Goal: Information Seeking & Learning: Learn about a topic

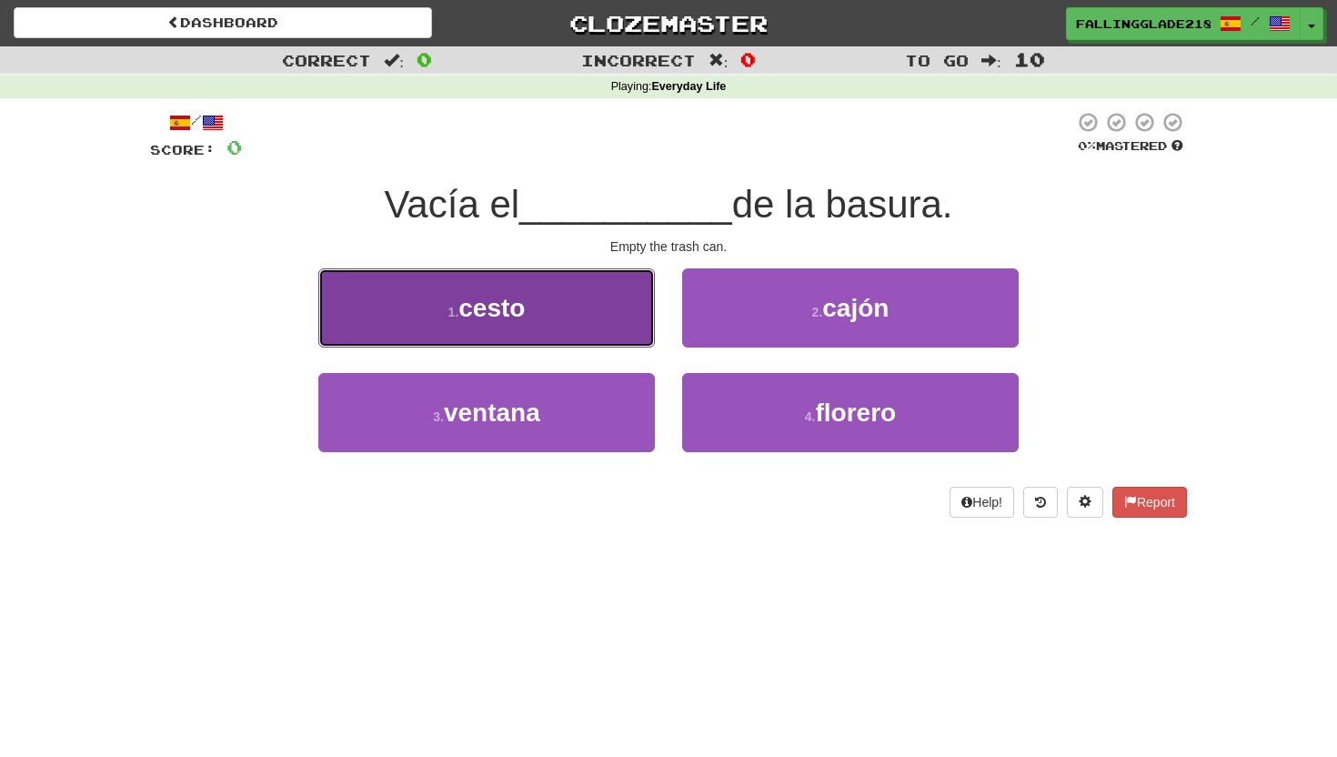
click at [503, 316] on span "cesto" at bounding box center [491, 308] width 66 height 28
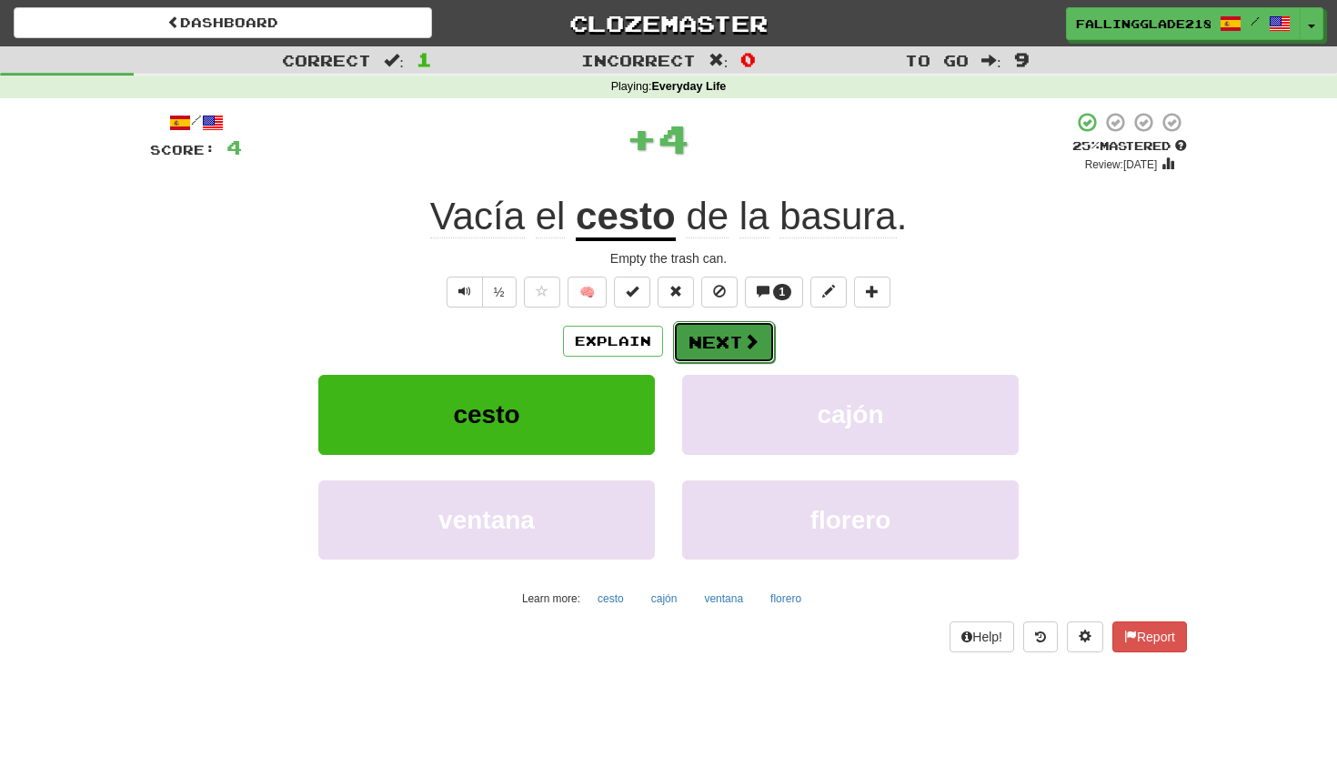
click at [745, 338] on span at bounding box center [751, 341] width 16 height 16
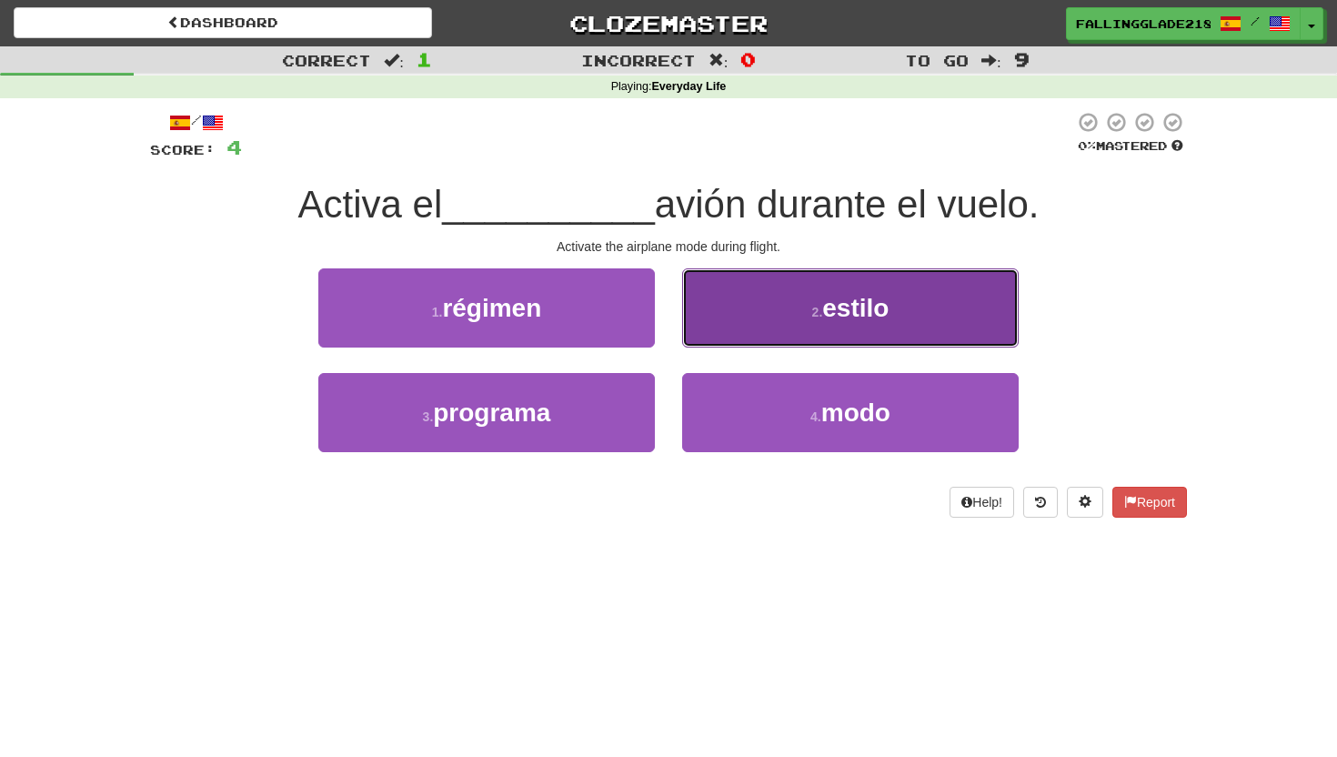
click at [906, 319] on button "2 . estilo" at bounding box center [850, 307] width 337 height 79
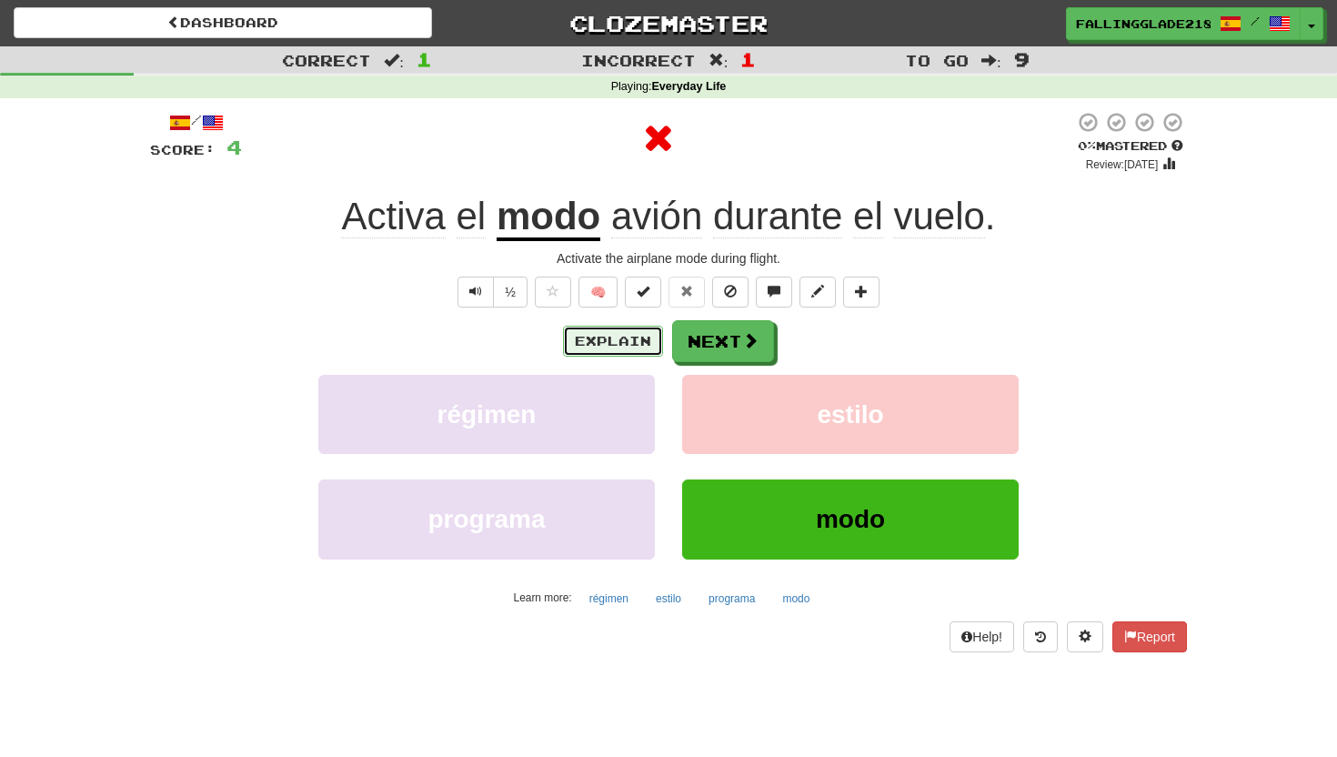
click at [615, 342] on button "Explain" at bounding box center [613, 341] width 100 height 31
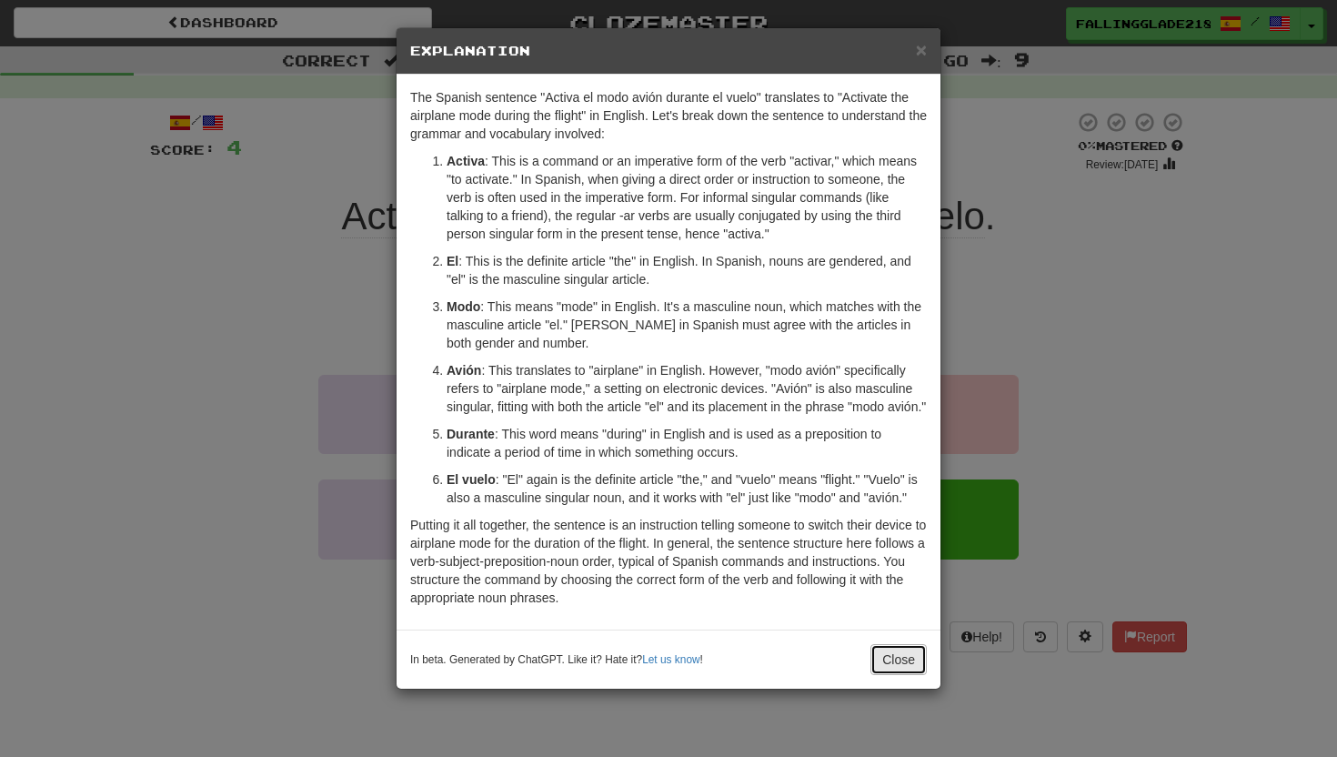
click at [893, 666] on button "Close" at bounding box center [898, 659] width 56 height 31
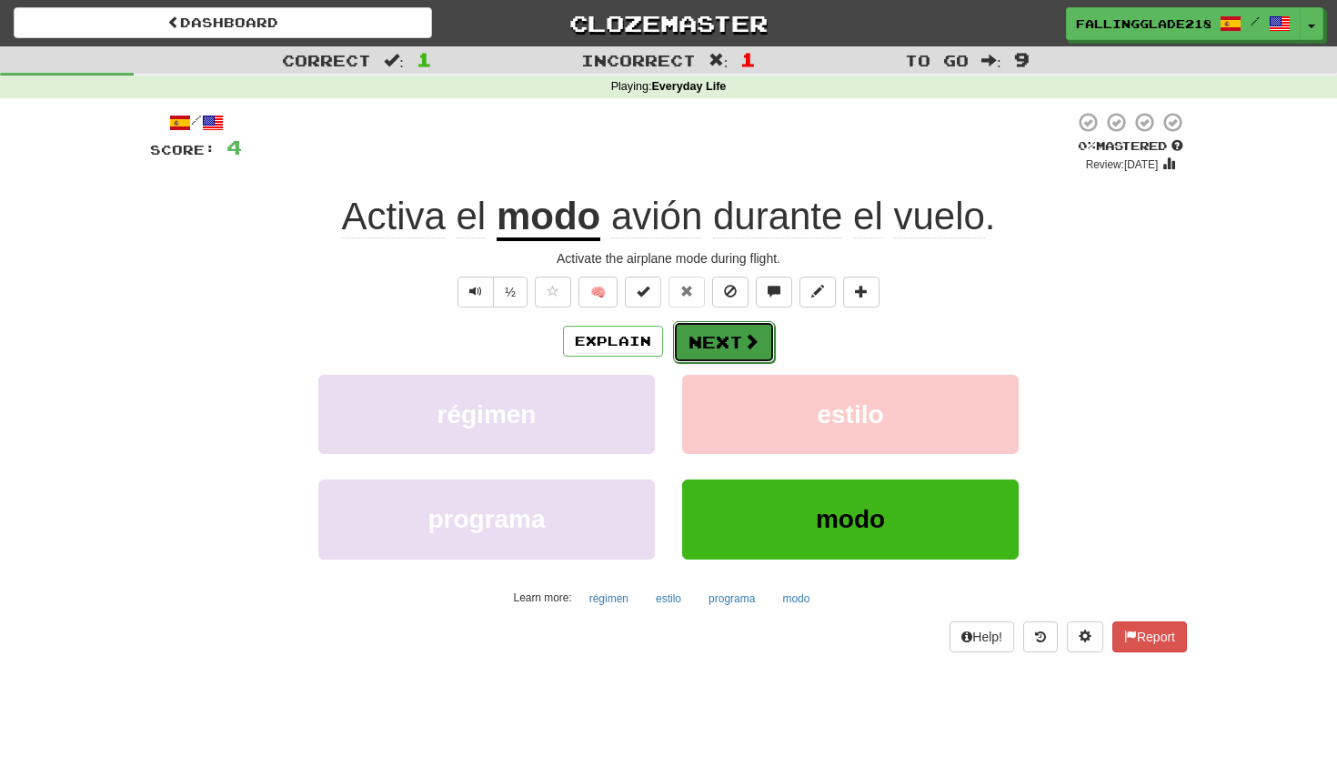
click at [751, 335] on span at bounding box center [751, 341] width 16 height 16
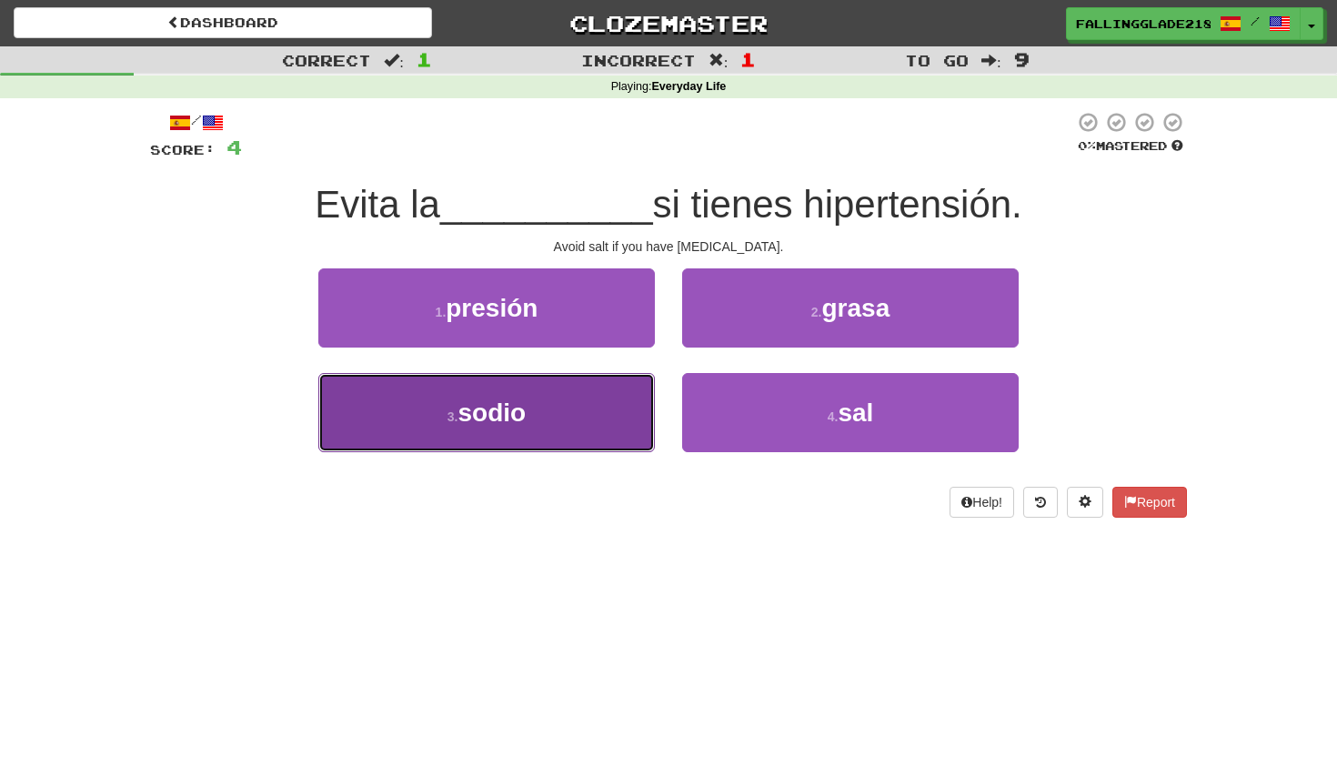
click at [609, 395] on button "3 . sodio" at bounding box center [486, 412] width 337 height 79
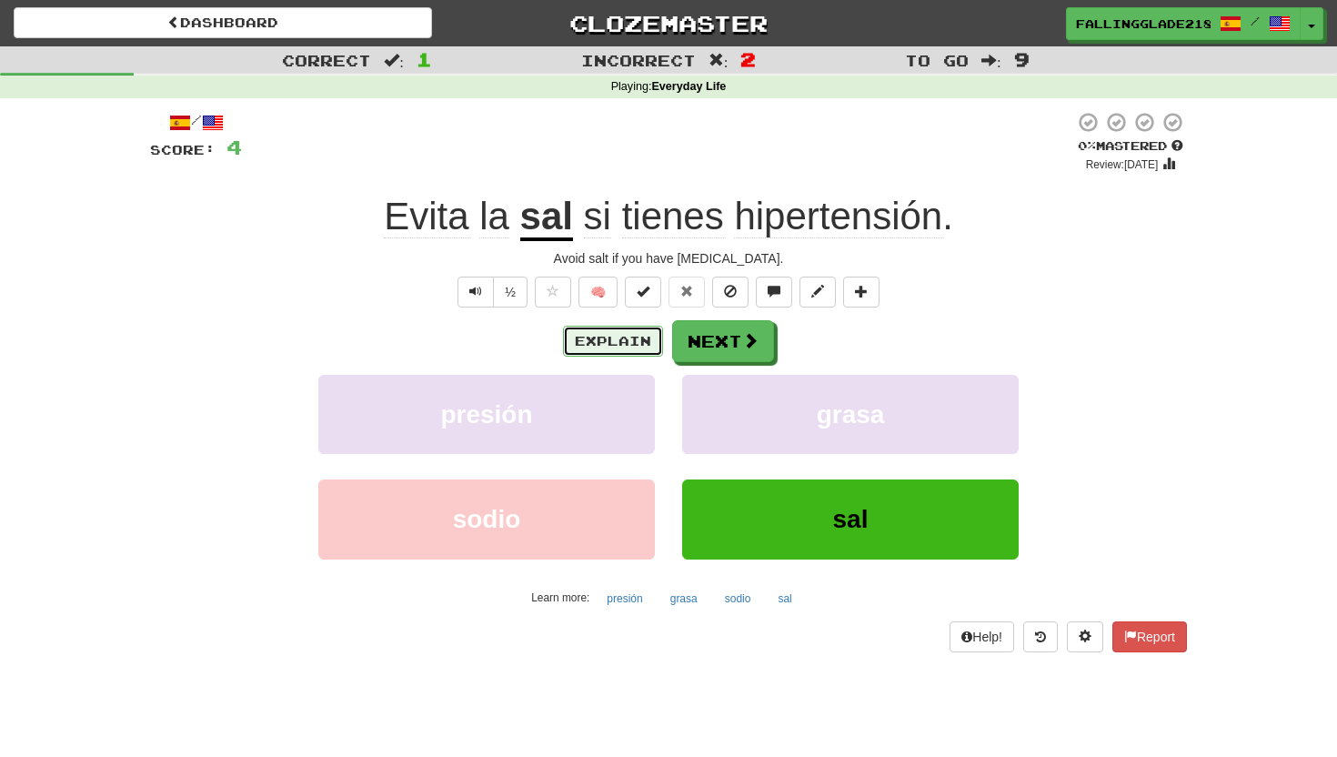
click at [613, 335] on button "Explain" at bounding box center [613, 341] width 100 height 31
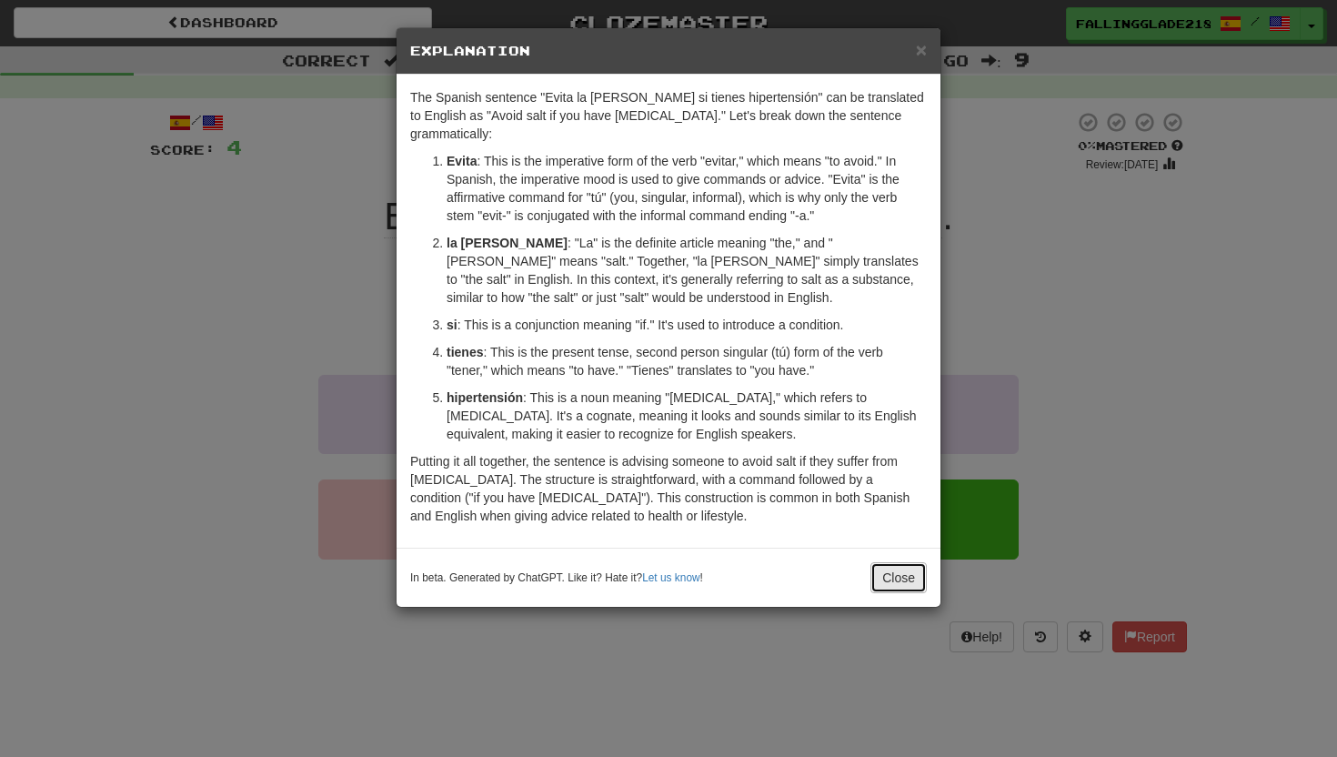
click at [899, 562] on button "Close" at bounding box center [898, 577] width 56 height 31
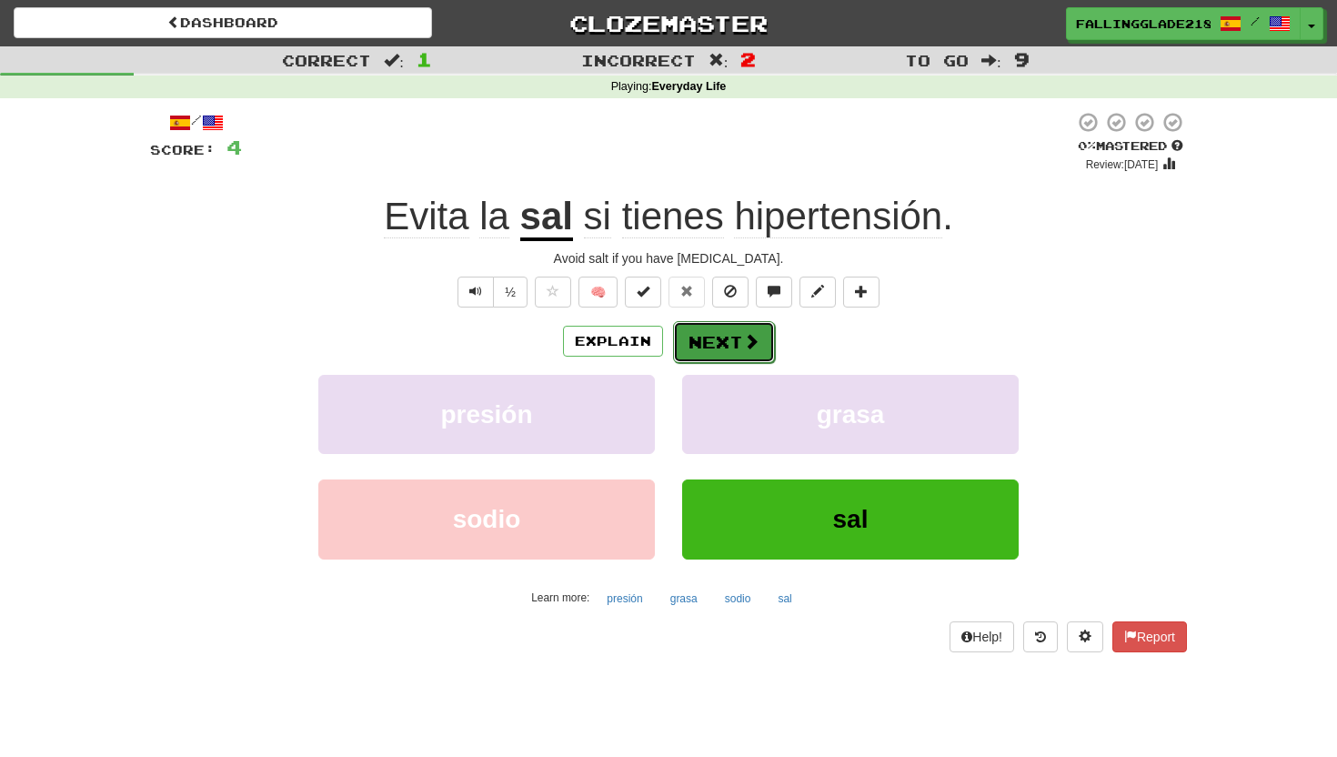
click at [721, 352] on button "Next" at bounding box center [724, 342] width 102 height 42
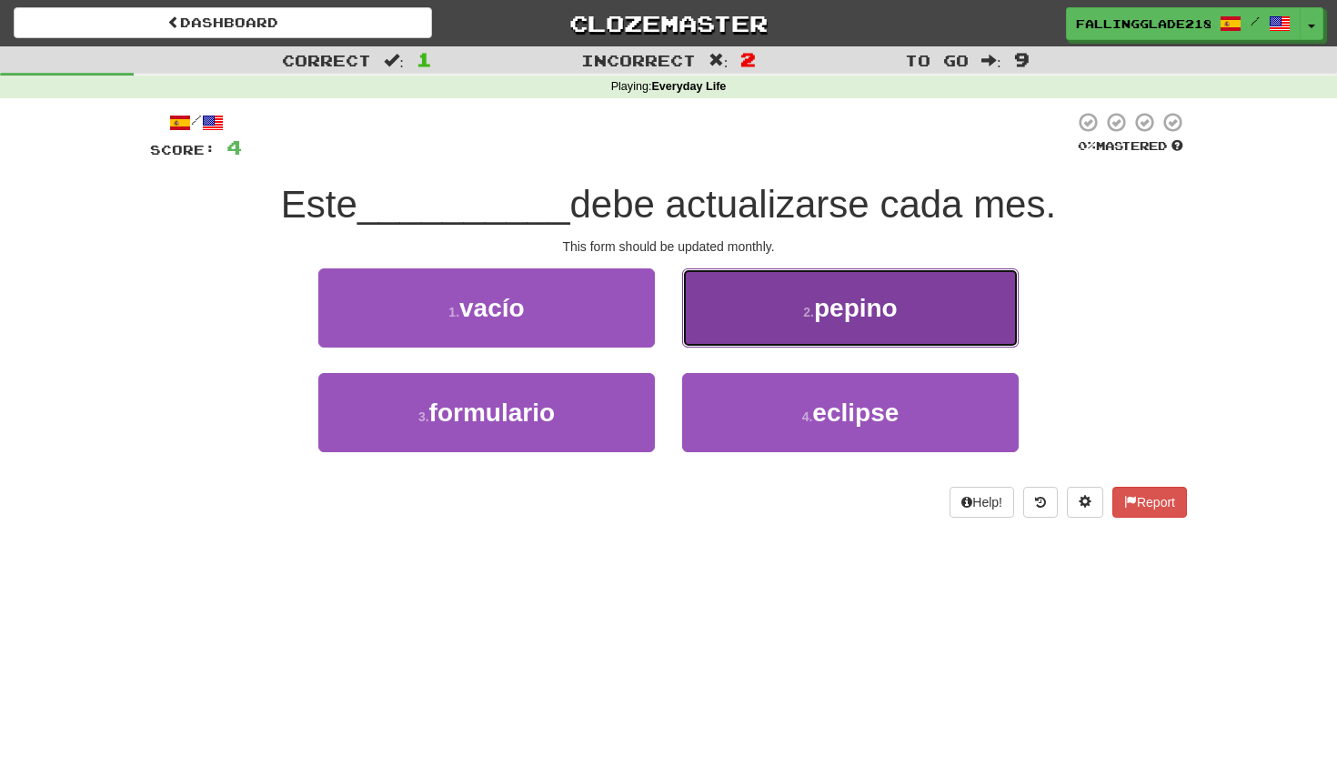
click at [803, 316] on small "2 ." at bounding box center [808, 312] width 11 height 15
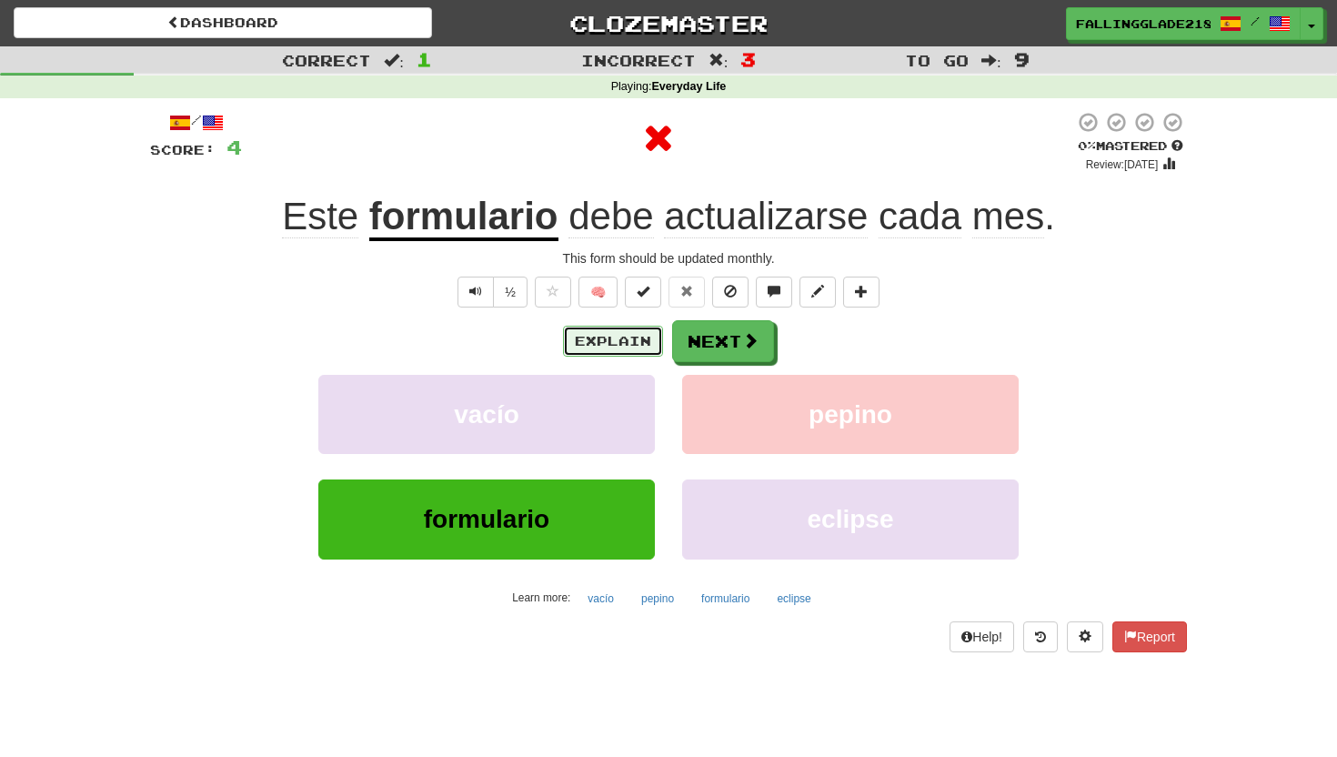
click at [630, 333] on button "Explain" at bounding box center [613, 341] width 100 height 31
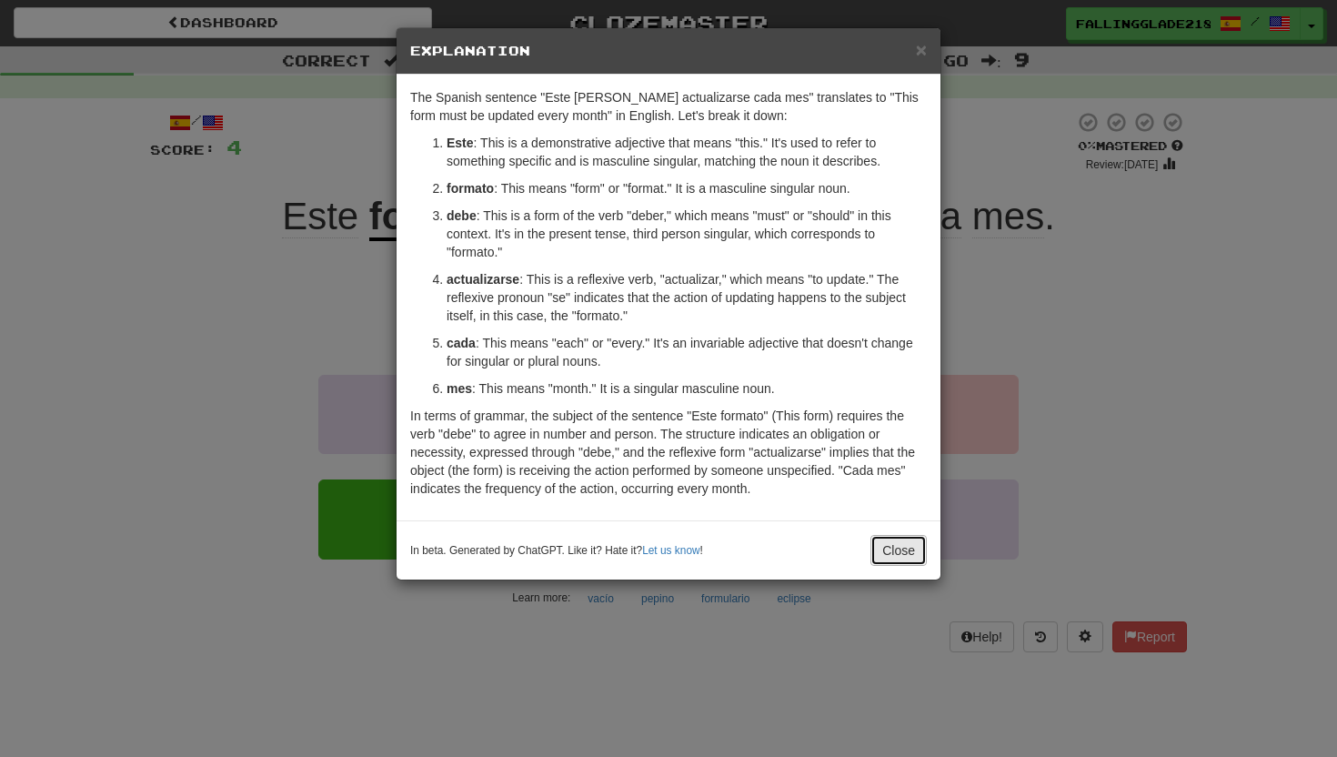
click at [889, 548] on button "Close" at bounding box center [898, 550] width 56 height 31
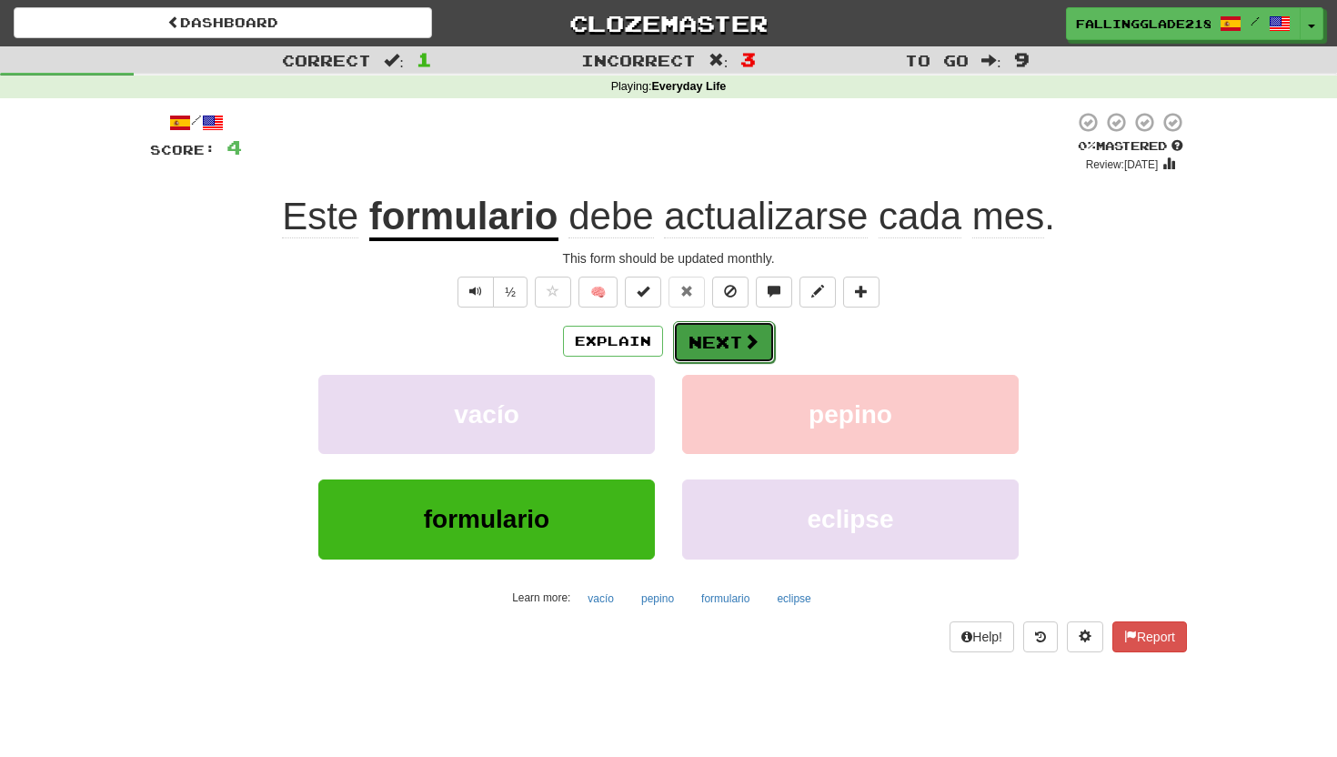
click at [746, 354] on button "Next" at bounding box center [724, 342] width 102 height 42
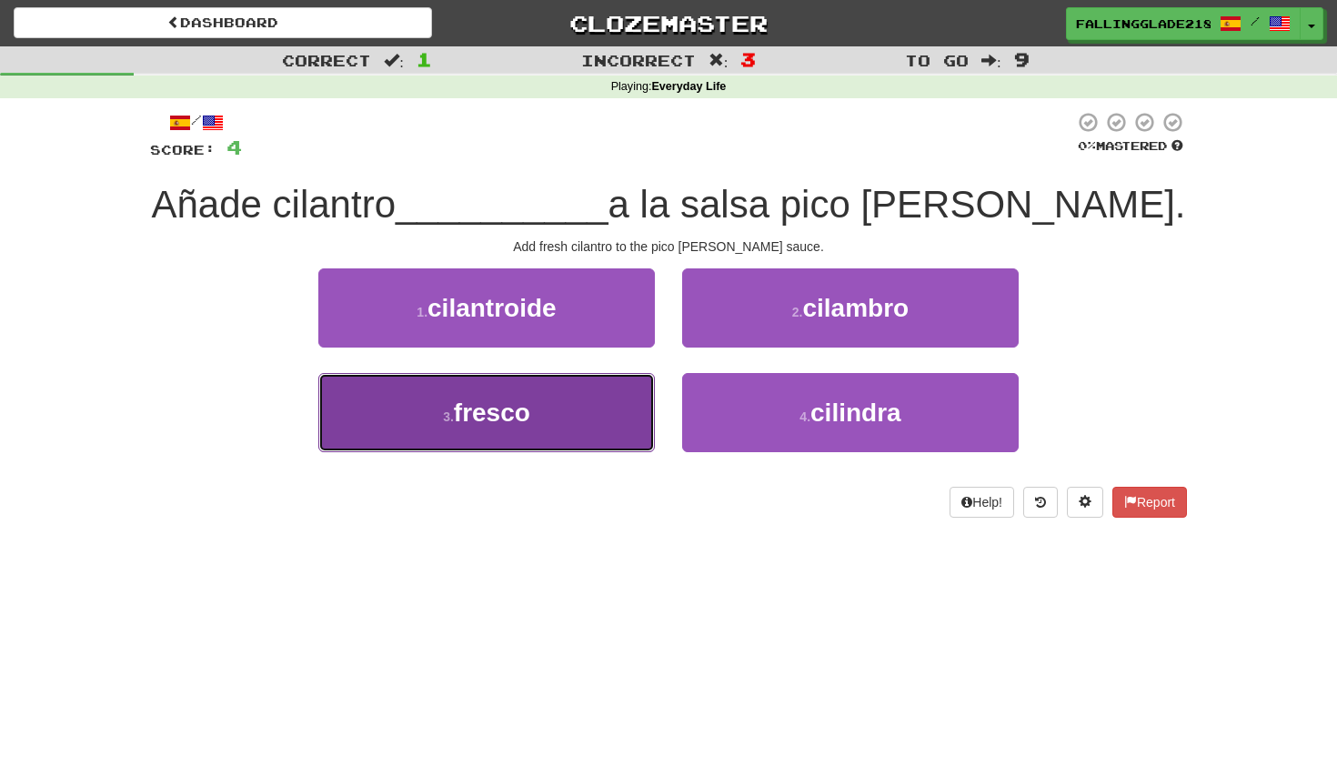
click at [521, 427] on button "3 . fresco" at bounding box center [486, 412] width 337 height 79
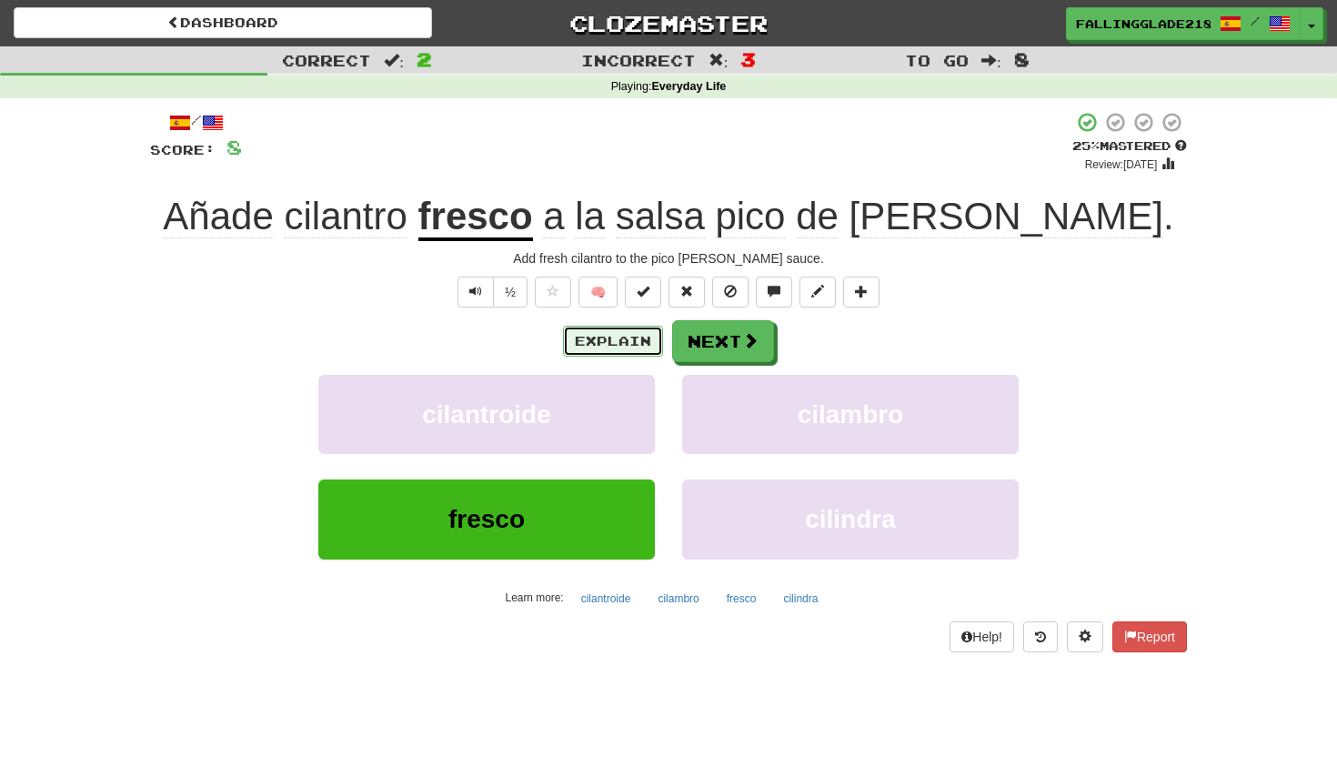
click at [605, 355] on button "Explain" at bounding box center [613, 341] width 100 height 31
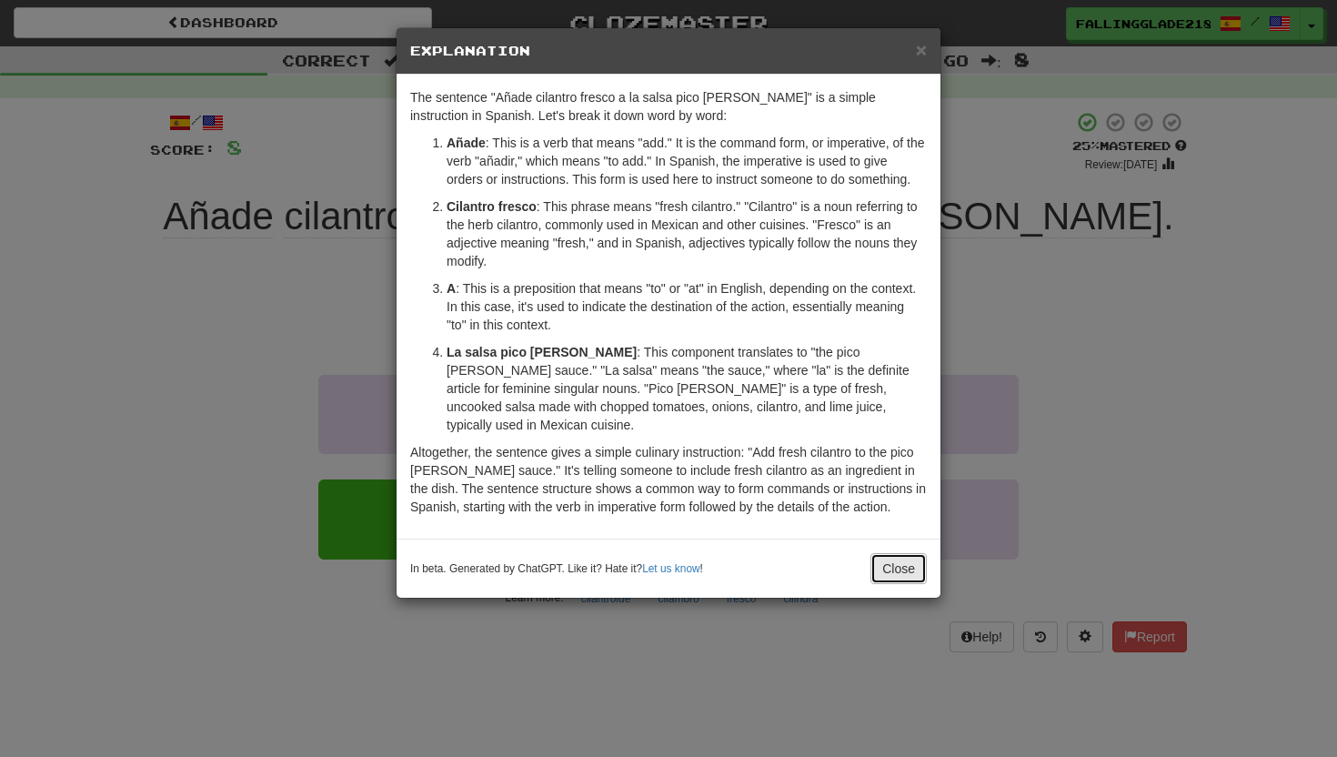
click at [893, 553] on button "Close" at bounding box center [898, 568] width 56 height 31
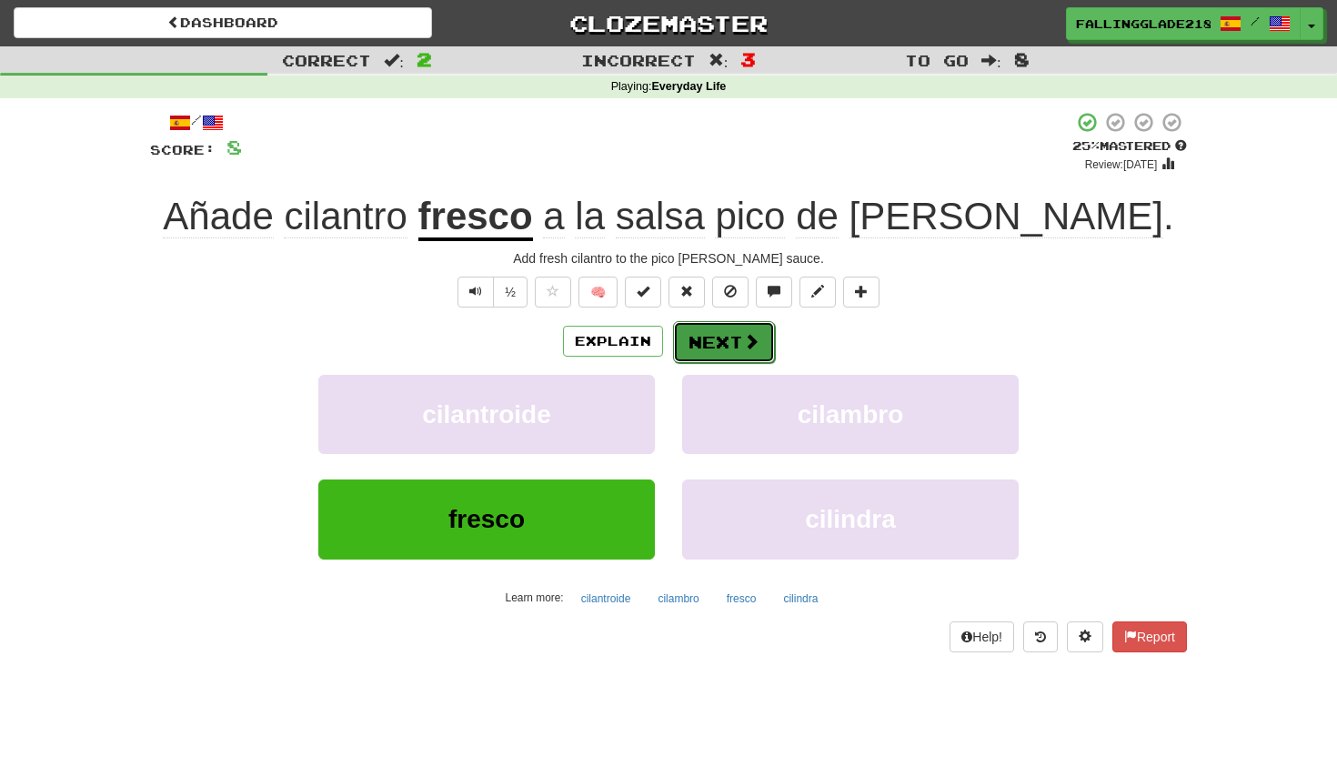
click at [736, 337] on button "Next" at bounding box center [724, 342] width 102 height 42
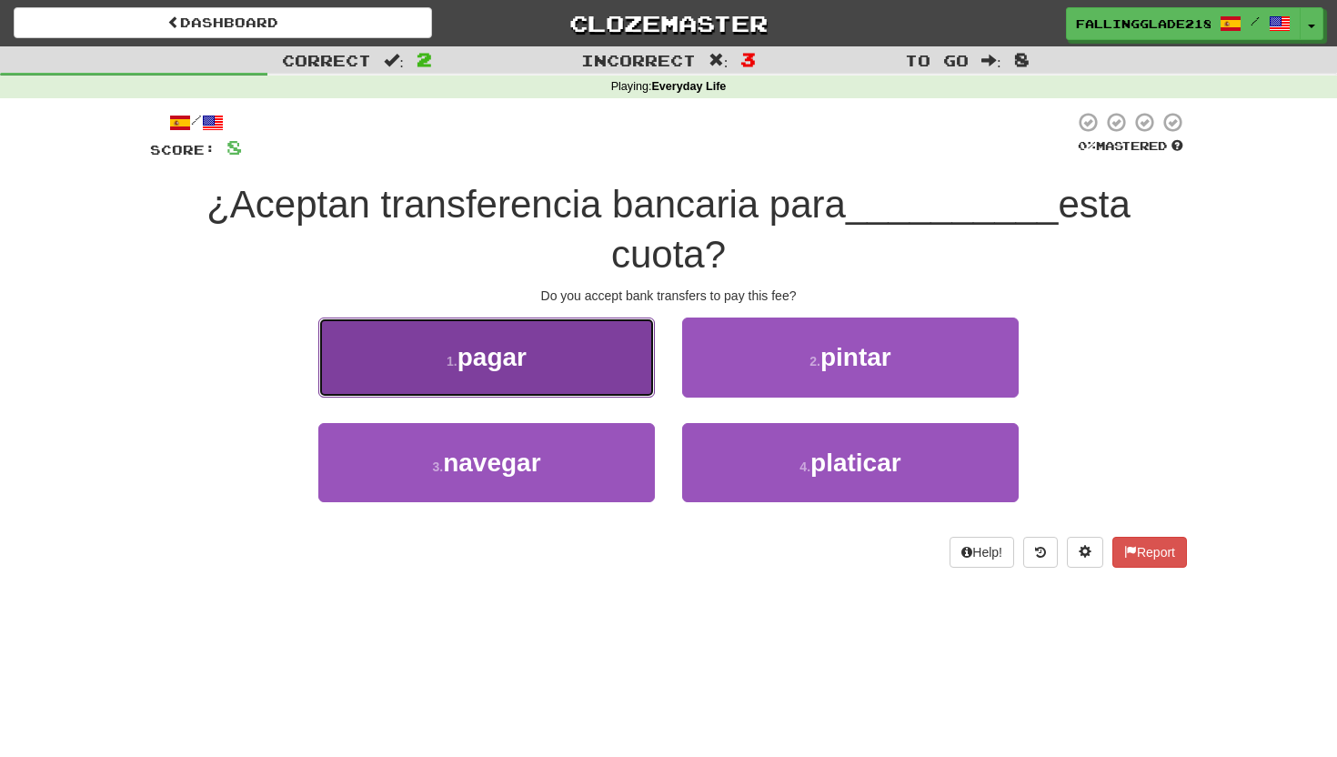
click at [615, 338] on button "1 . pagar" at bounding box center [486, 356] width 337 height 79
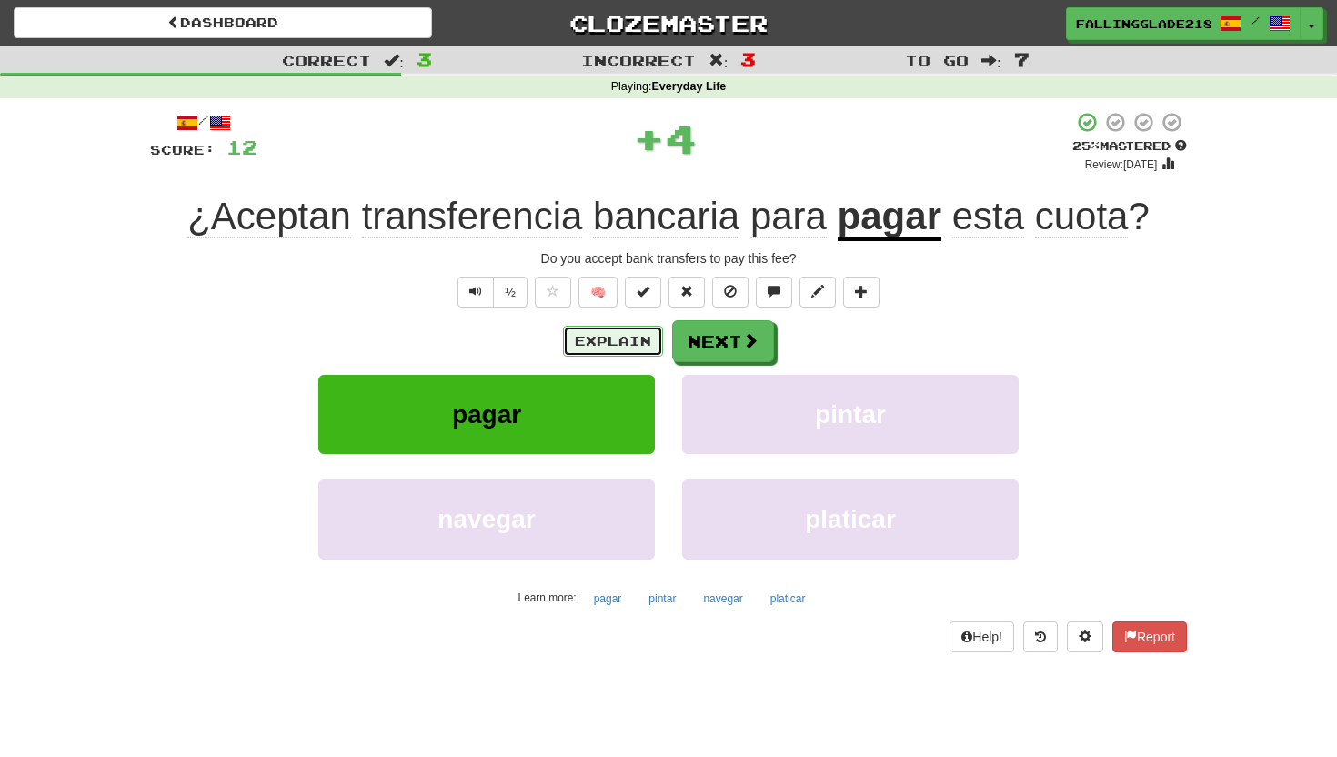
click at [613, 338] on button "Explain" at bounding box center [613, 341] width 100 height 31
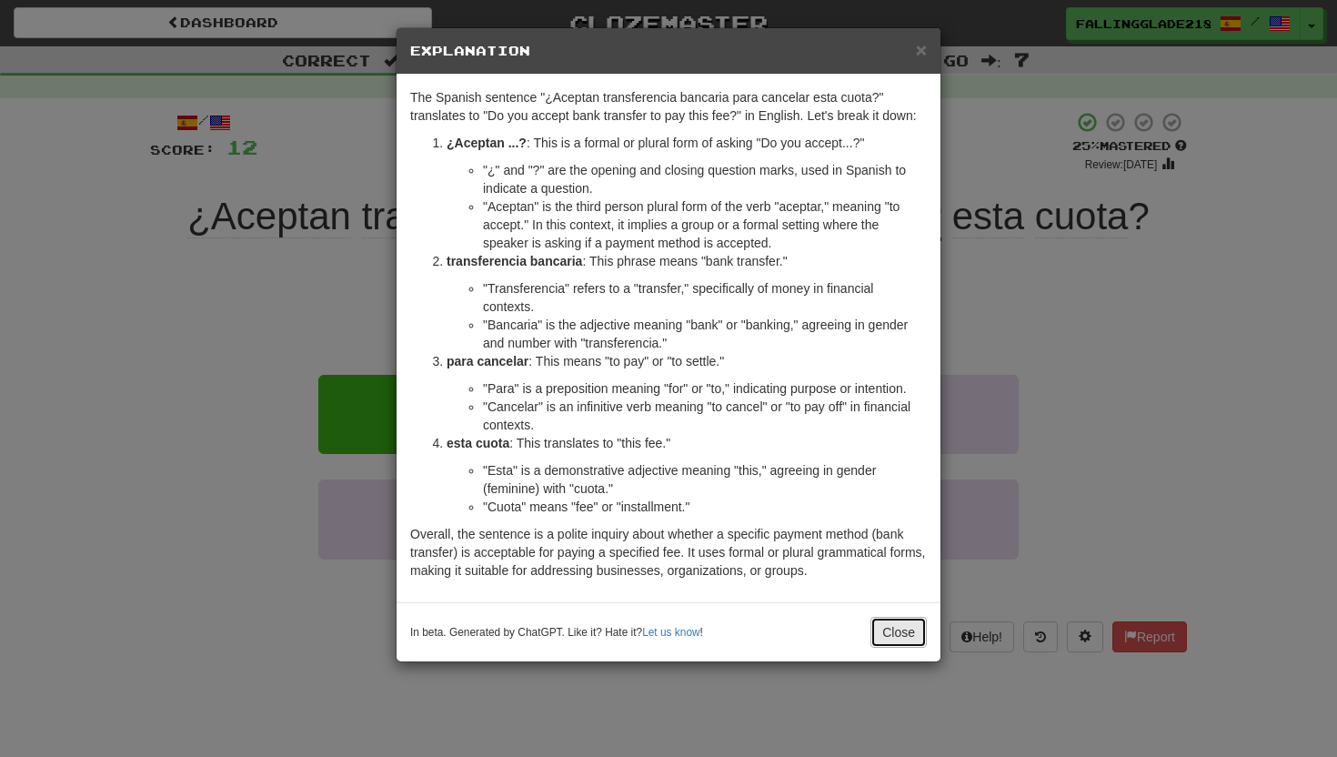
click at [900, 627] on button "Close" at bounding box center [898, 632] width 56 height 31
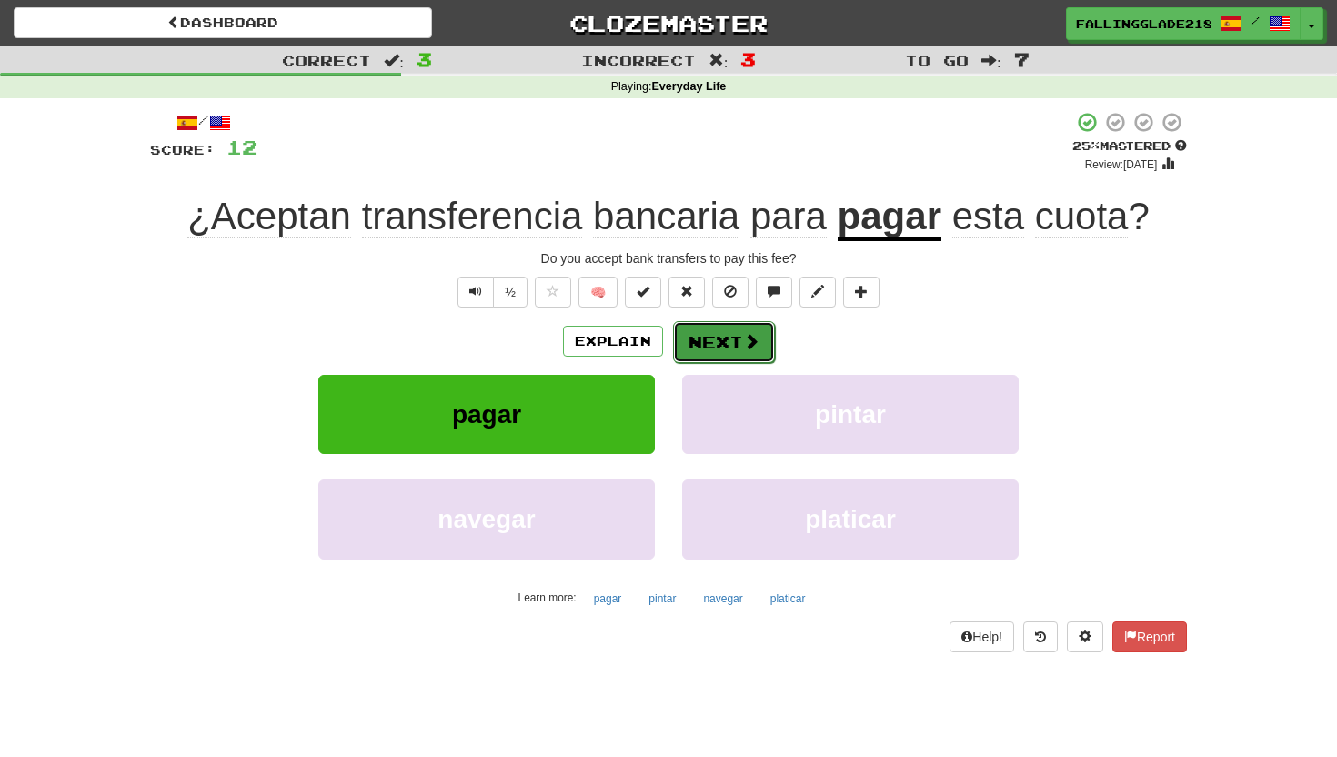
click at [718, 346] on button "Next" at bounding box center [724, 342] width 102 height 42
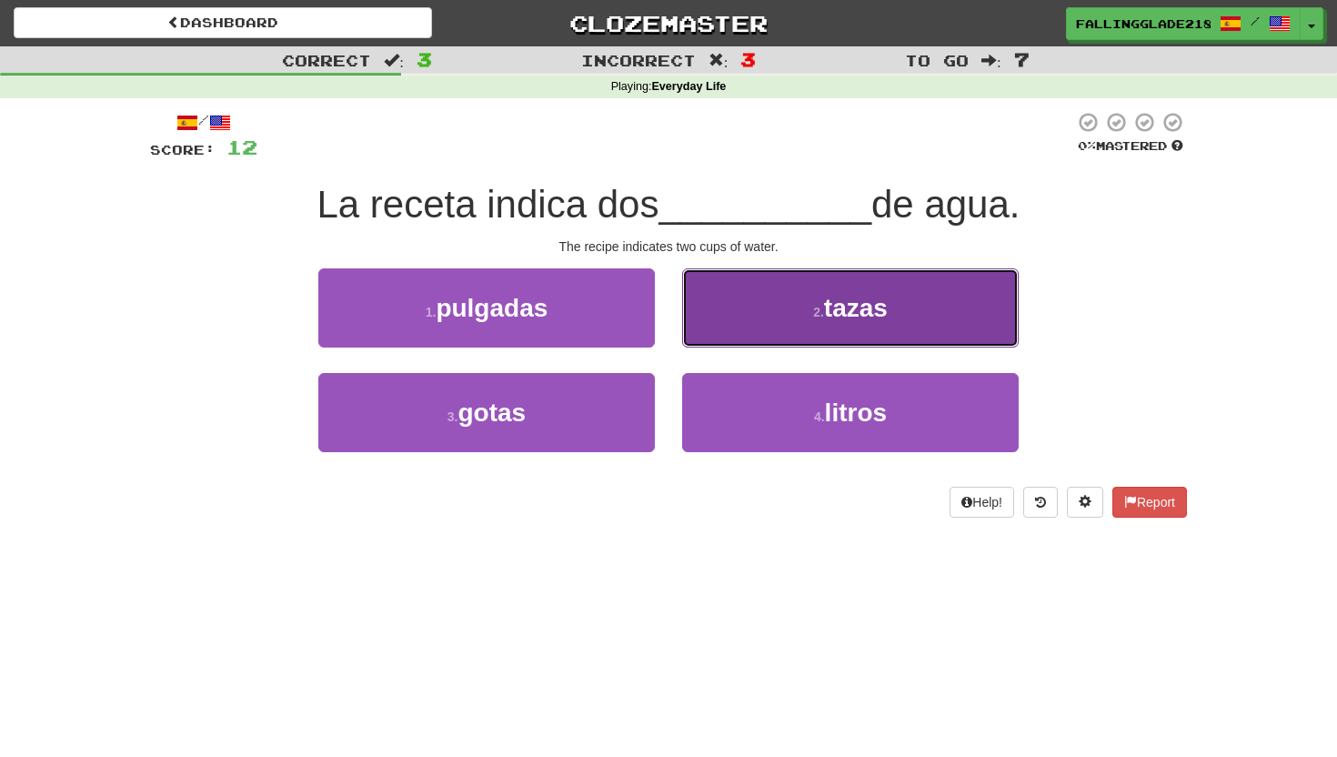
click at [798, 320] on button "2 . tazas" at bounding box center [850, 307] width 337 height 79
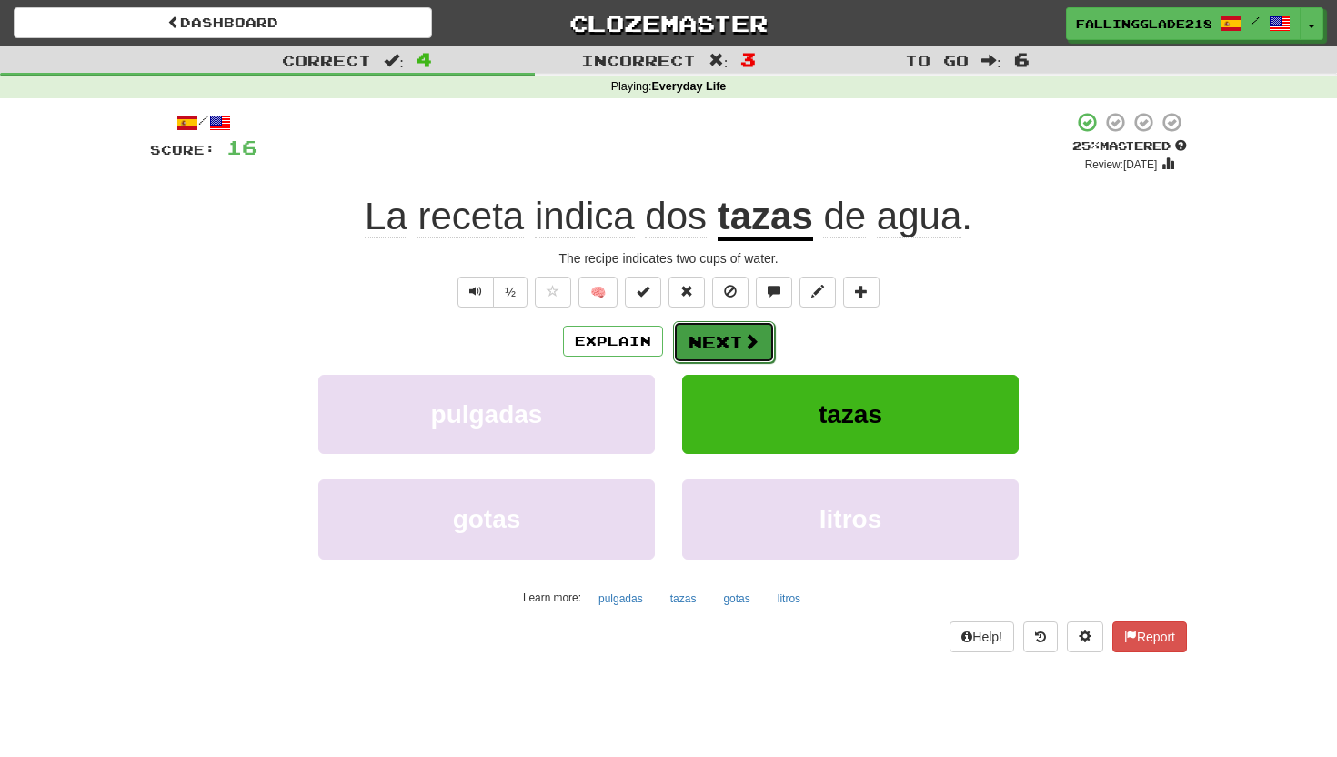
click at [748, 344] on span at bounding box center [751, 341] width 16 height 16
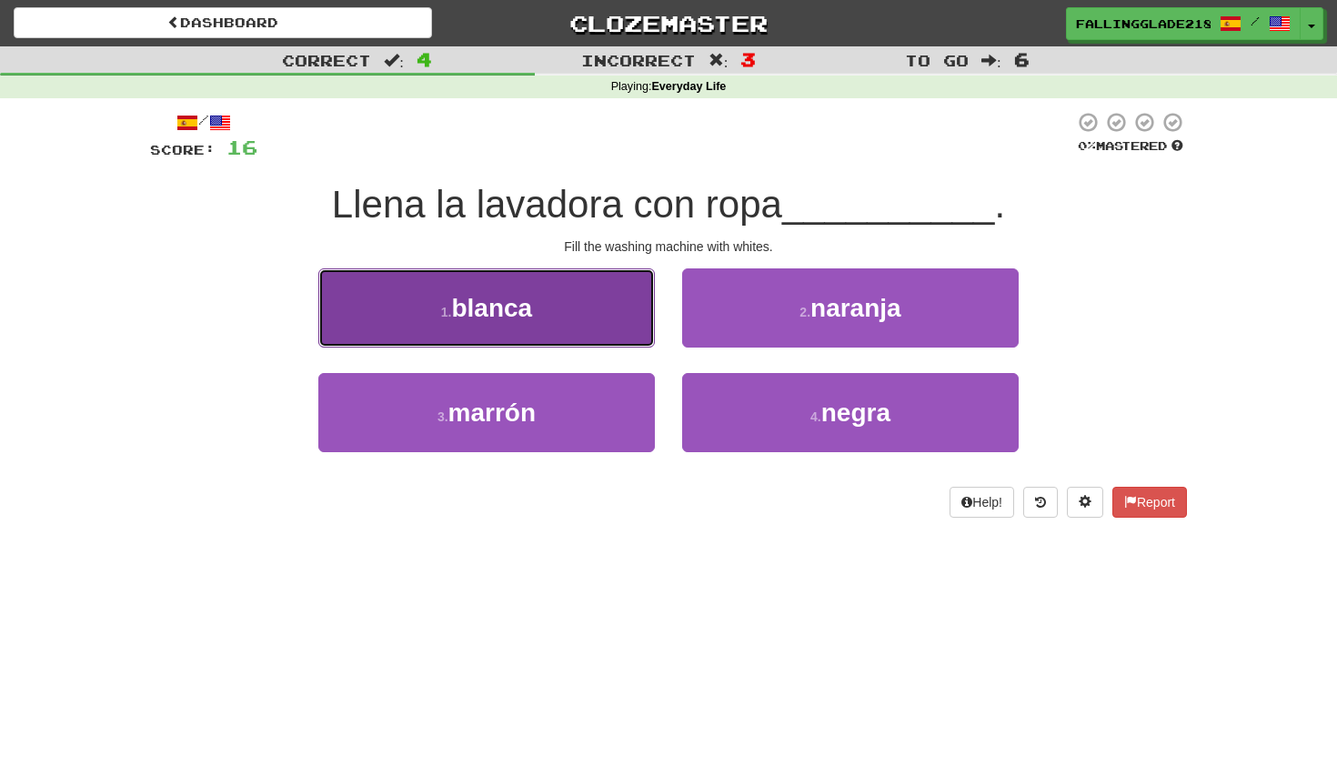
click at [520, 329] on button "1 . blanca" at bounding box center [486, 307] width 337 height 79
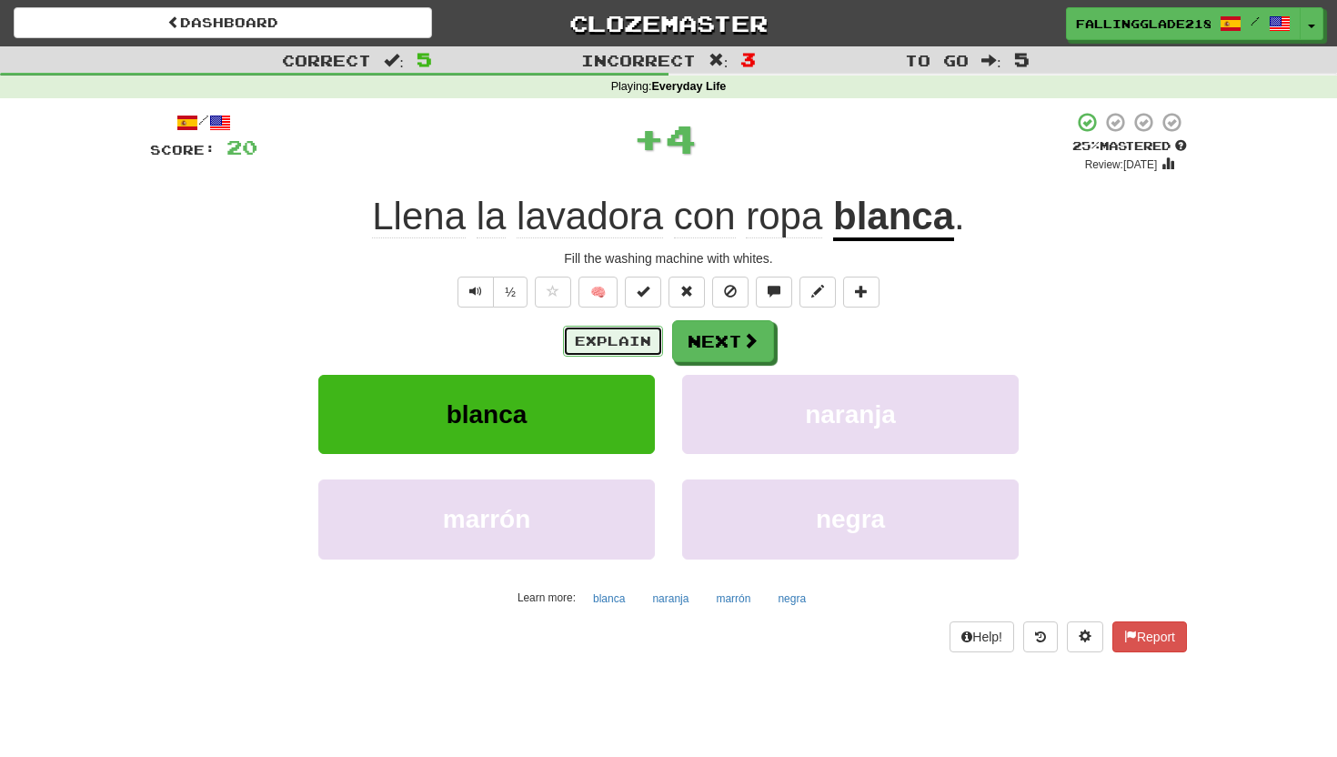
click at [629, 336] on button "Explain" at bounding box center [613, 341] width 100 height 31
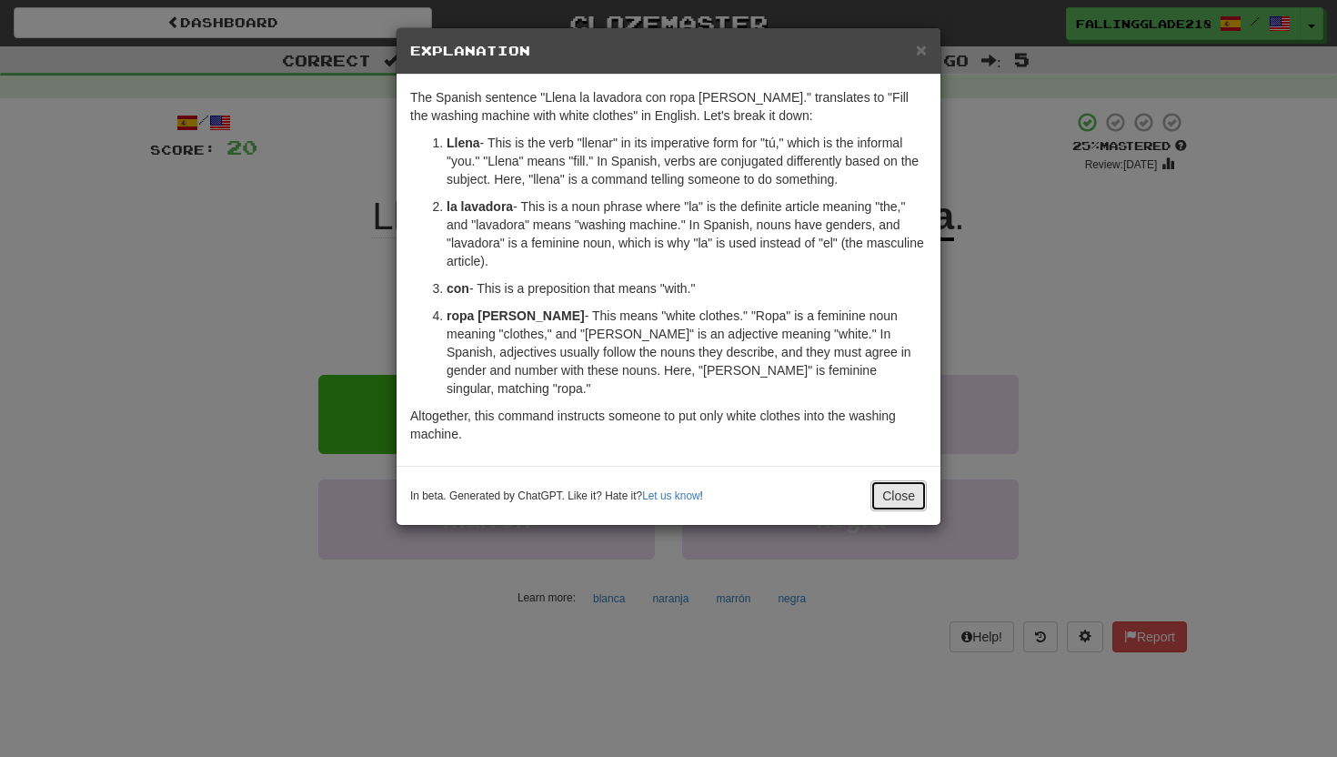
click at [903, 480] on button "Close" at bounding box center [898, 495] width 56 height 31
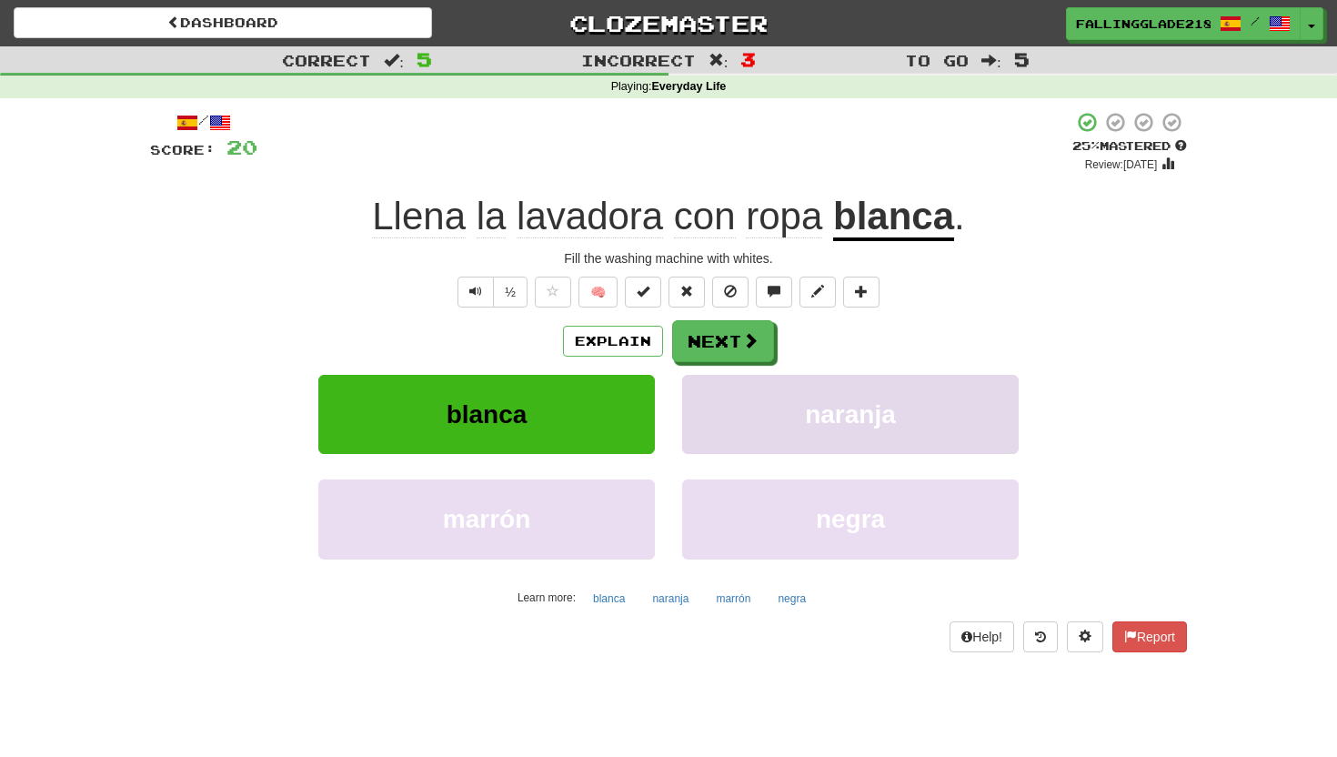
scroll to position [1, 0]
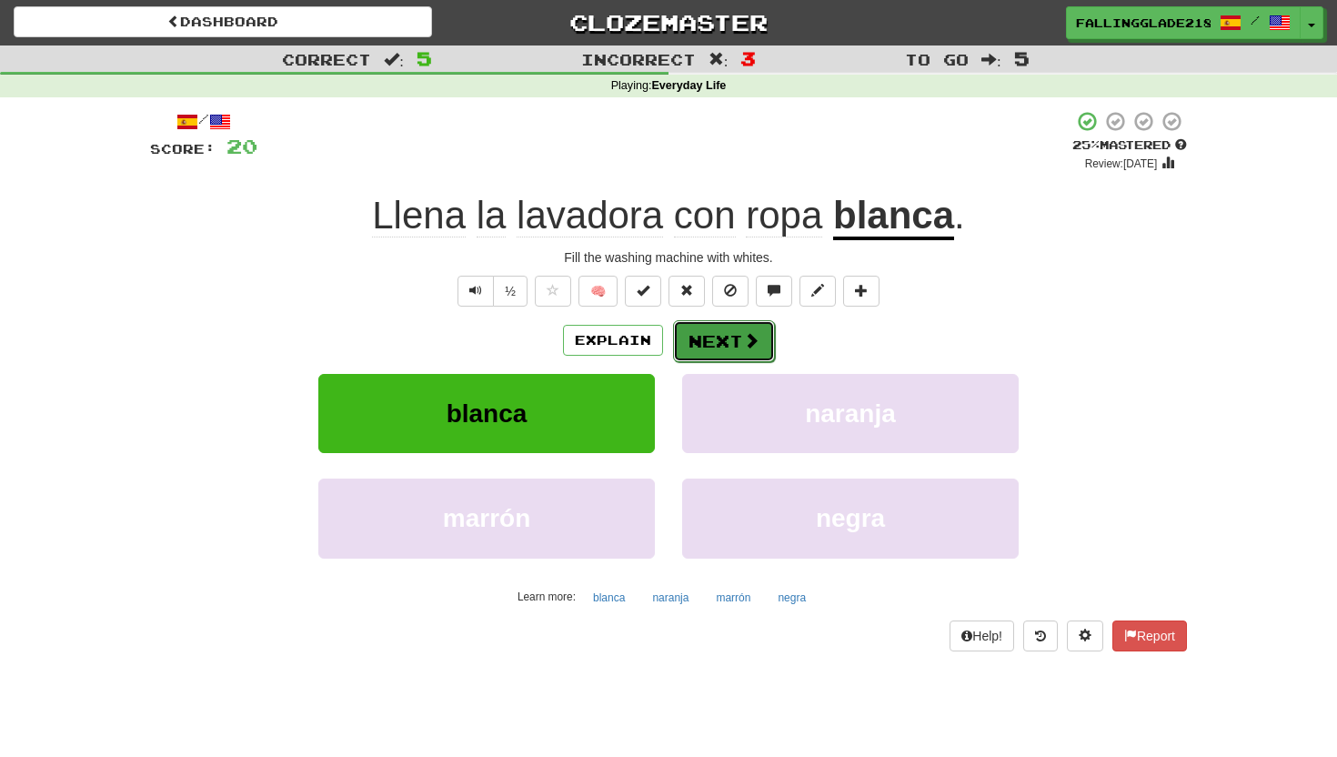
click at [747, 347] on span at bounding box center [751, 340] width 16 height 16
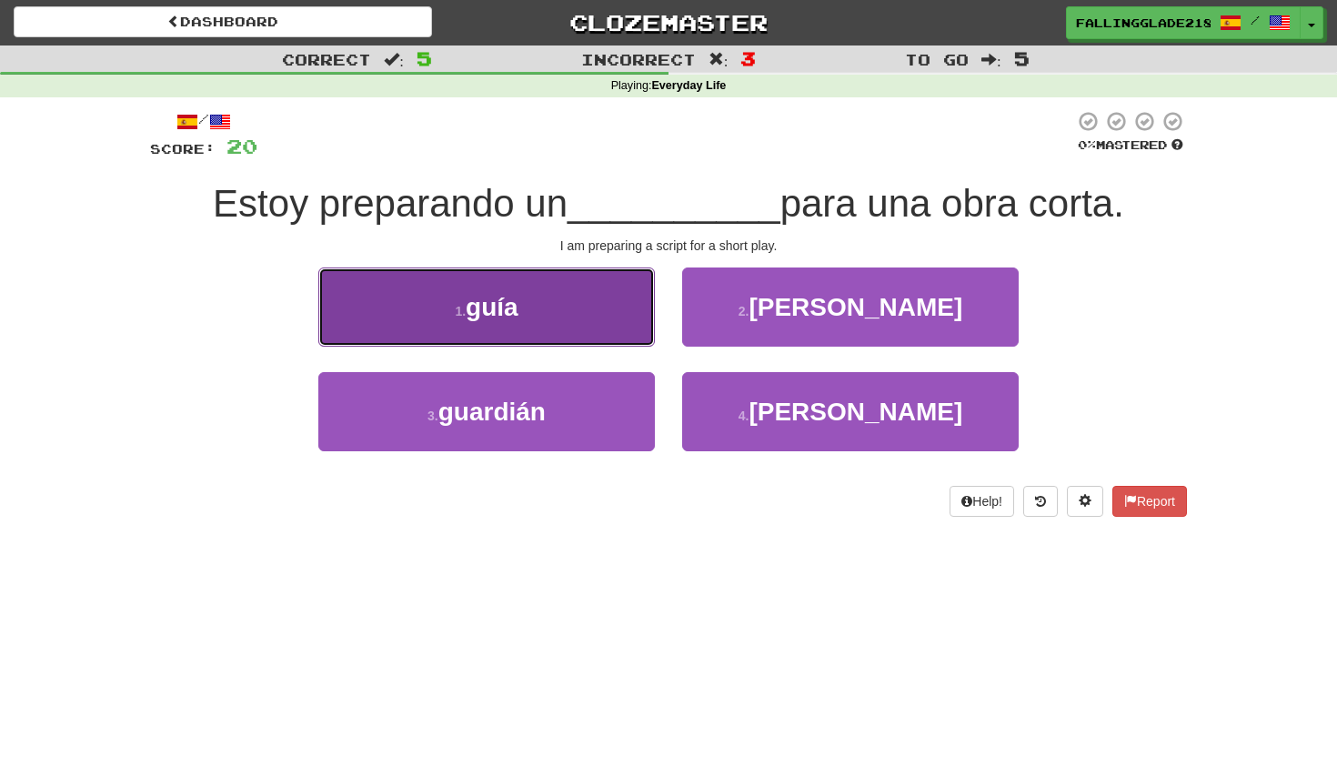
click at [612, 338] on button "1 . guía" at bounding box center [486, 306] width 337 height 79
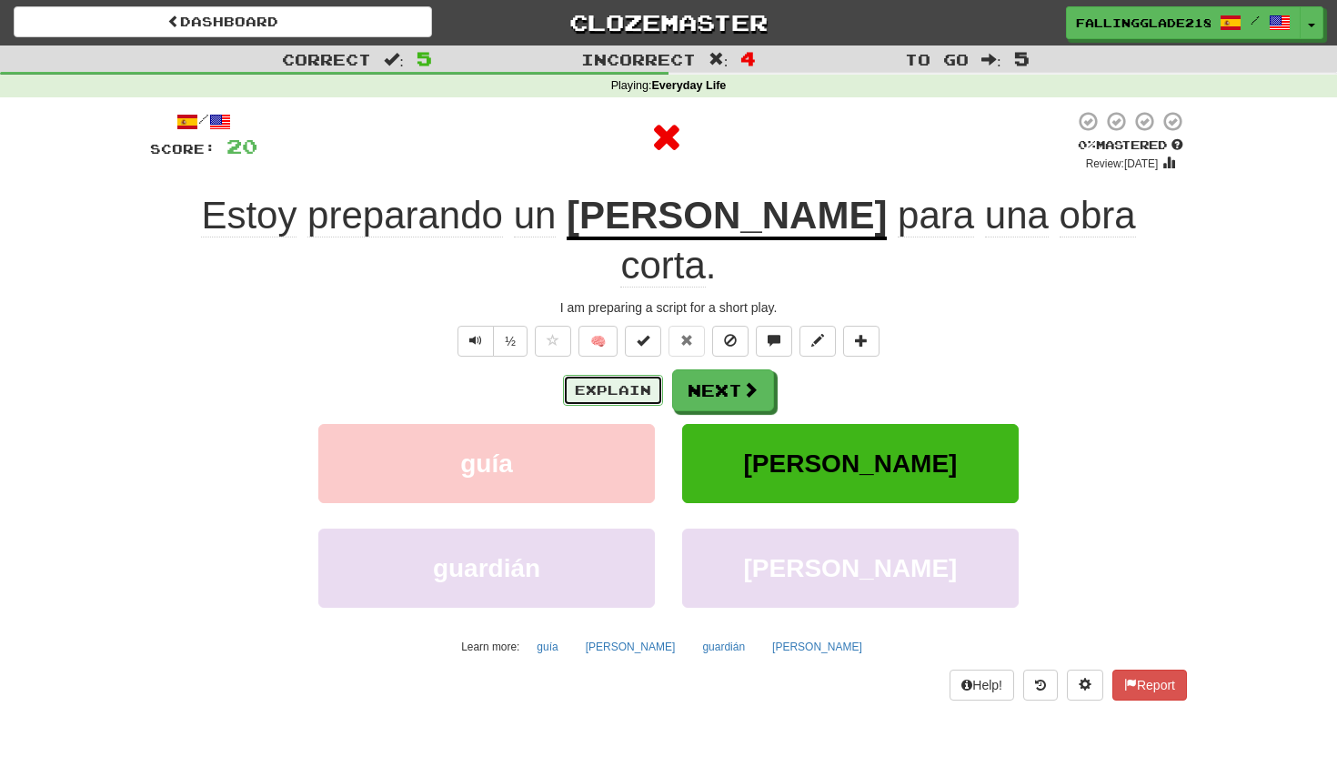
click at [633, 375] on button "Explain" at bounding box center [613, 390] width 100 height 31
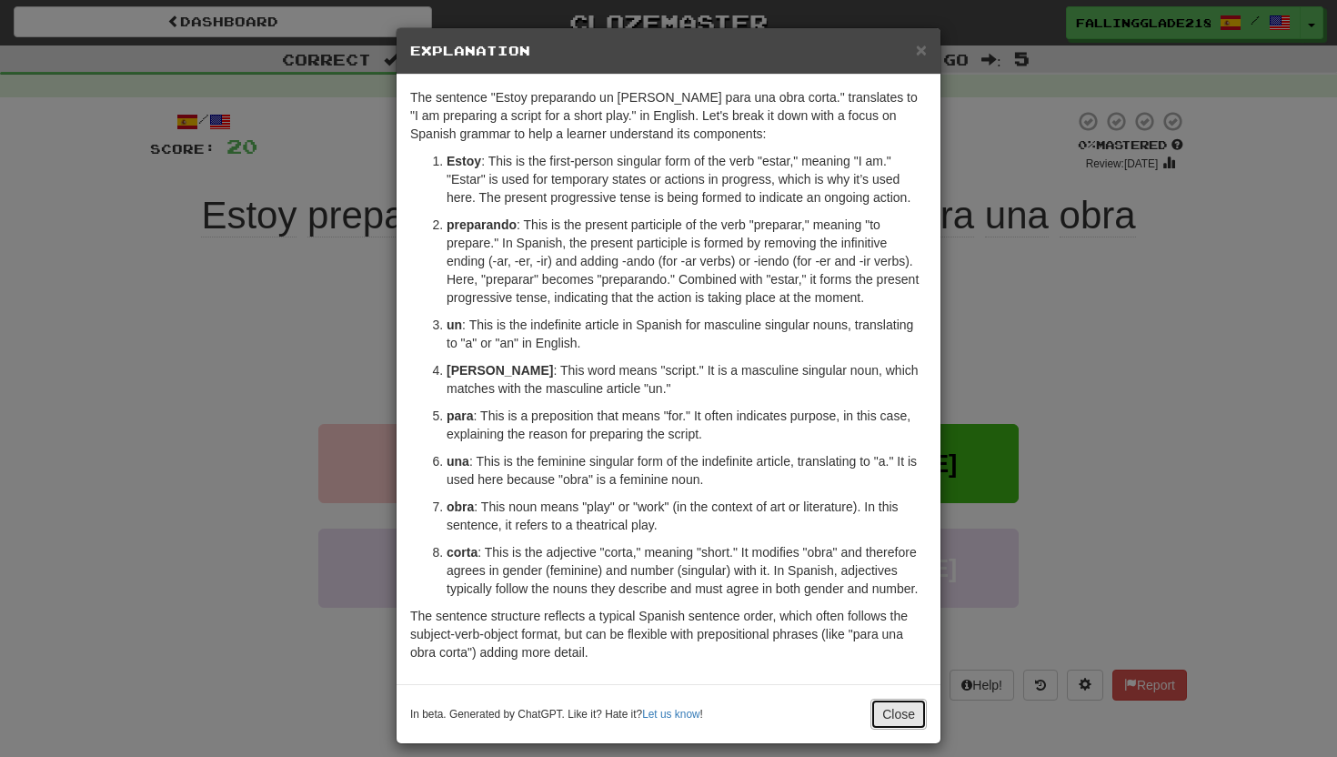
click at [885, 710] on button "Close" at bounding box center [898, 713] width 56 height 31
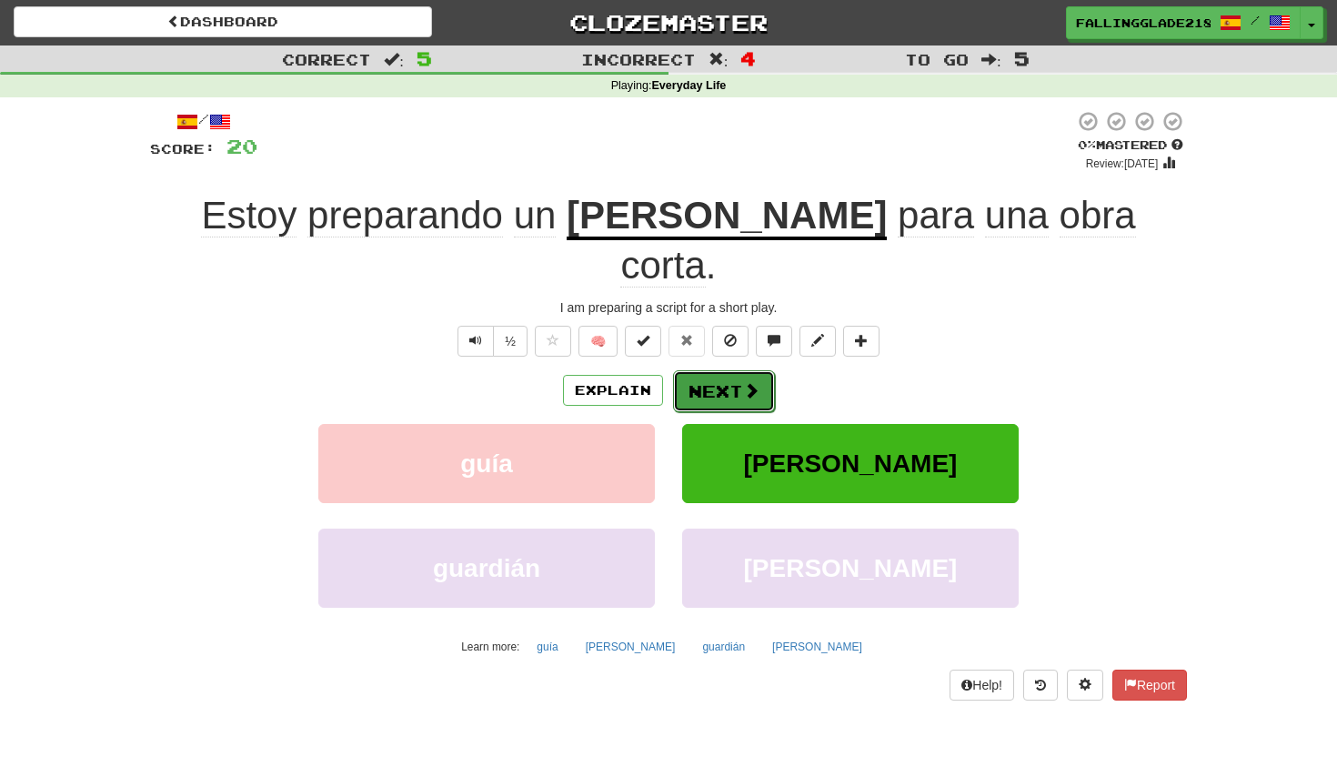
click at [720, 370] on button "Next" at bounding box center [724, 391] width 102 height 42
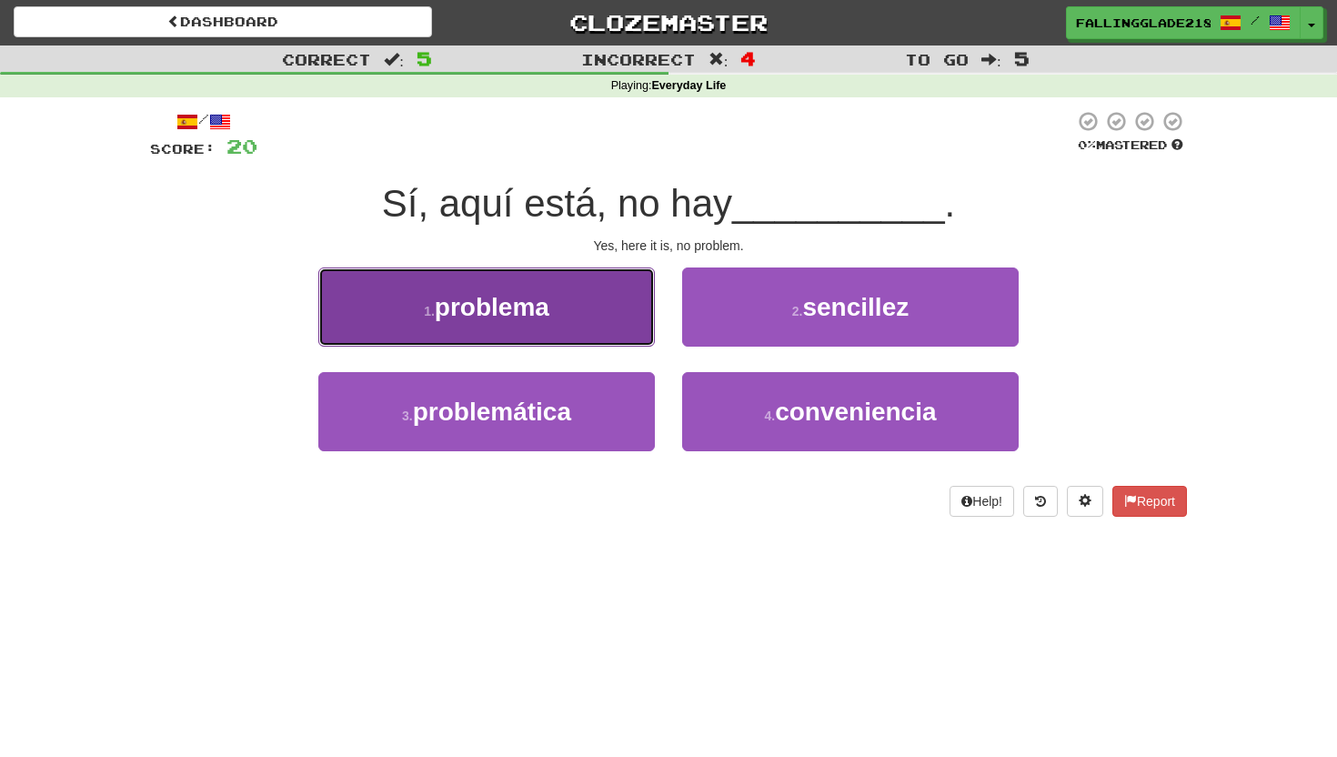
click at [608, 306] on button "1 . problema" at bounding box center [486, 306] width 337 height 79
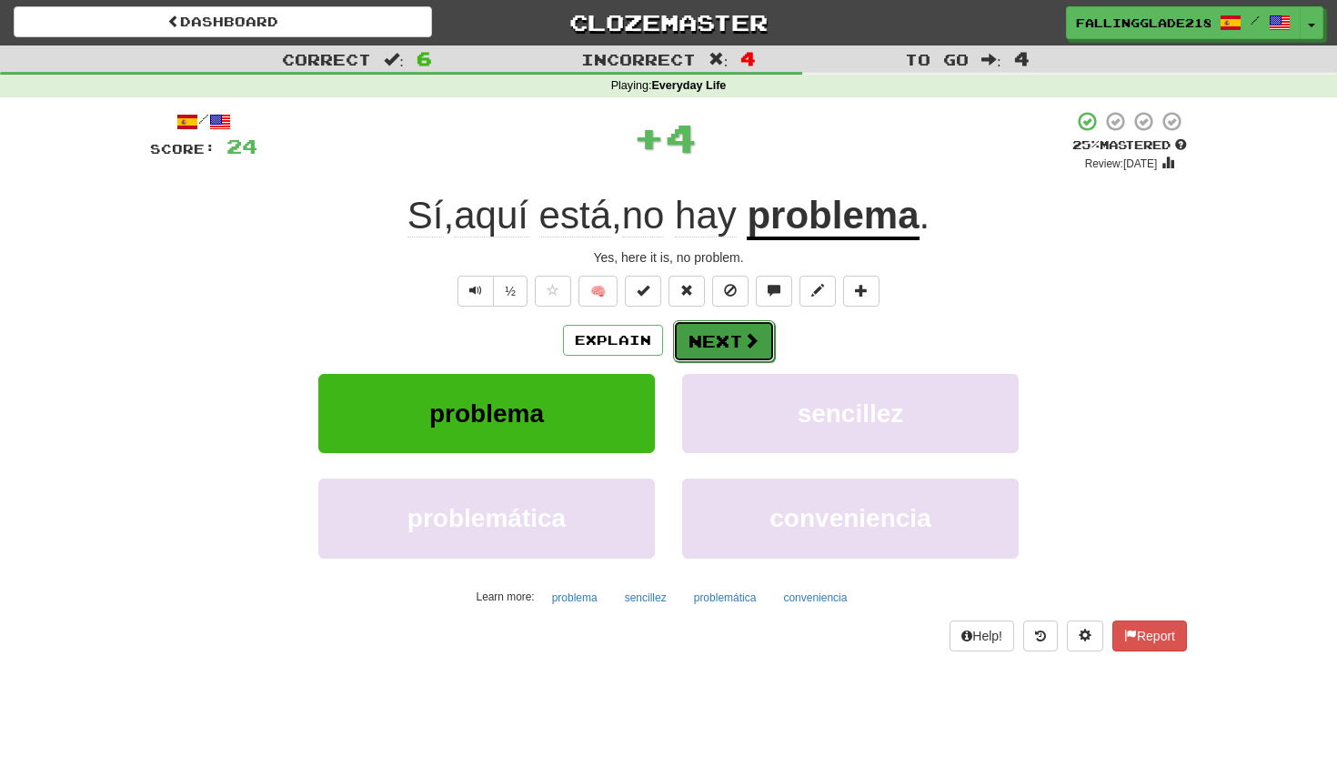
click at [722, 349] on button "Next" at bounding box center [724, 341] width 102 height 42
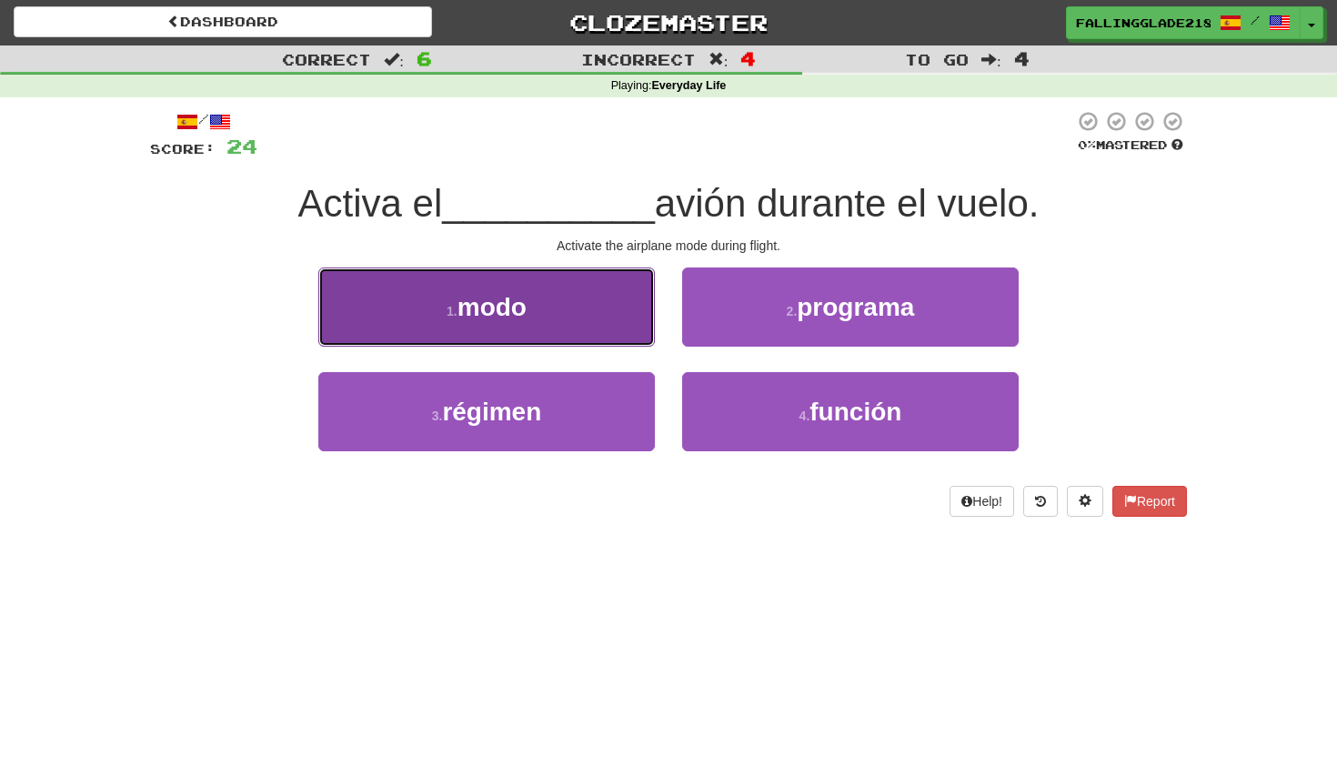
click at [603, 333] on button "1 . modo" at bounding box center [486, 306] width 337 height 79
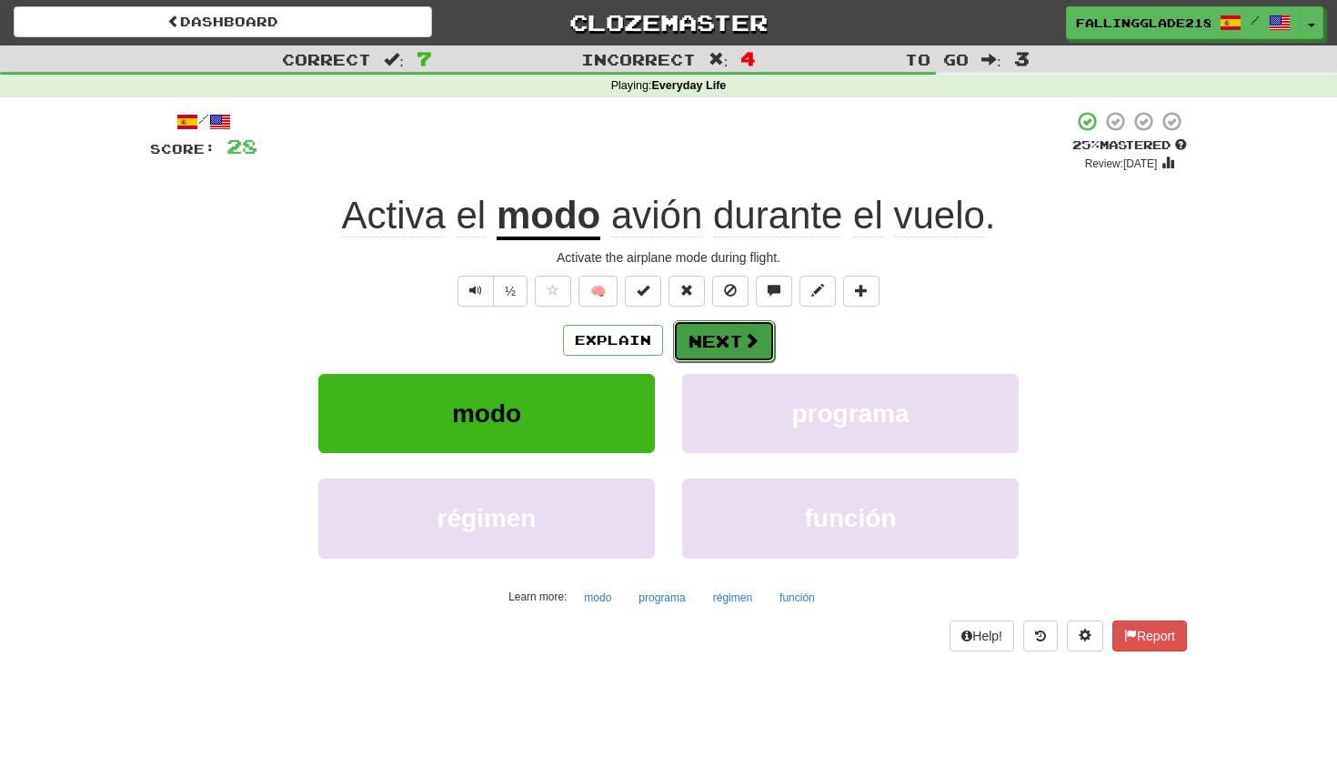
click at [755, 348] on span at bounding box center [751, 340] width 16 height 16
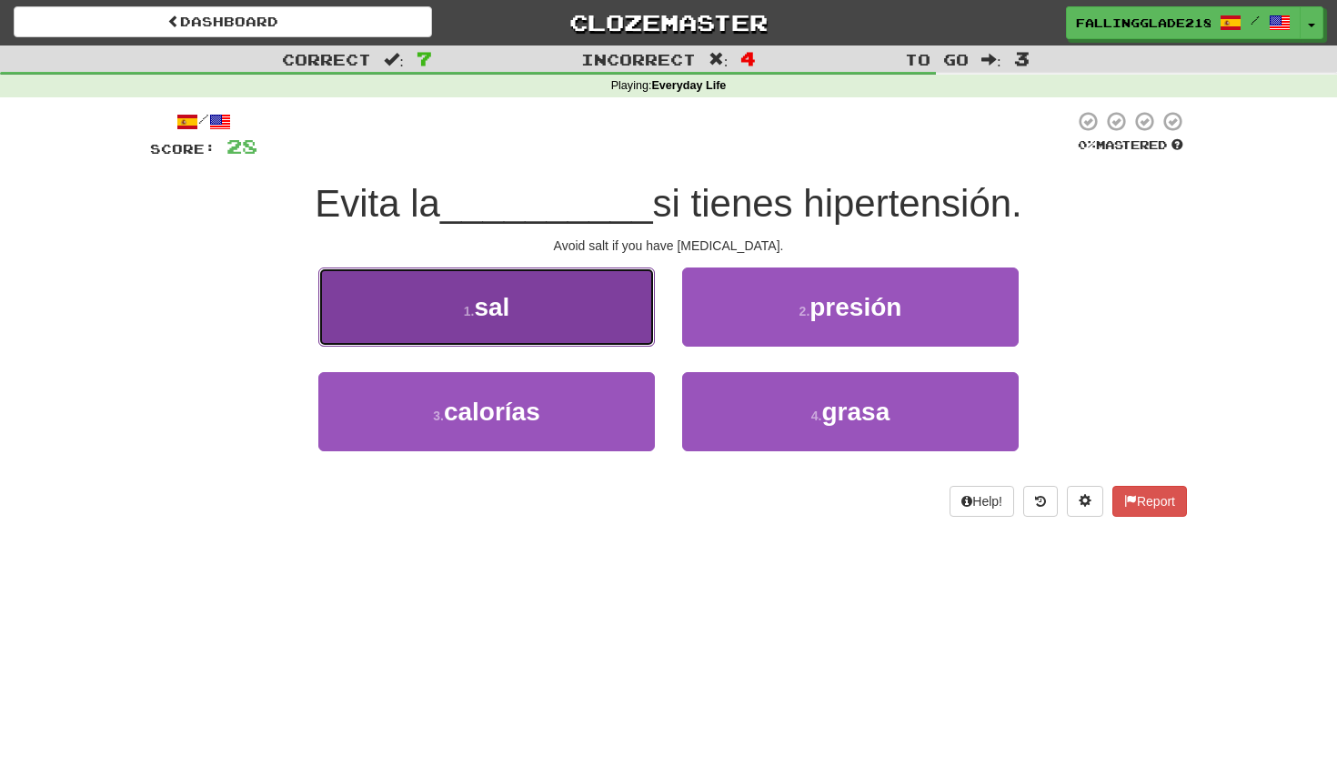
click at [467, 289] on button "1 . sal" at bounding box center [486, 306] width 337 height 79
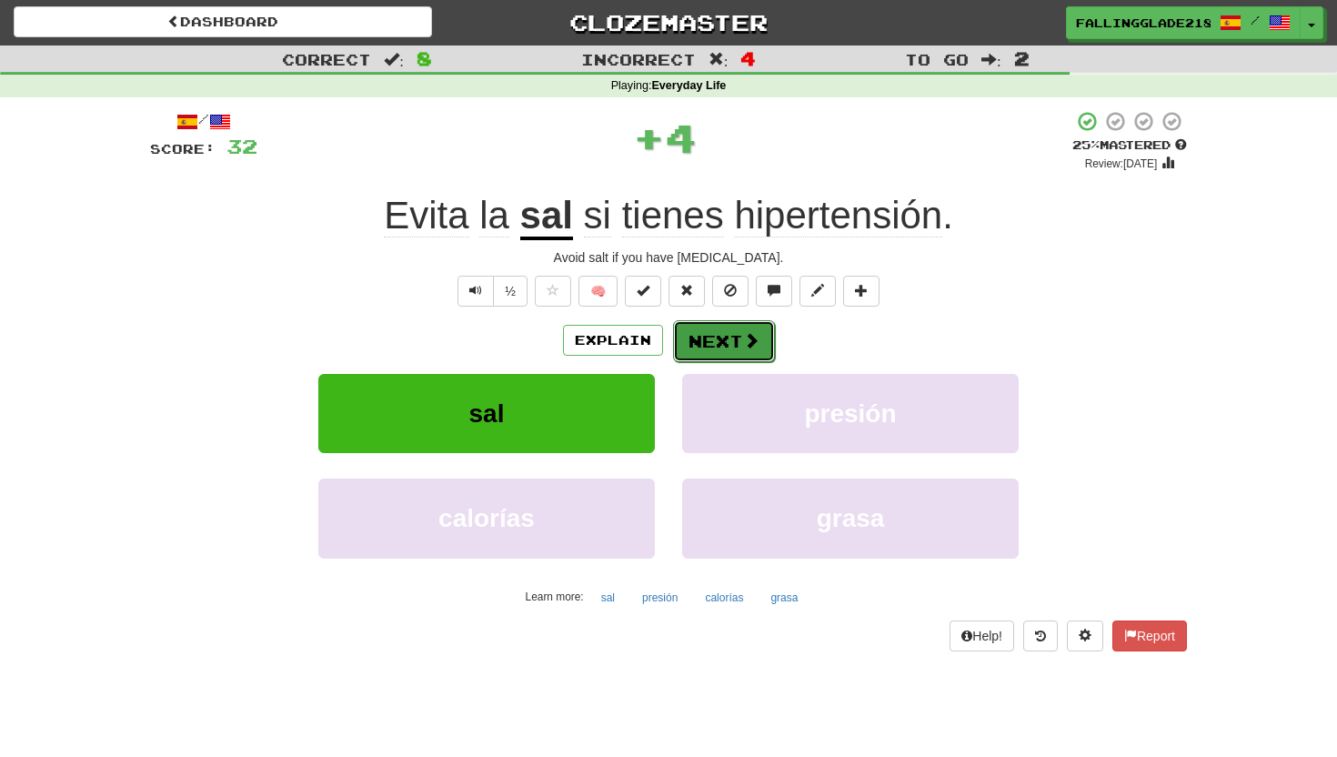
click at [755, 348] on span at bounding box center [751, 340] width 16 height 16
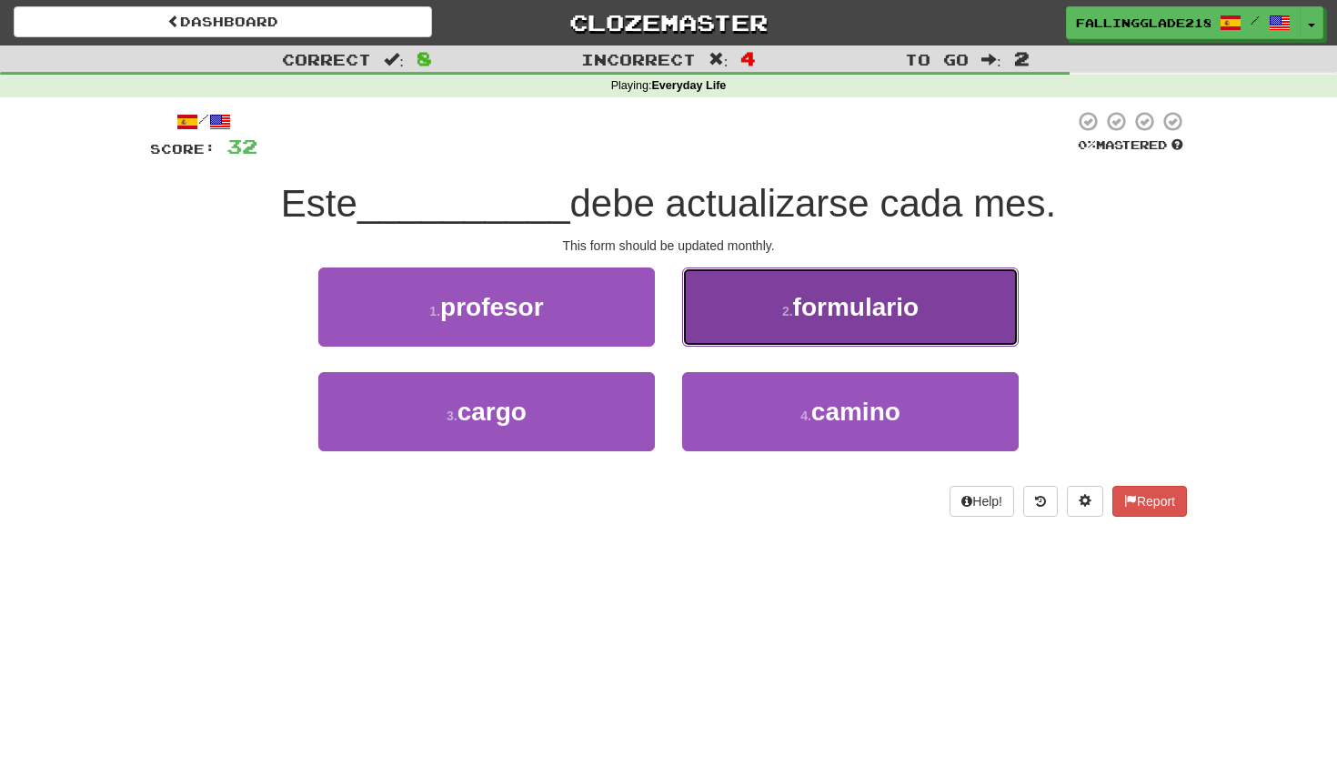
click at [875, 289] on button "2 . formulario" at bounding box center [850, 306] width 337 height 79
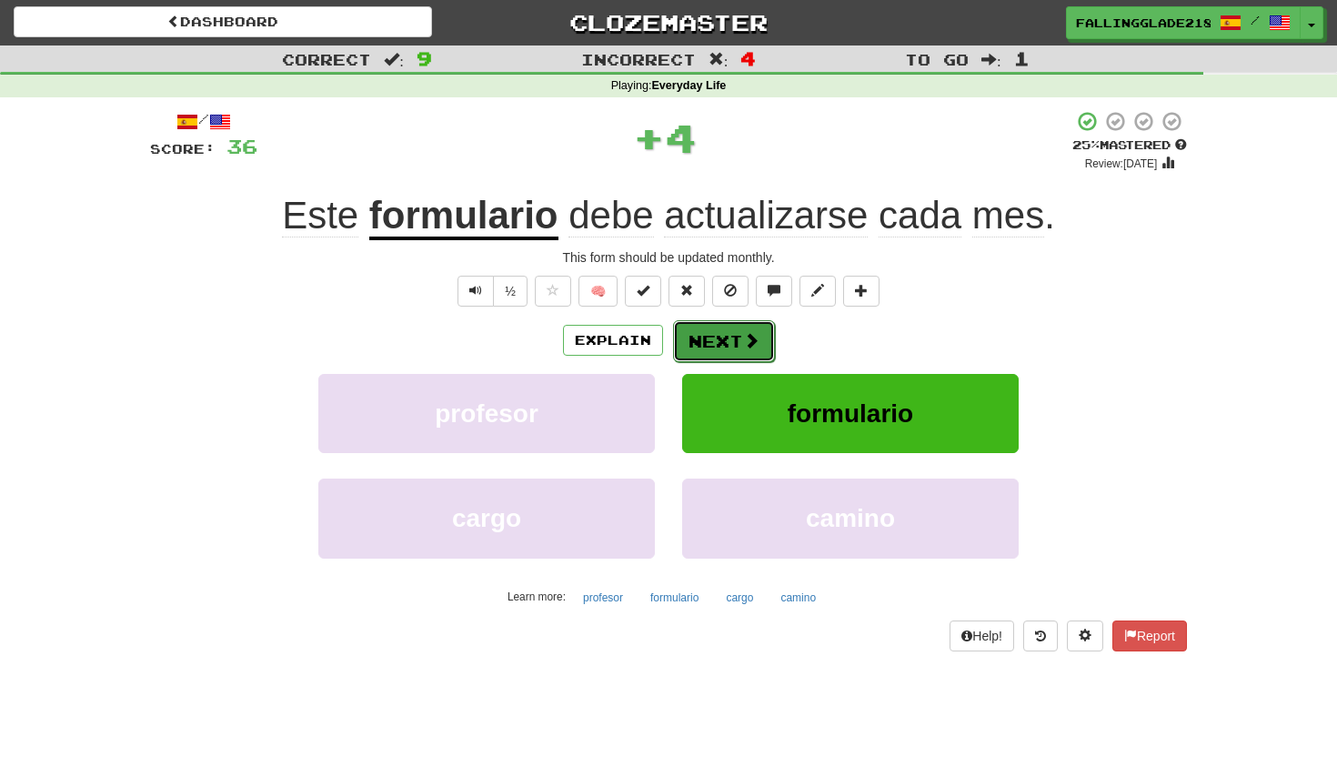
click at [764, 338] on button "Next" at bounding box center [724, 341] width 102 height 42
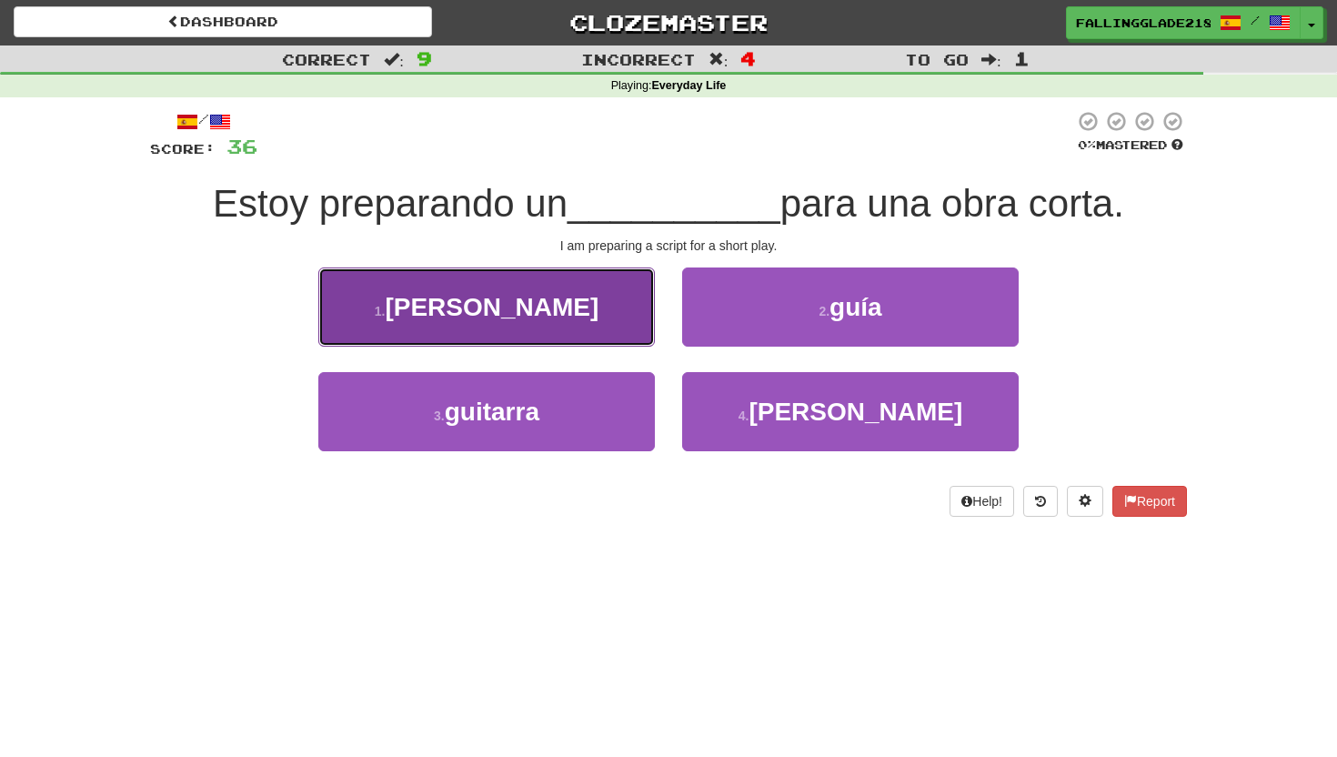
click at [600, 312] on button "1 . guion" at bounding box center [486, 306] width 337 height 79
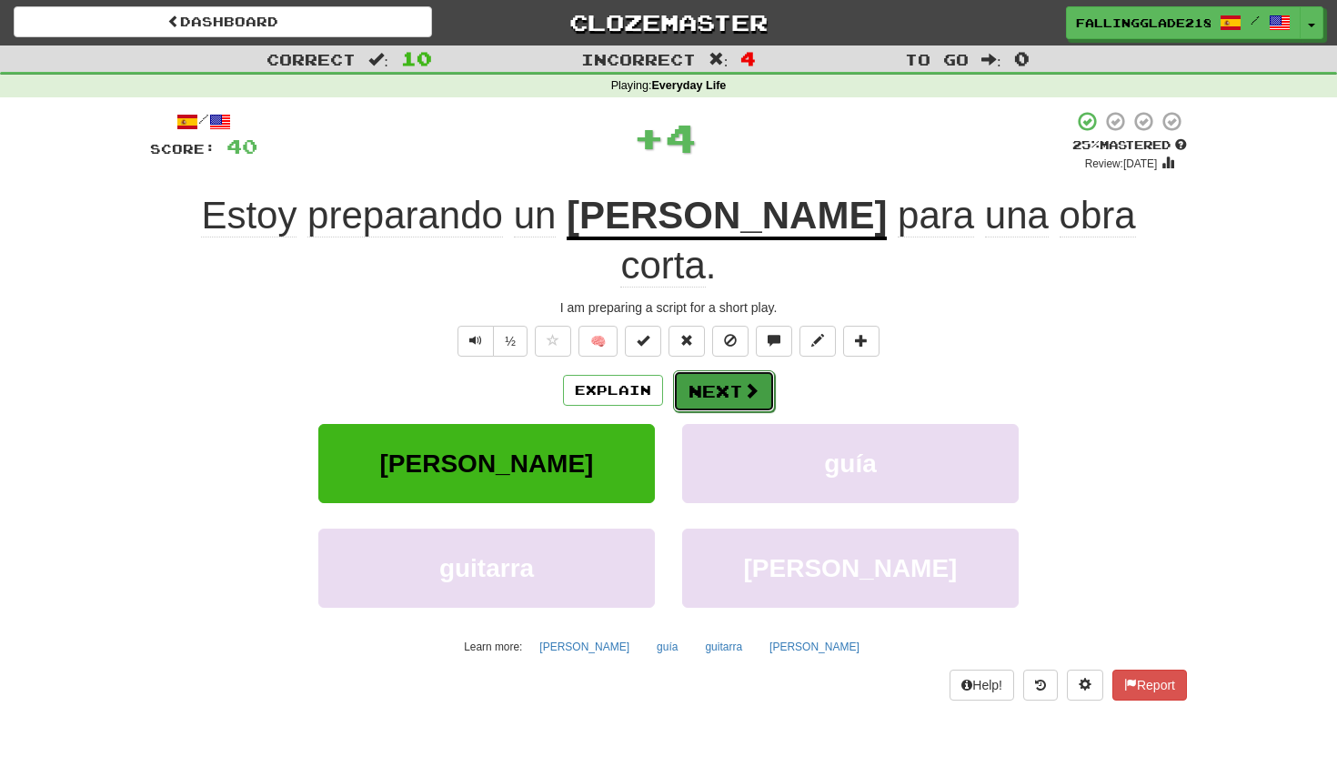
click at [748, 370] on button "Next" at bounding box center [724, 391] width 102 height 42
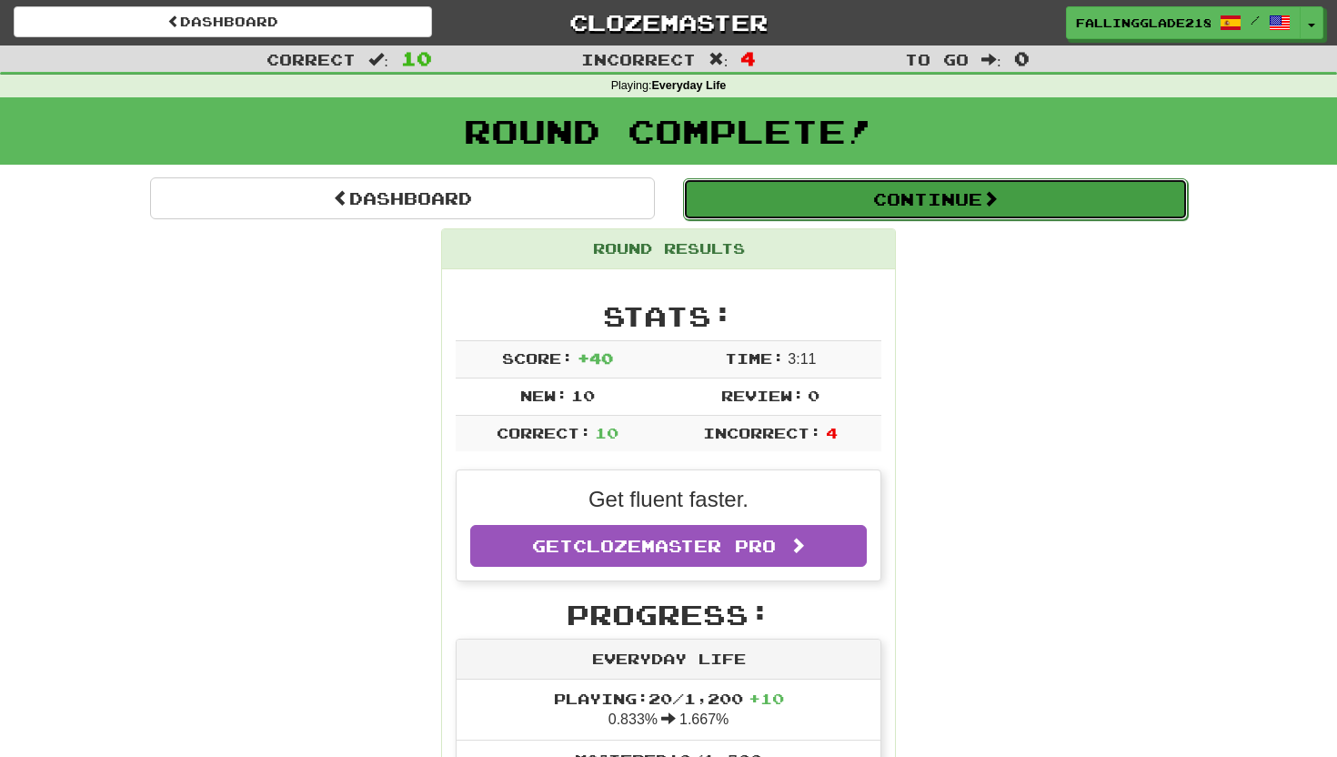
click at [874, 197] on button "Continue" at bounding box center [935, 199] width 505 height 42
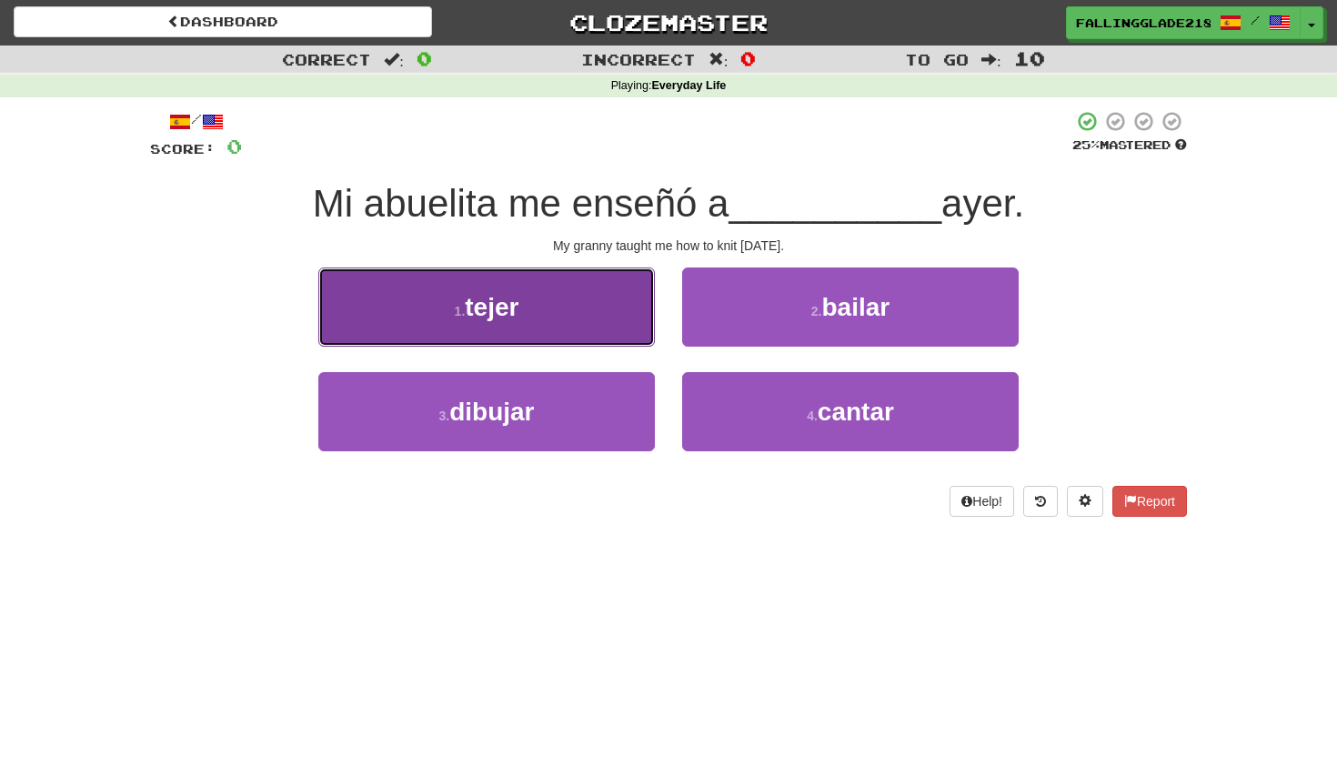
click at [511, 306] on span "tejer" at bounding box center [492, 307] width 54 height 28
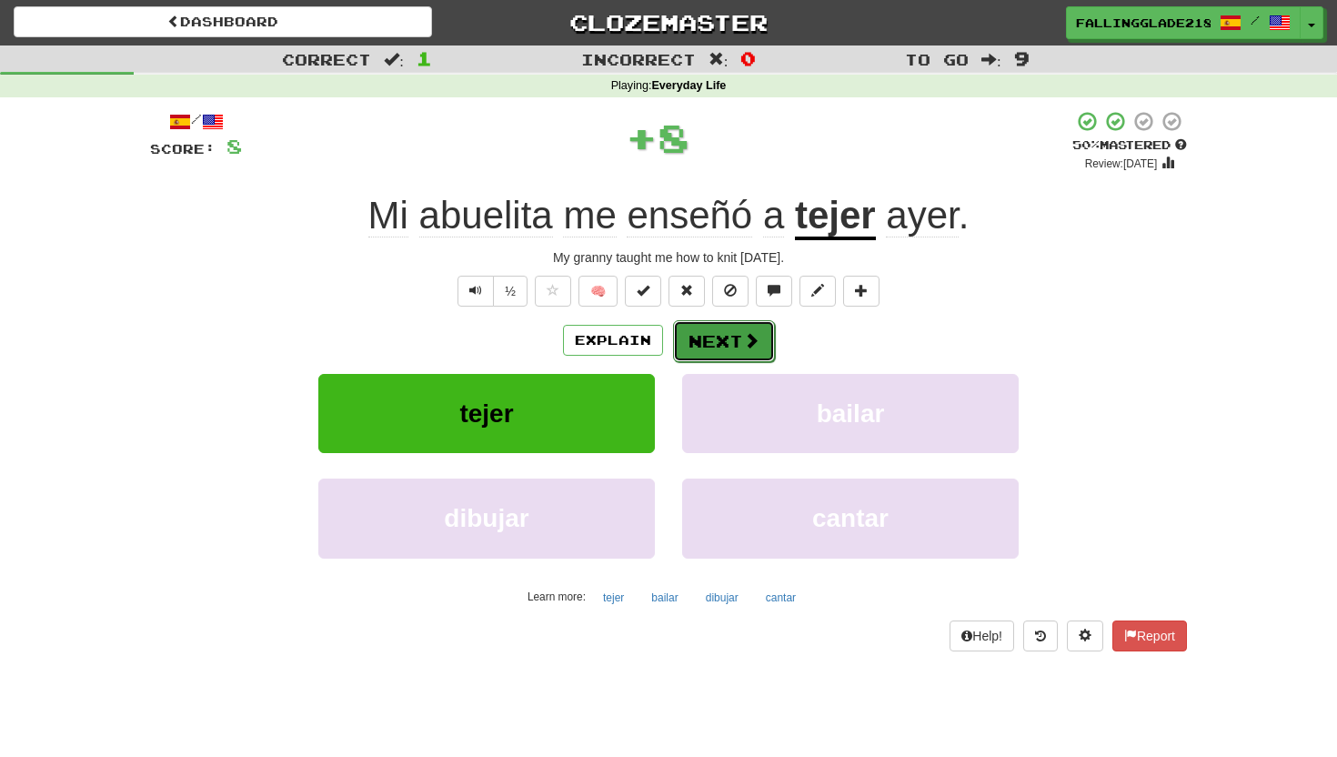
click at [740, 337] on button "Next" at bounding box center [724, 341] width 102 height 42
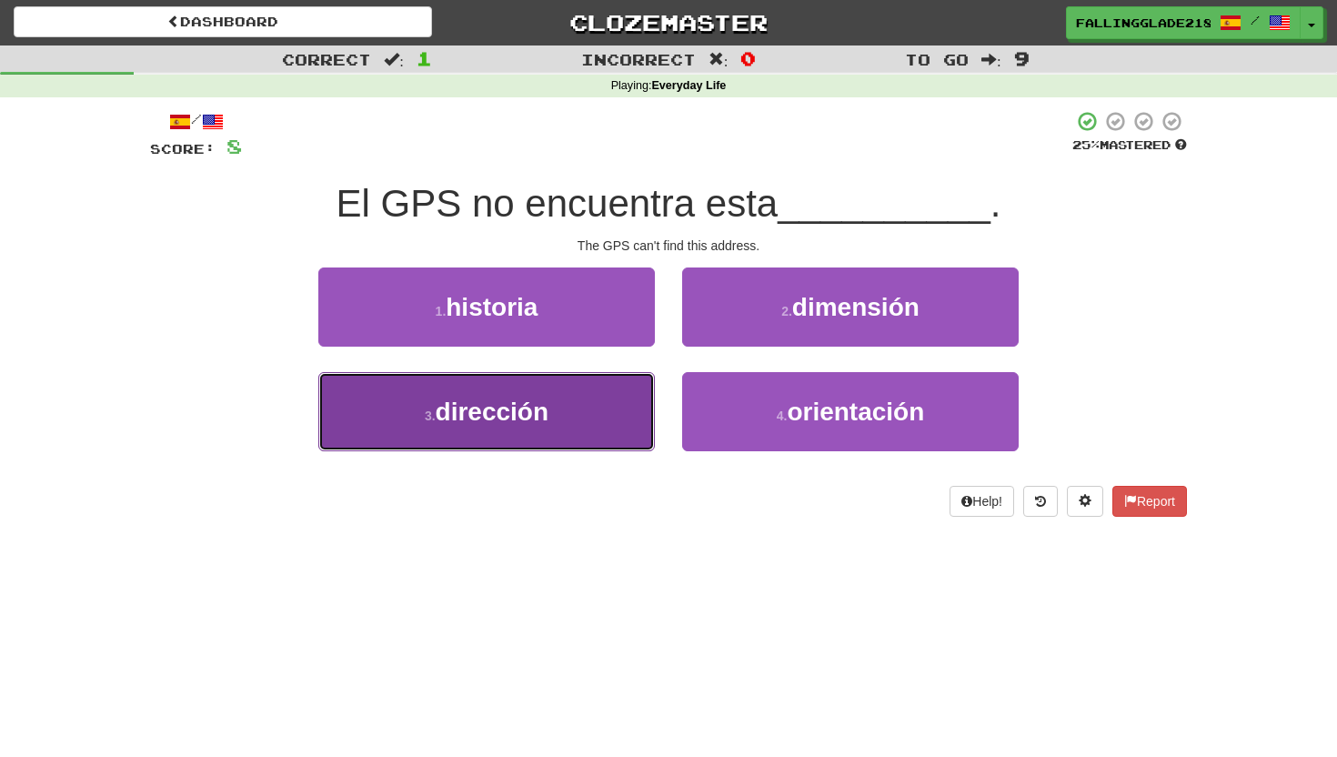
click at [590, 406] on button "3 . dirección" at bounding box center [486, 411] width 337 height 79
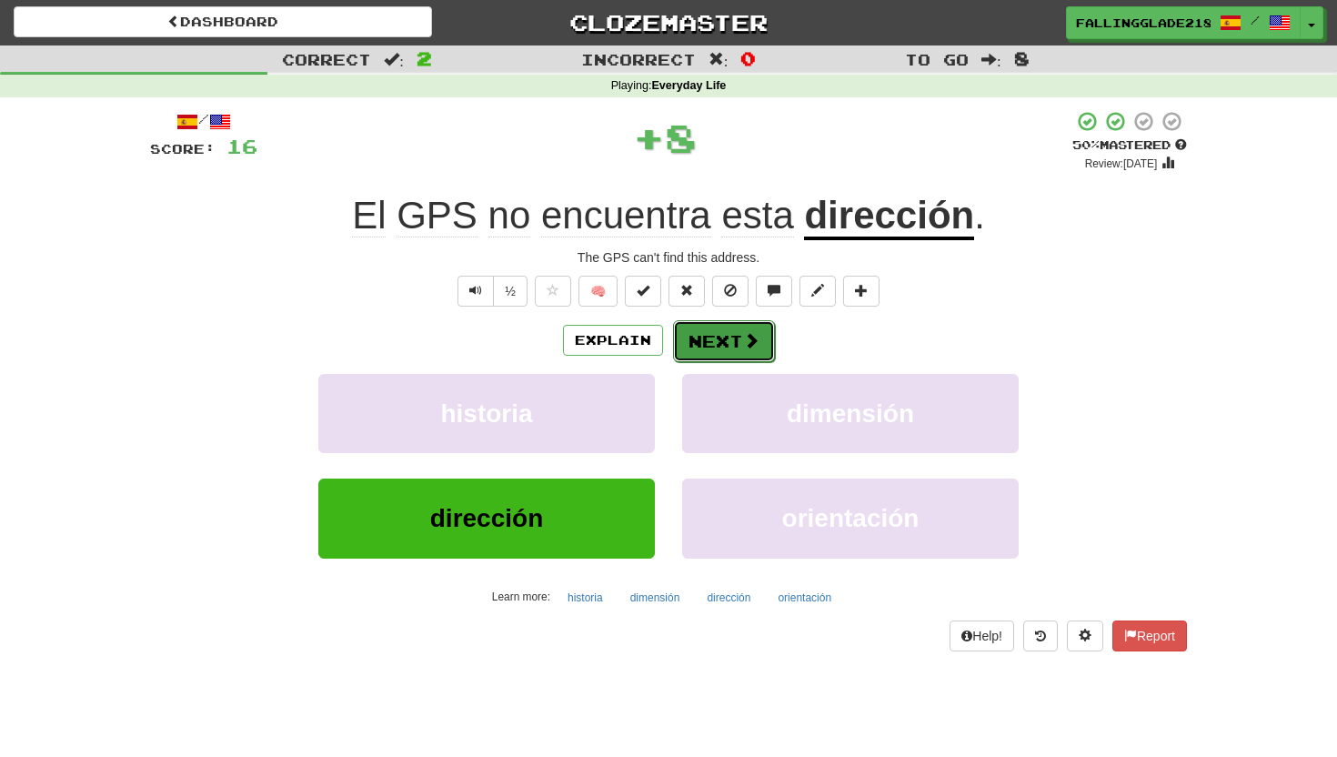
click at [725, 337] on button "Next" at bounding box center [724, 341] width 102 height 42
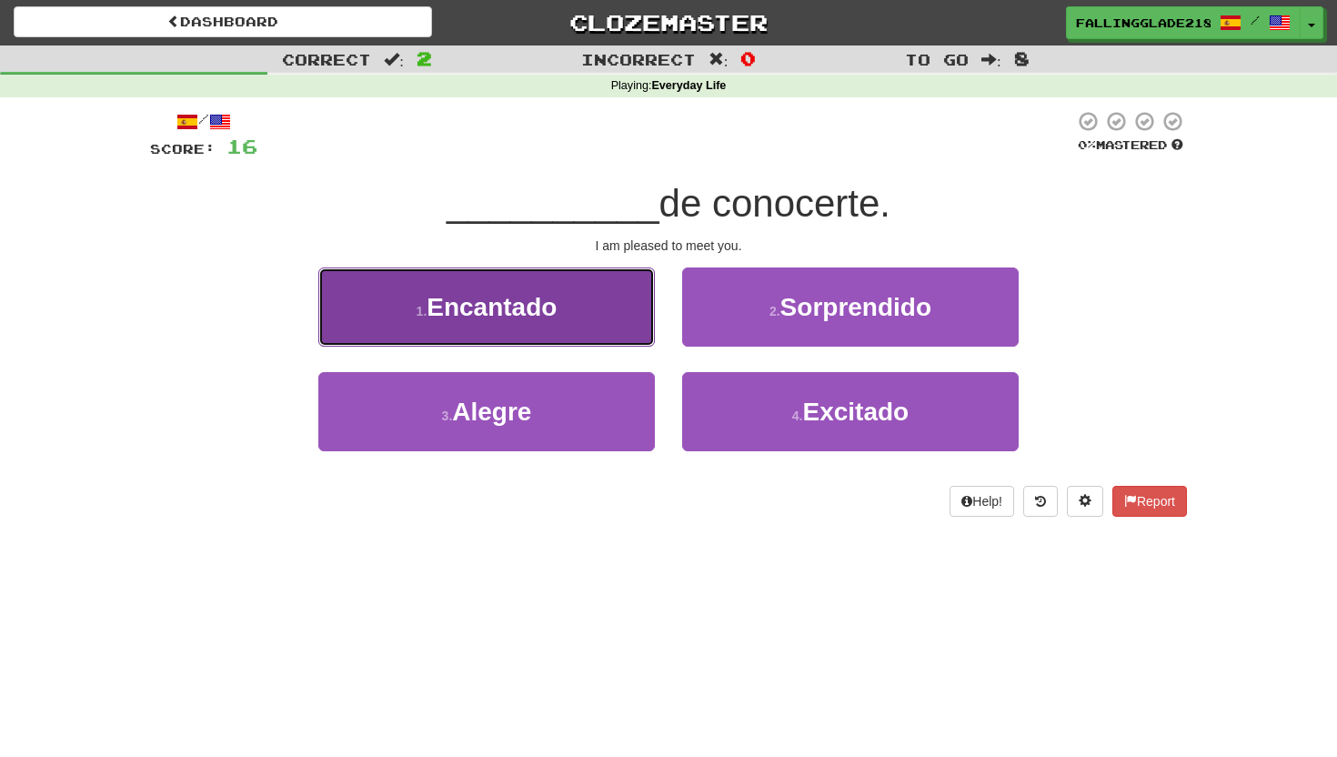
click at [521, 289] on button "1 . Encantado" at bounding box center [486, 306] width 337 height 79
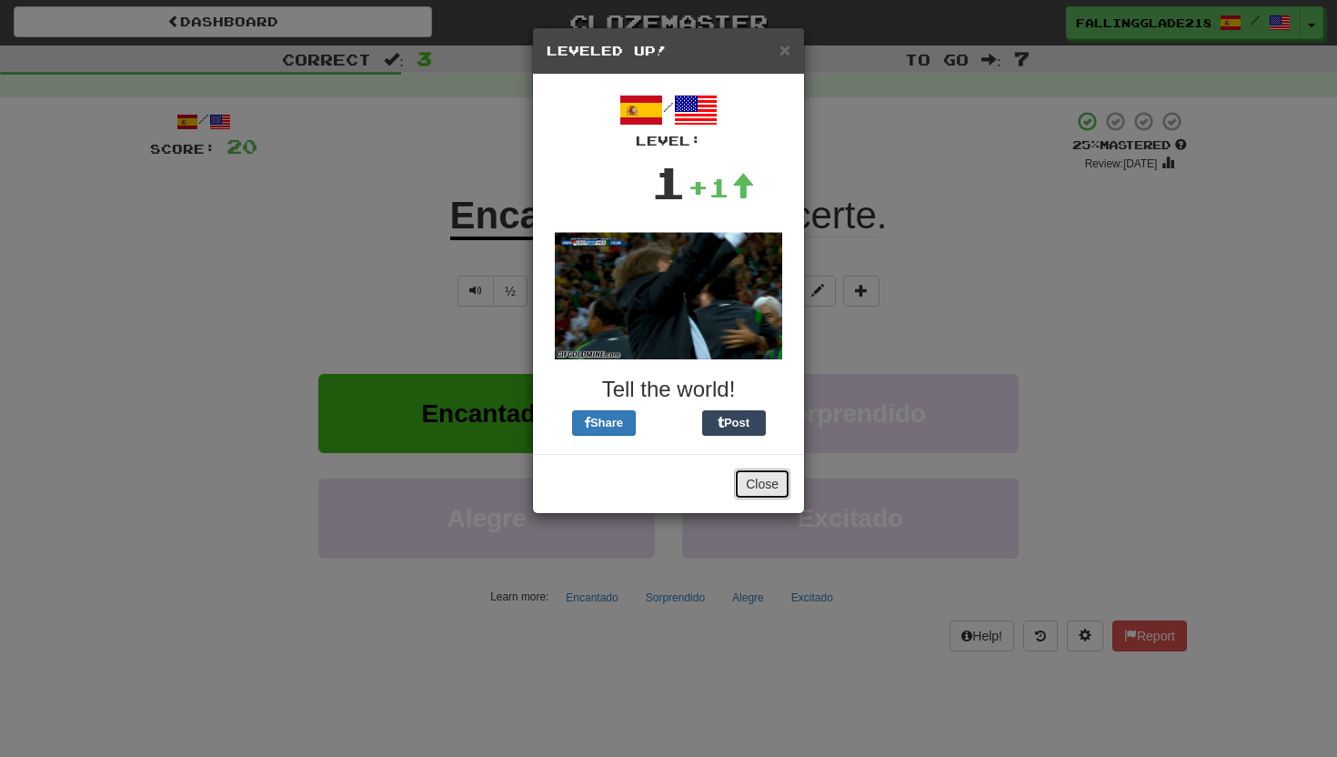
click at [765, 485] on button "Close" at bounding box center [762, 483] width 56 height 31
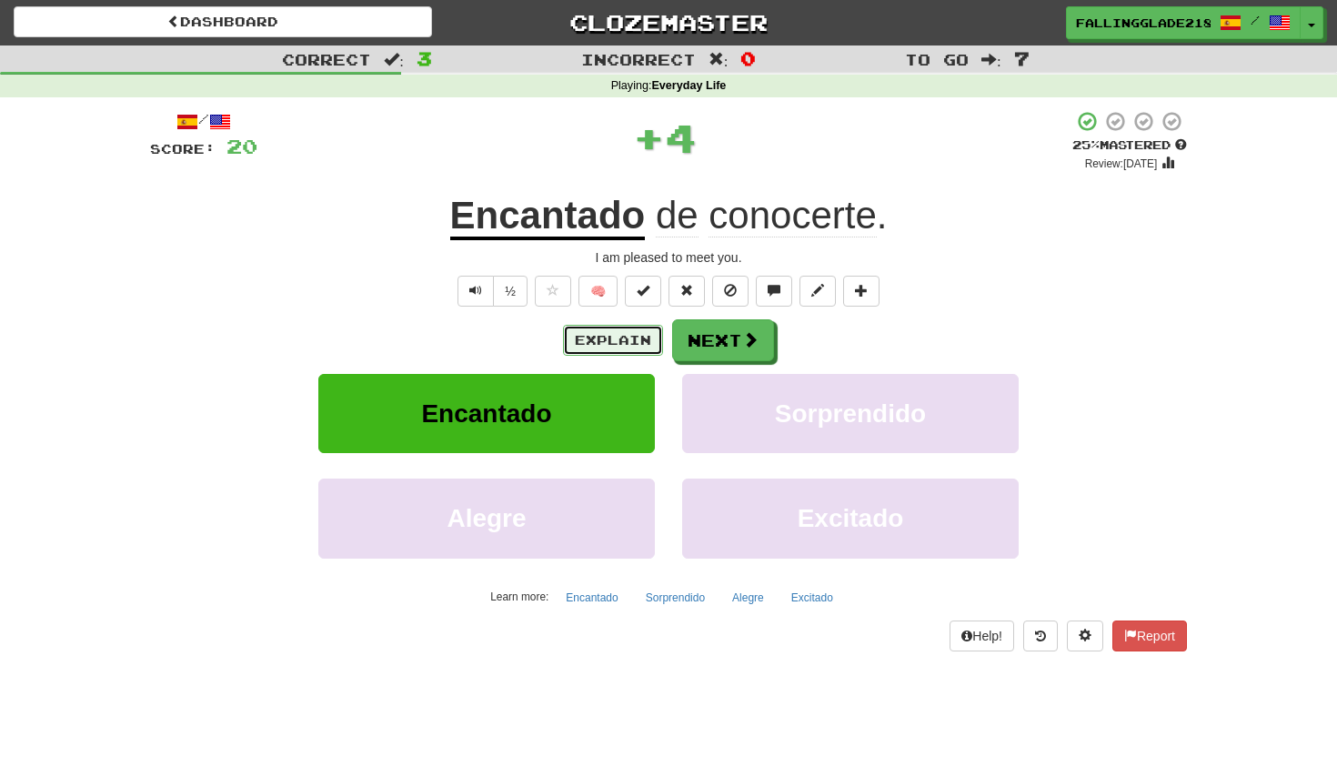
click at [627, 331] on button "Explain" at bounding box center [613, 340] width 100 height 31
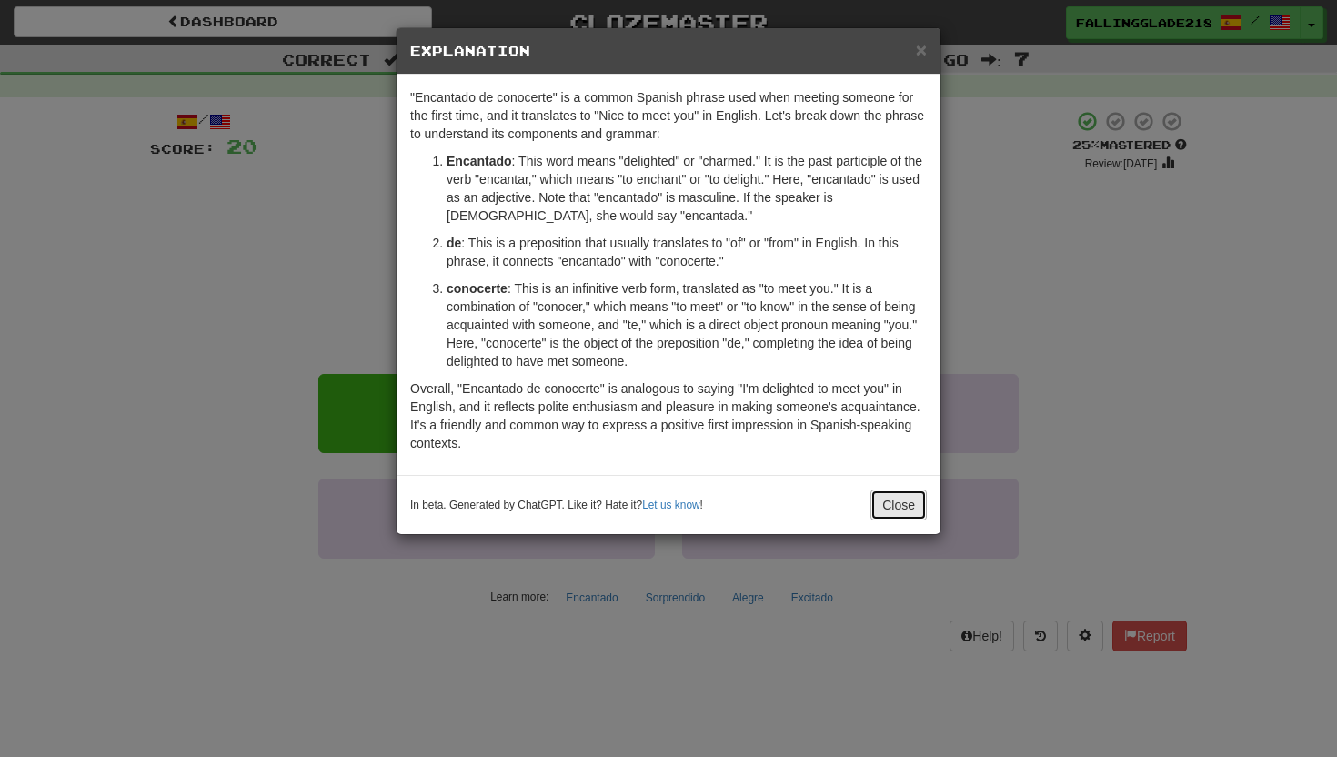
click at [894, 502] on button "Close" at bounding box center [898, 504] width 56 height 31
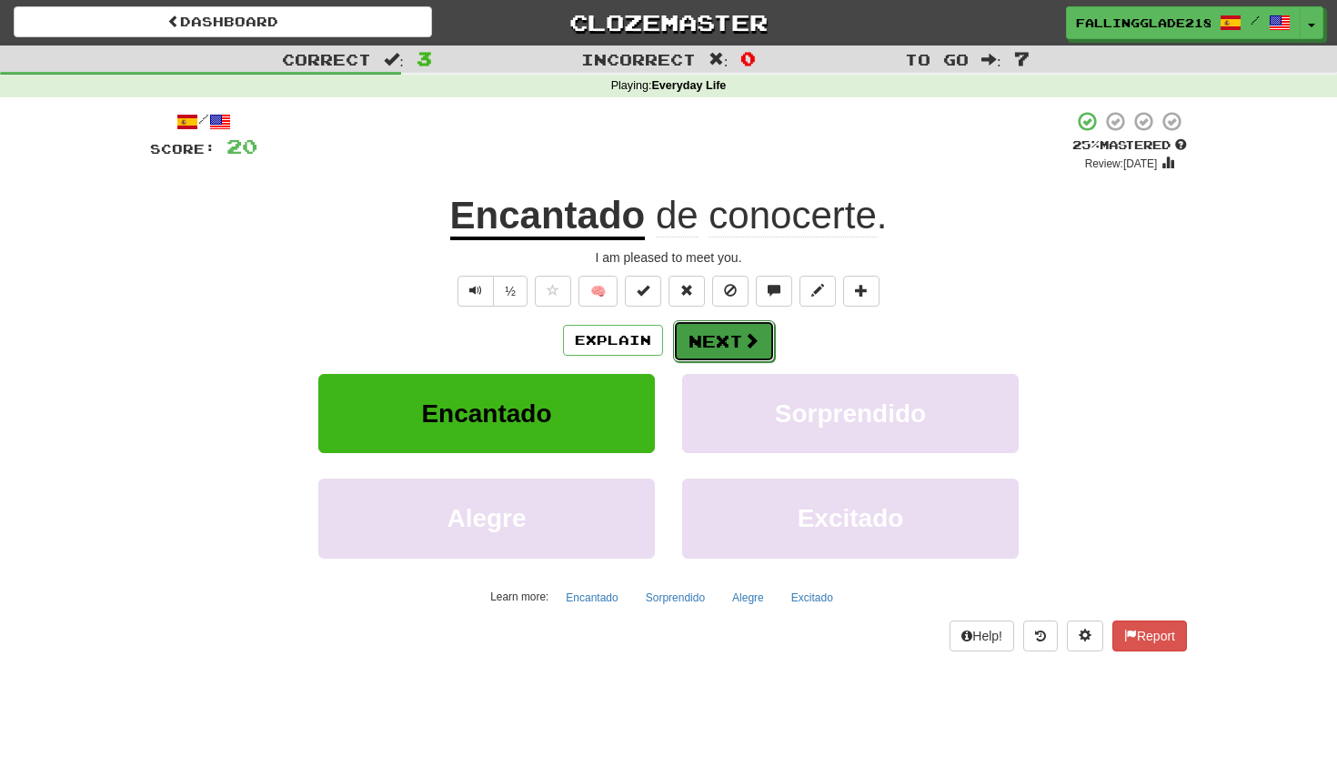
click at [755, 338] on span at bounding box center [751, 340] width 16 height 16
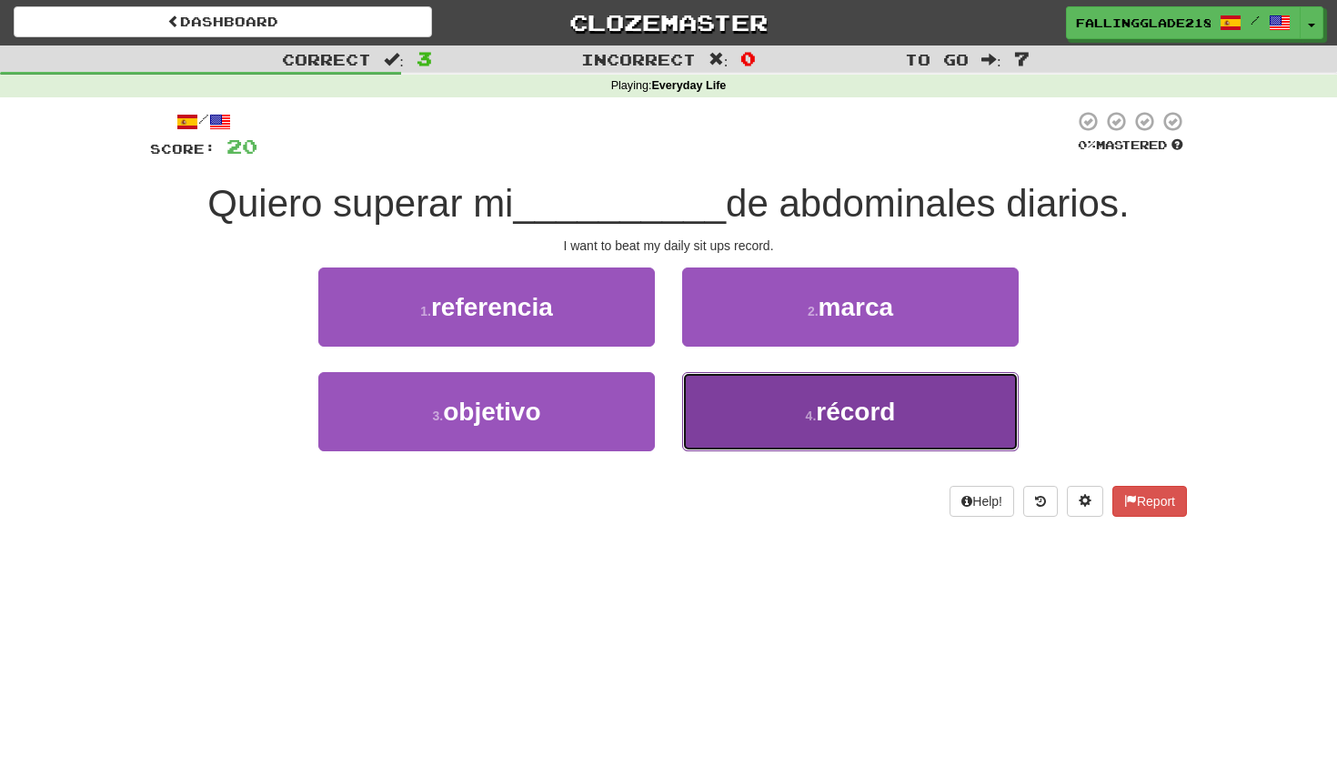
click at [931, 406] on button "4 . récord" at bounding box center [850, 411] width 337 height 79
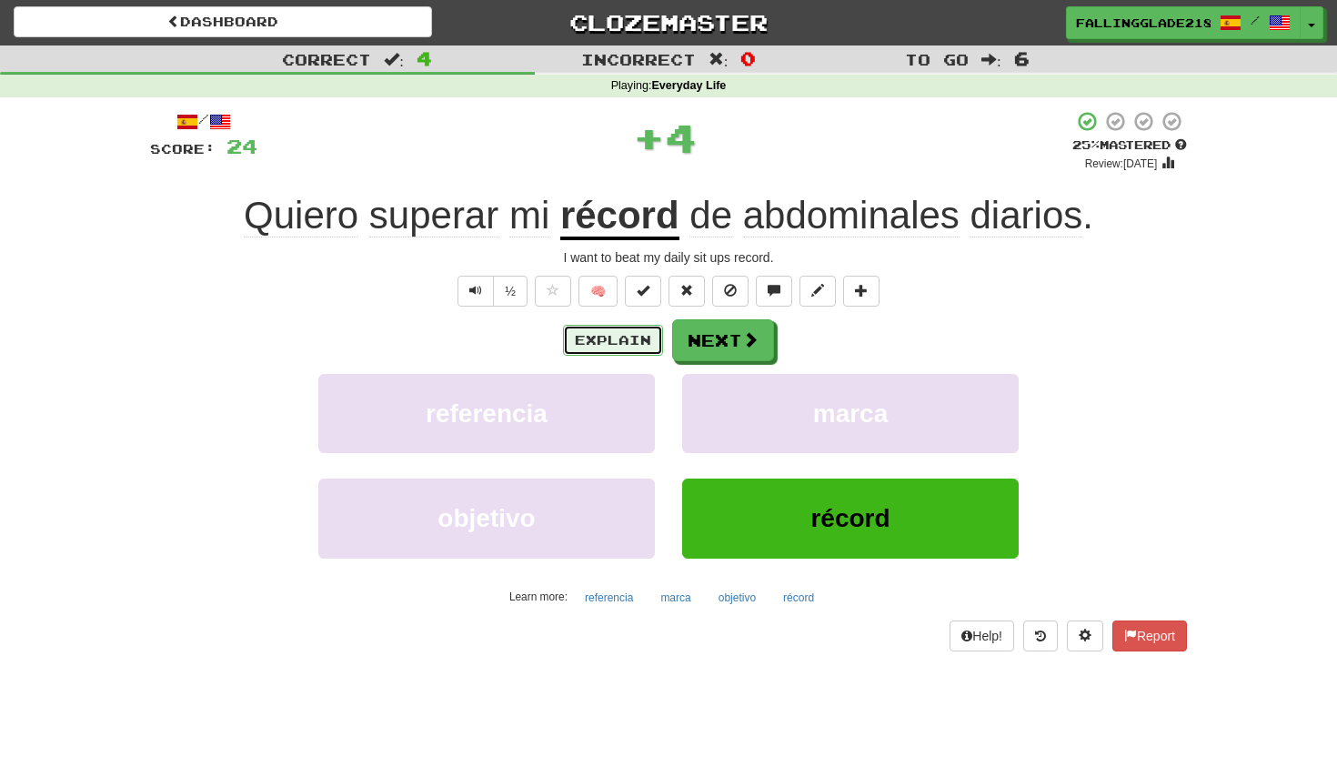
click at [628, 338] on button "Explain" at bounding box center [613, 340] width 100 height 31
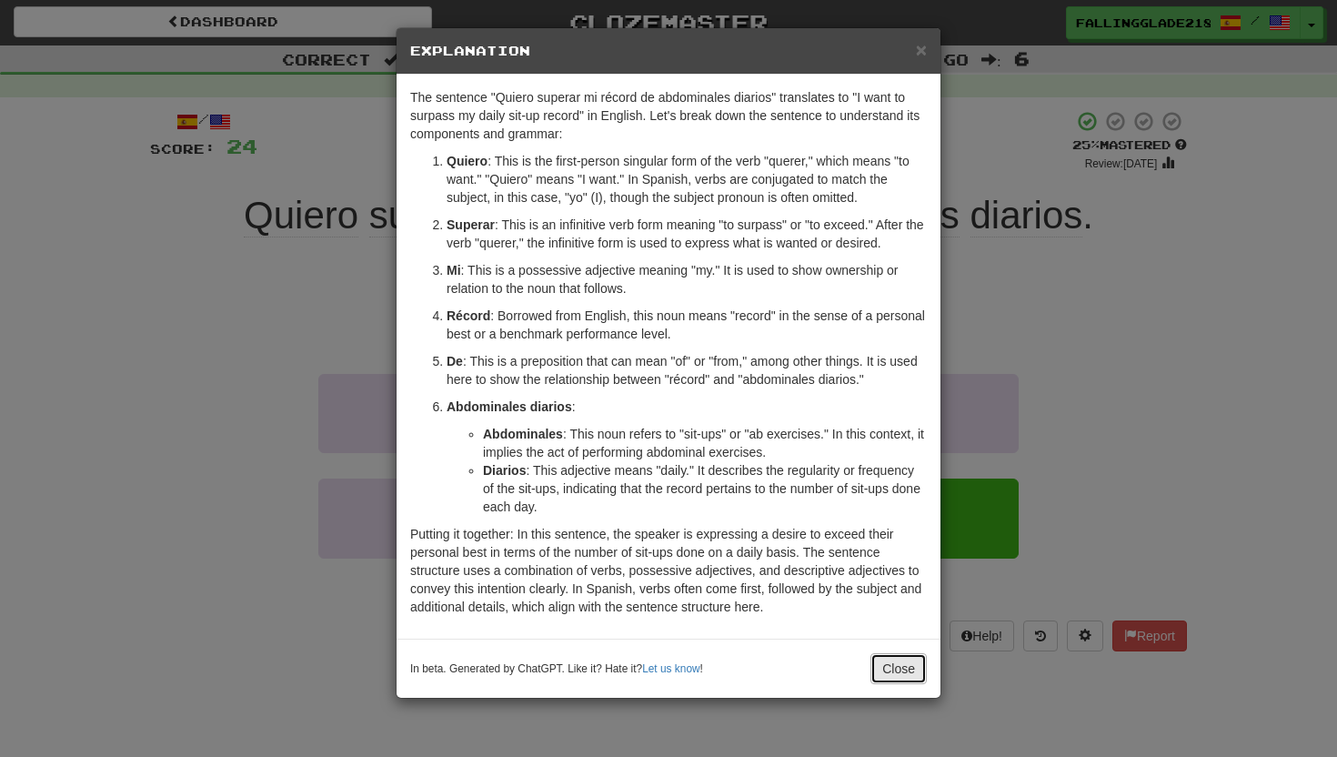
click at [903, 676] on button "Close" at bounding box center [898, 668] width 56 height 31
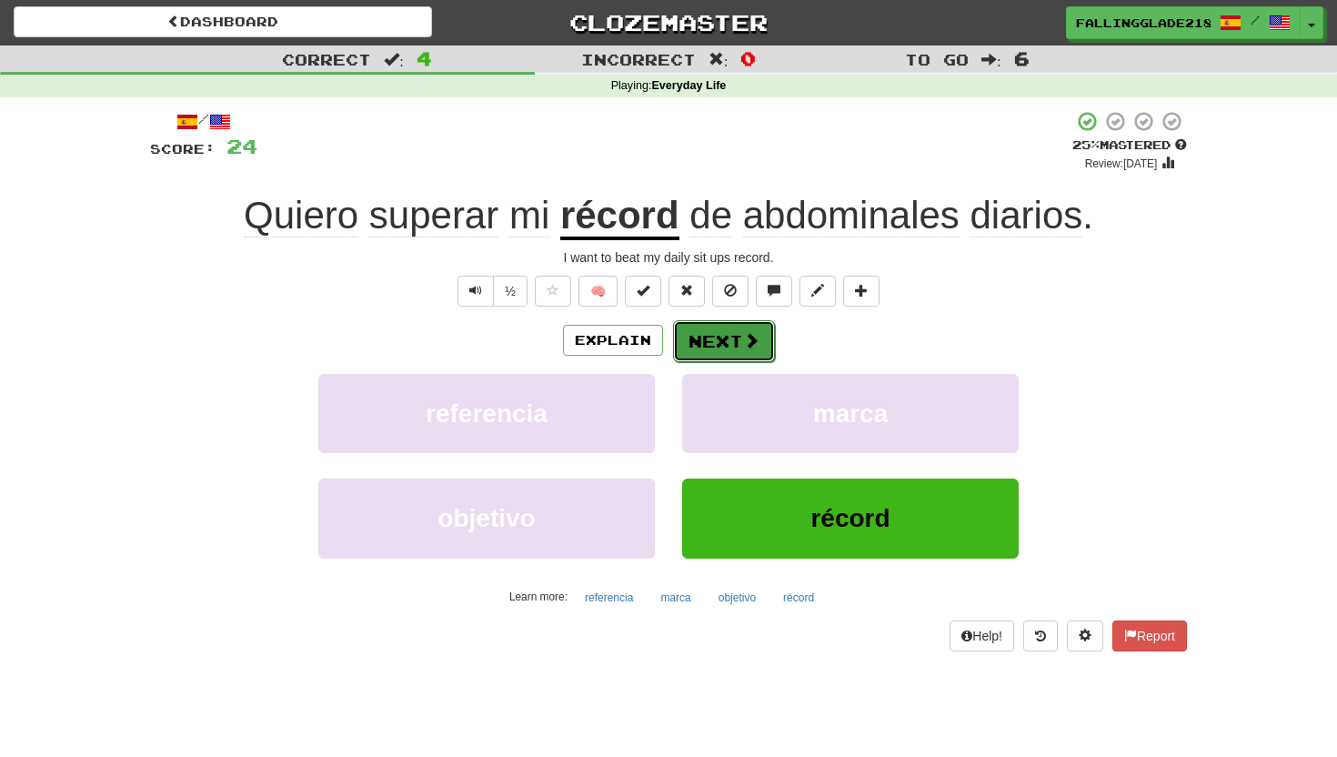
click at [728, 338] on button "Next" at bounding box center [724, 341] width 102 height 42
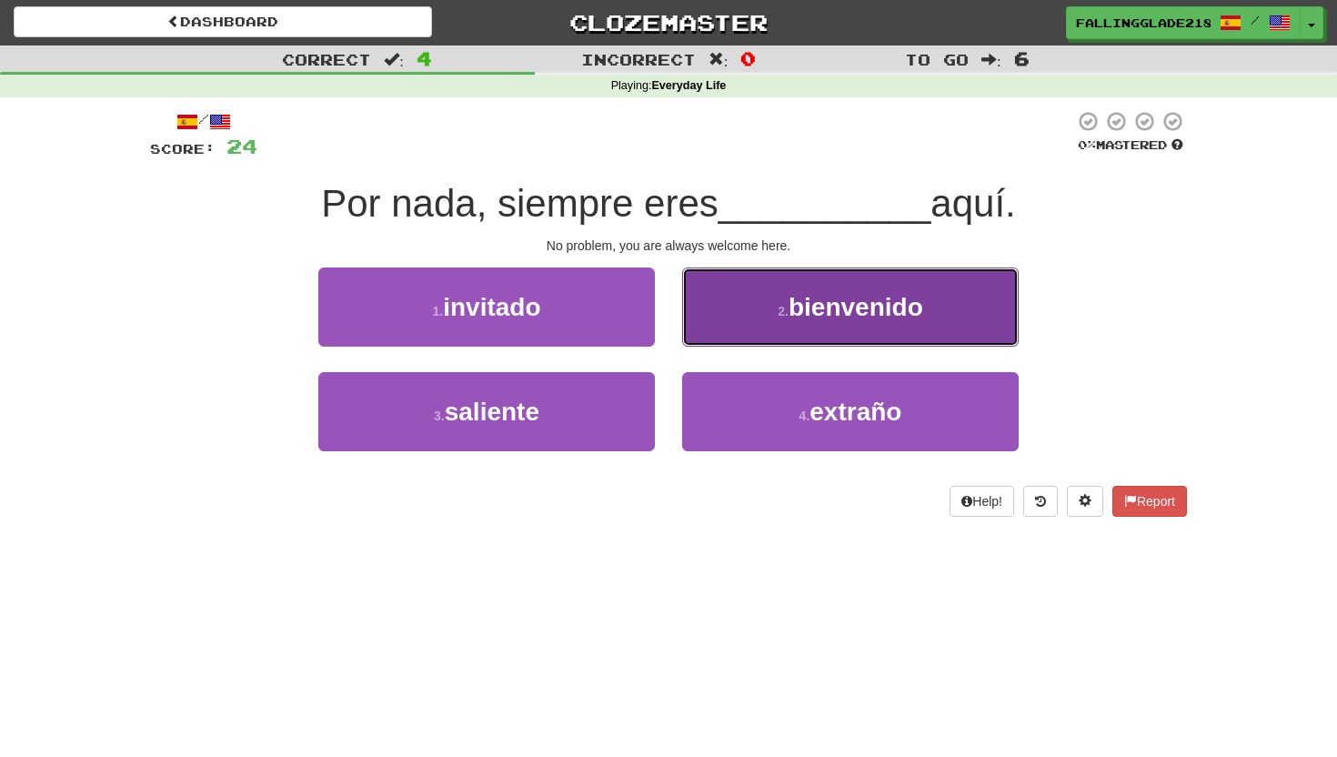
click at [829, 317] on span "bienvenido" at bounding box center [856, 307] width 135 height 28
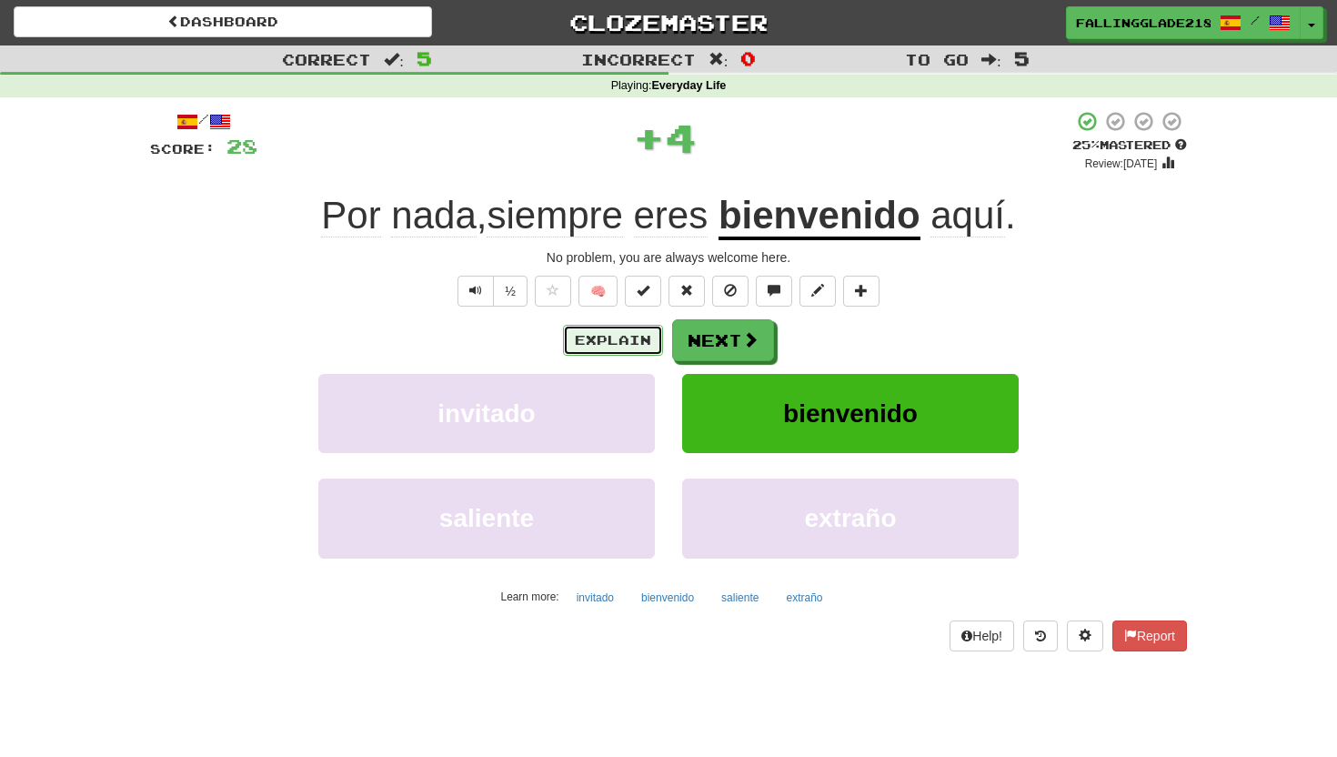
click at [637, 340] on button "Explain" at bounding box center [613, 340] width 100 height 31
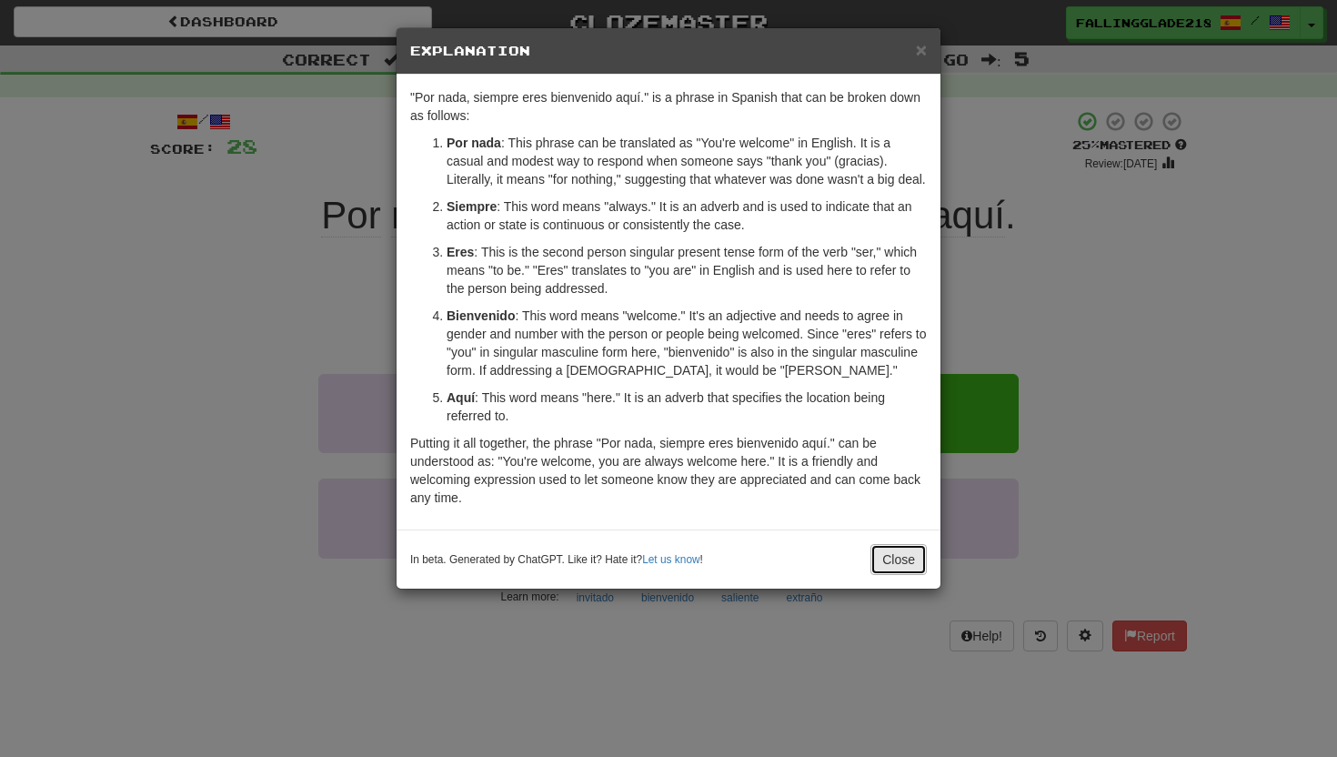
click at [880, 575] on button "Close" at bounding box center [898, 559] width 56 height 31
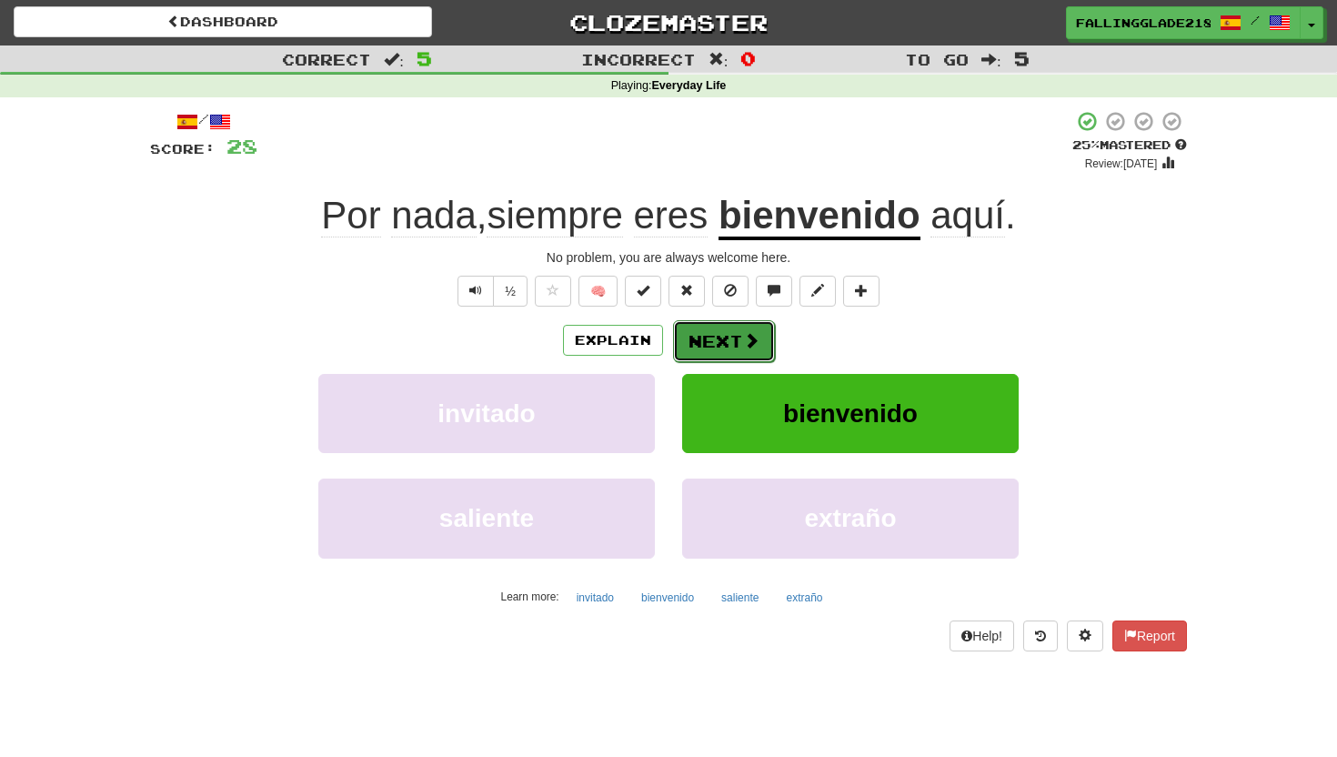
click at [727, 337] on button "Next" at bounding box center [724, 341] width 102 height 42
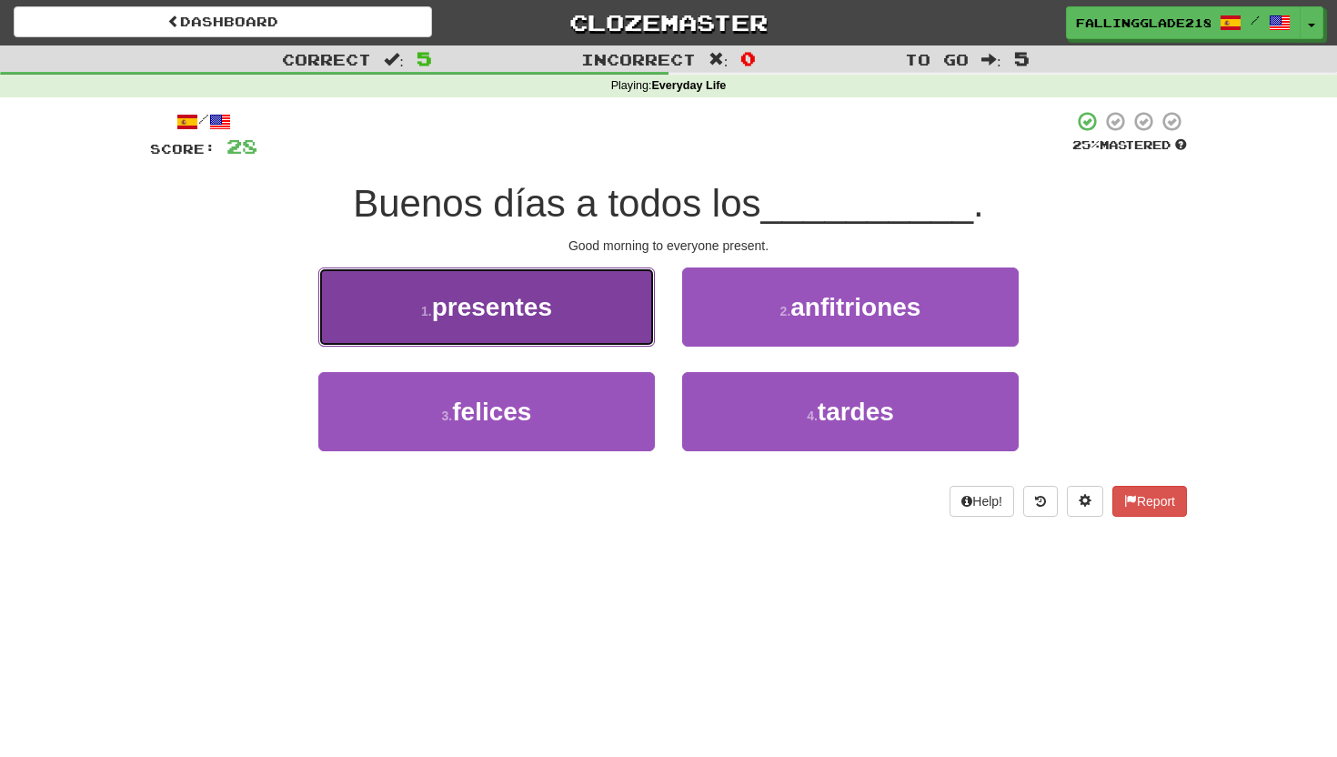
click at [552, 306] on span "presentes" at bounding box center [492, 307] width 120 height 28
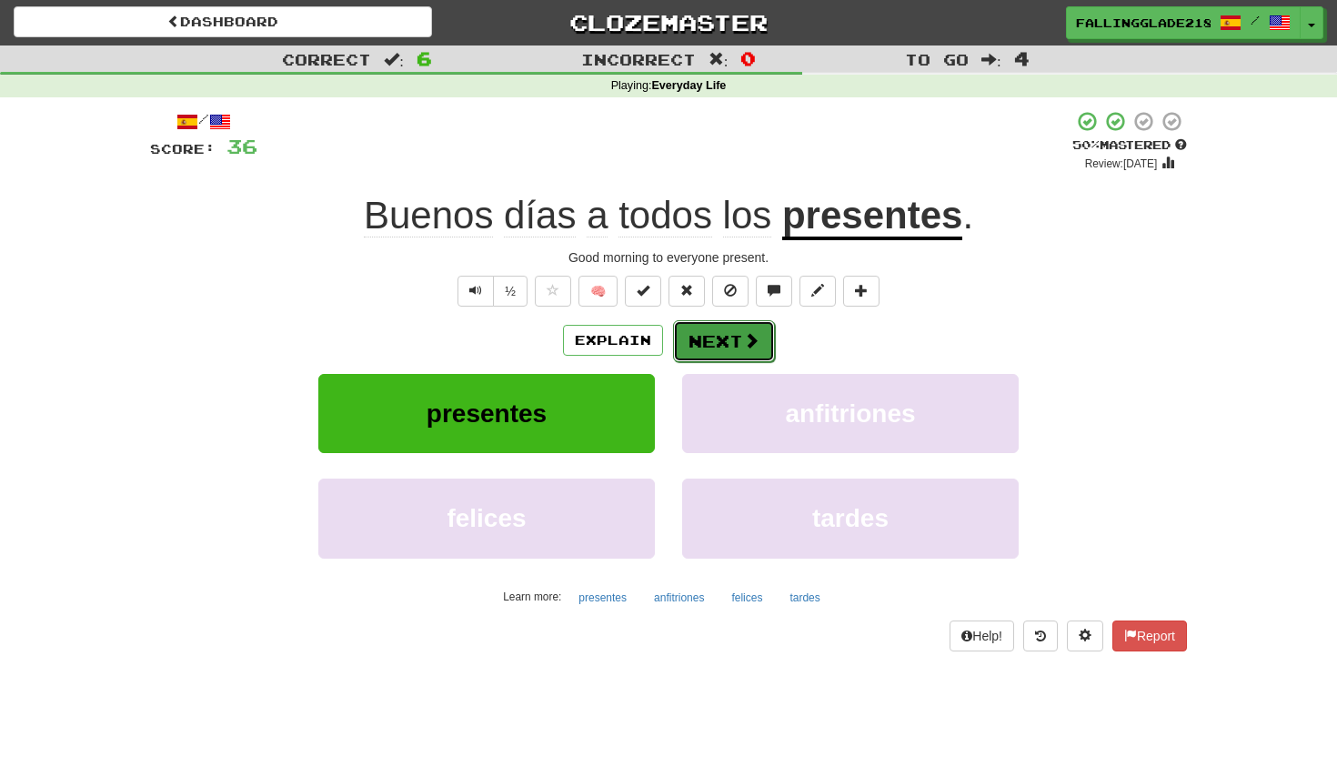
click at [763, 345] on button "Next" at bounding box center [724, 341] width 102 height 42
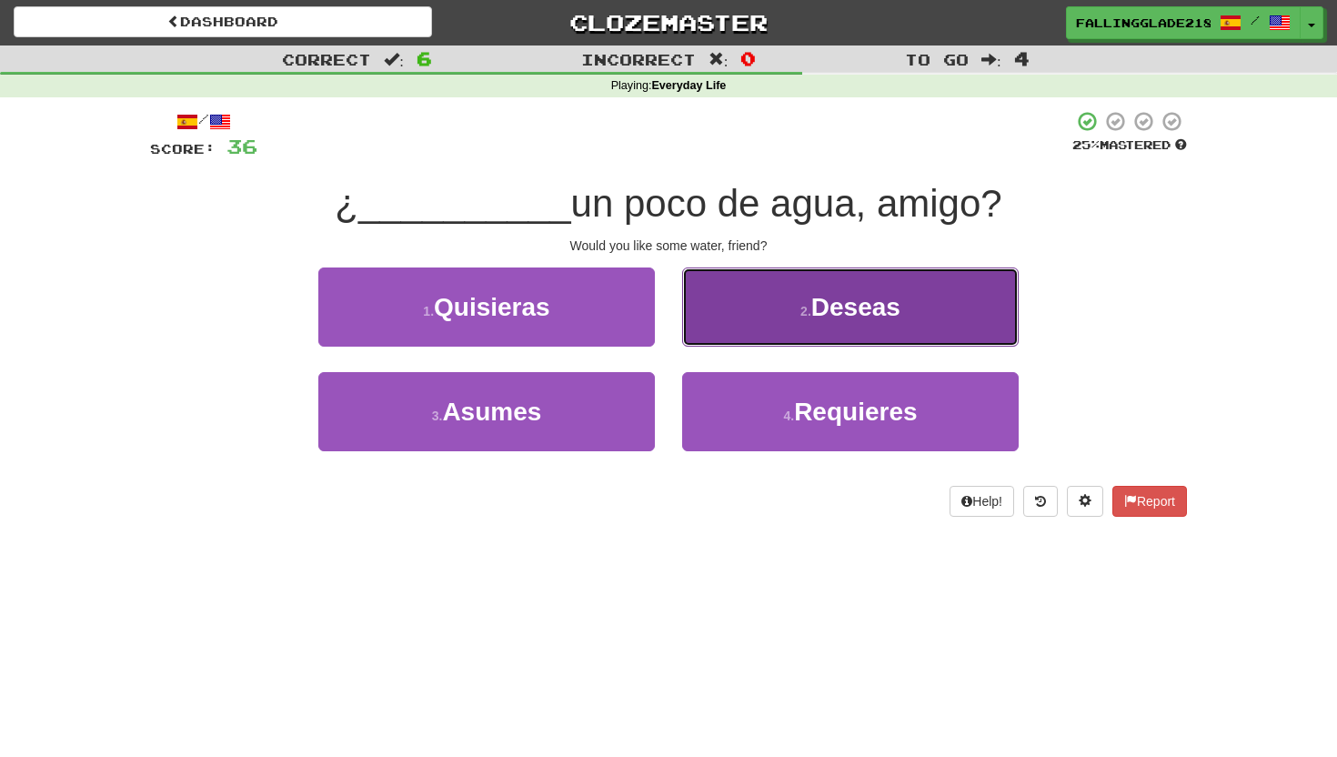
click at [832, 300] on span "Deseas" at bounding box center [855, 307] width 89 height 28
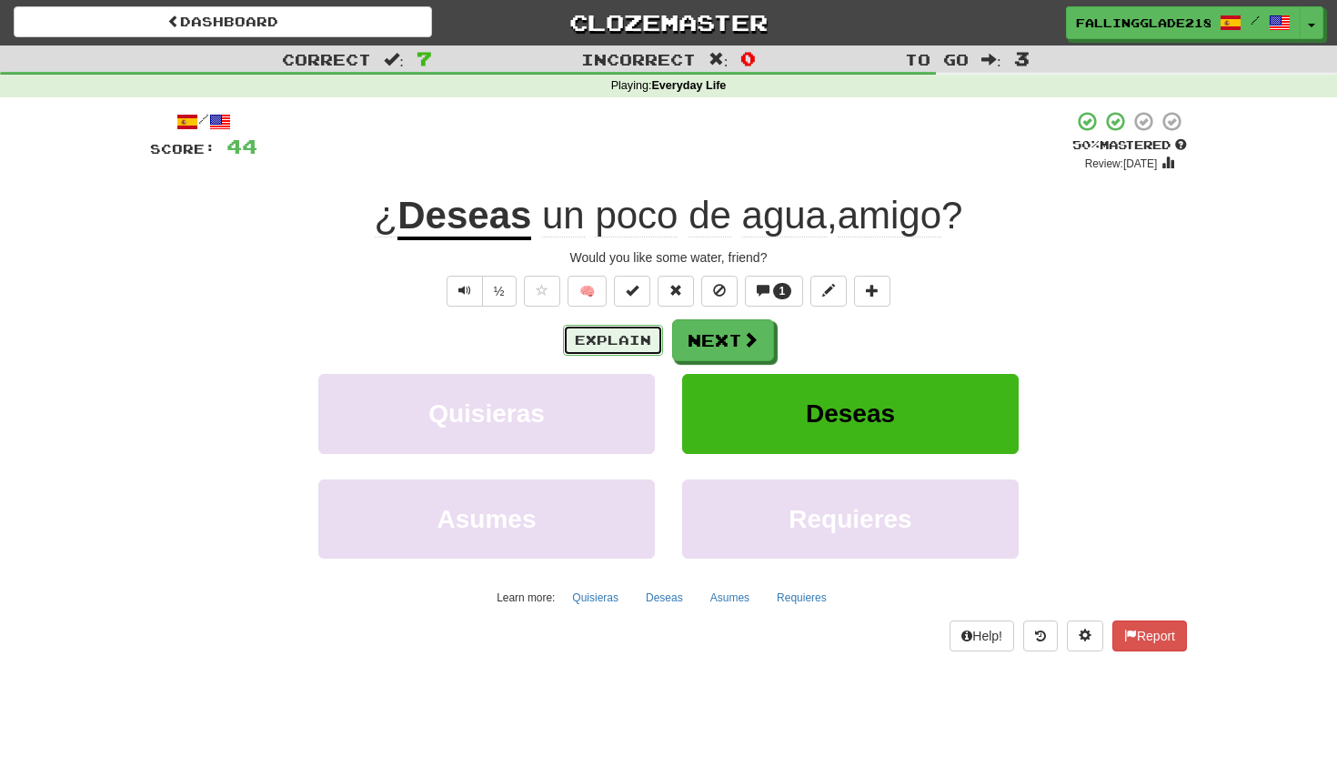
click at [594, 341] on button "Explain" at bounding box center [613, 340] width 100 height 31
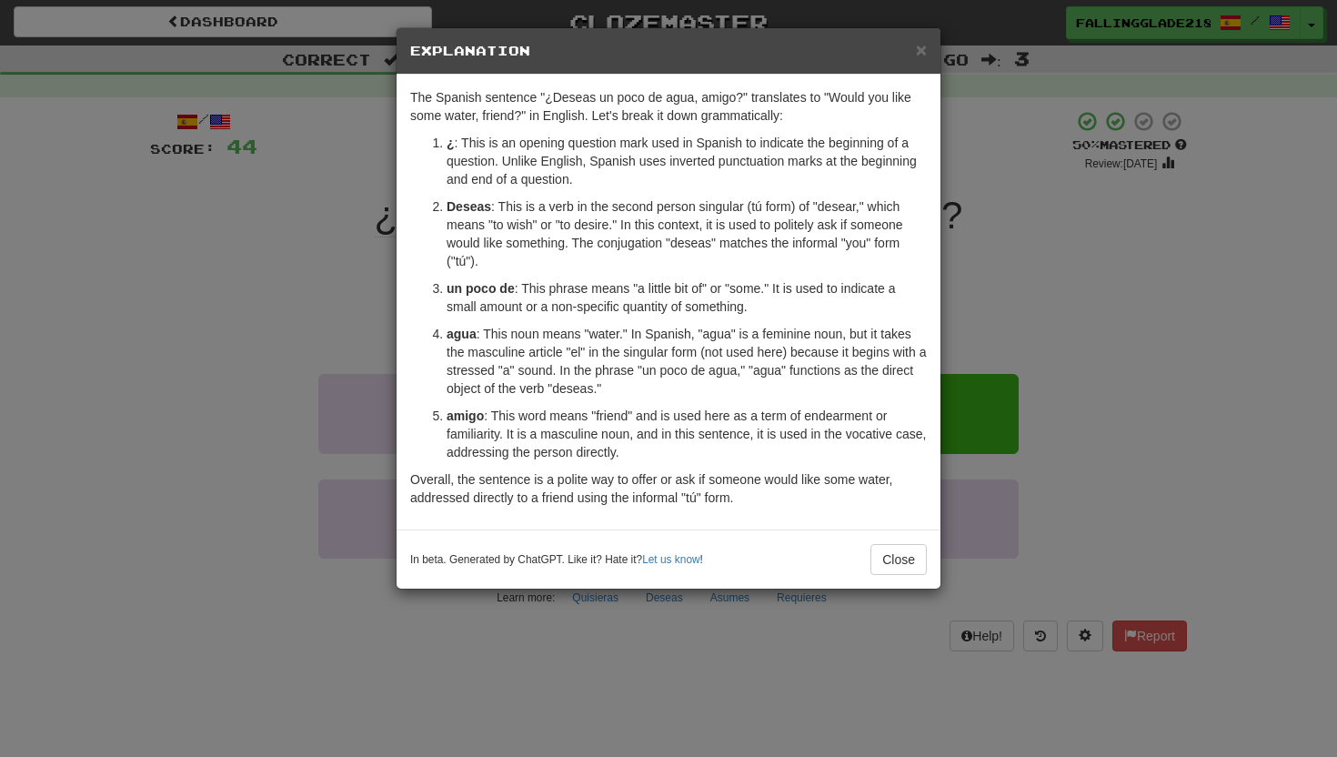
click at [1169, 206] on div "× Explanation The Spanish sentence "¿Deseas un poco de agua, amigo?" translates…" at bounding box center [668, 378] width 1337 height 757
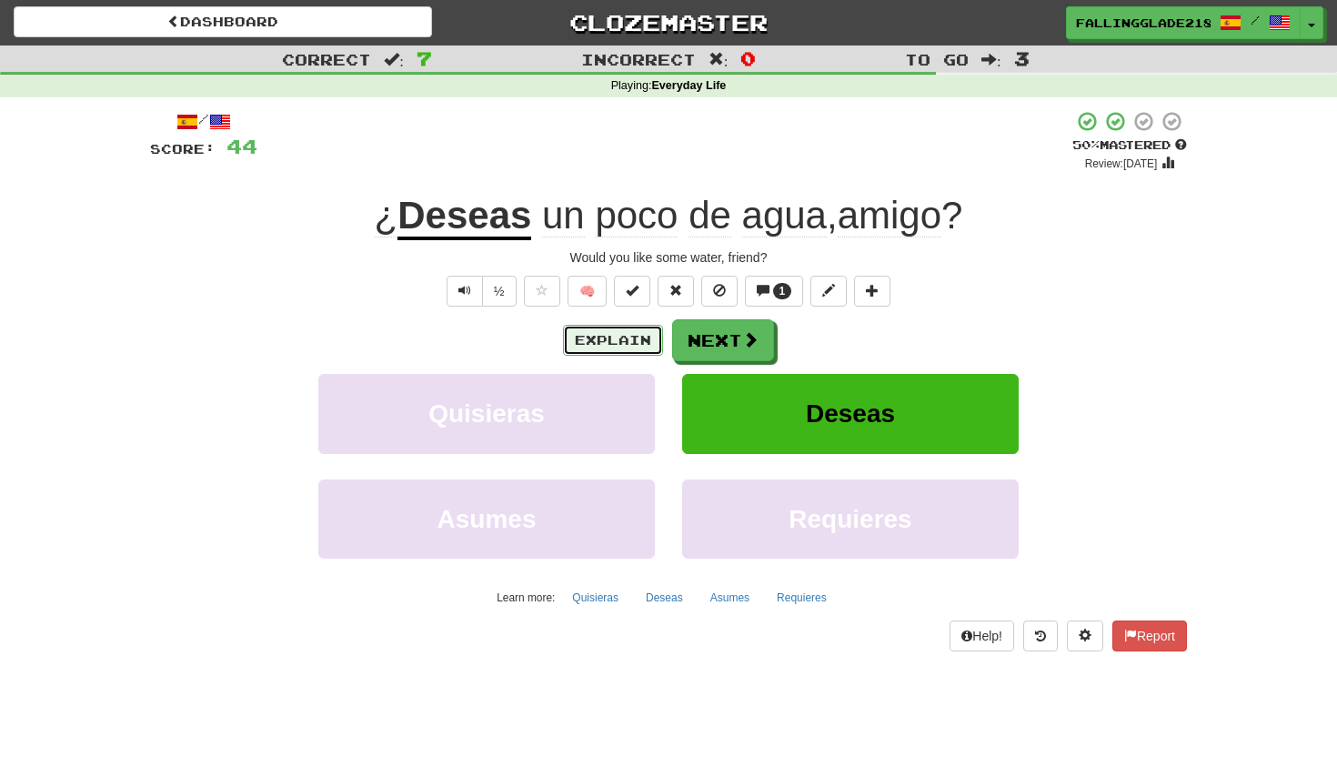
click at [584, 344] on button "Explain" at bounding box center [613, 340] width 100 height 31
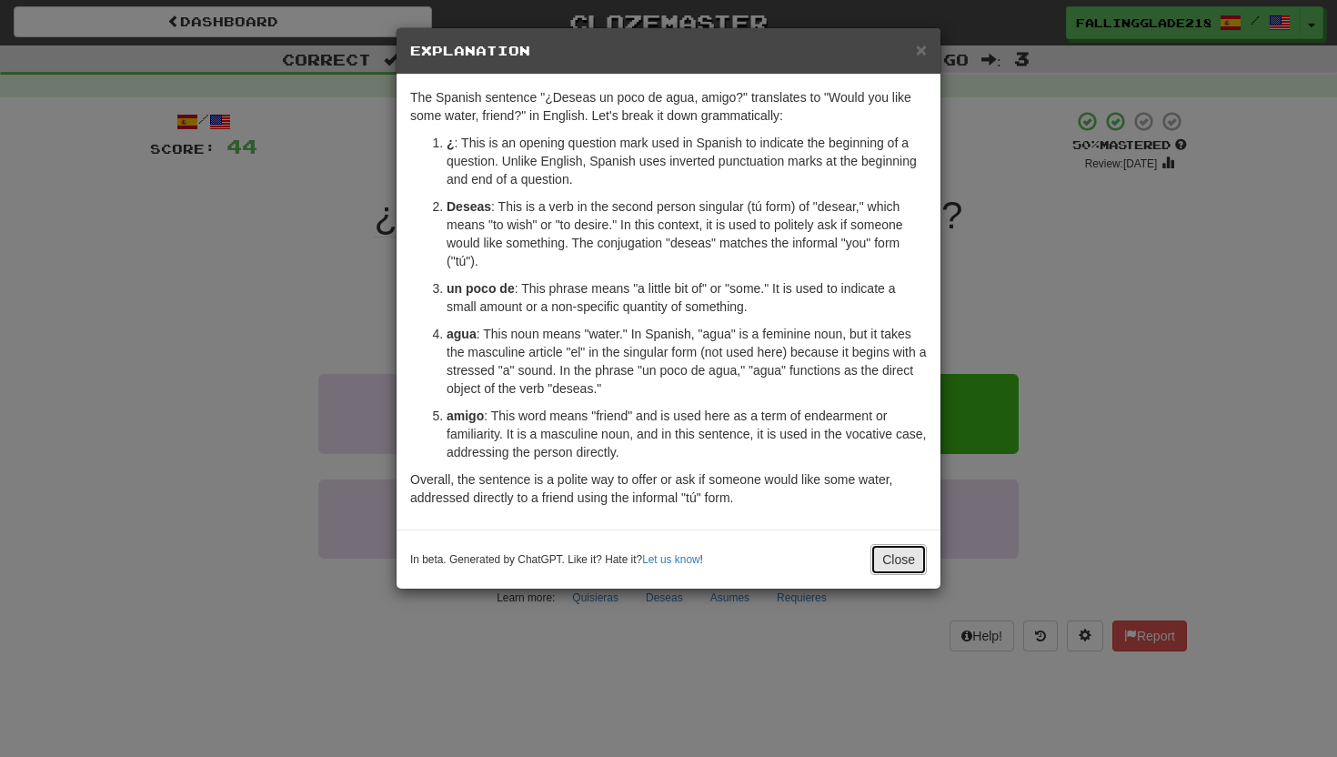
click at [897, 558] on button "Close" at bounding box center [898, 559] width 56 height 31
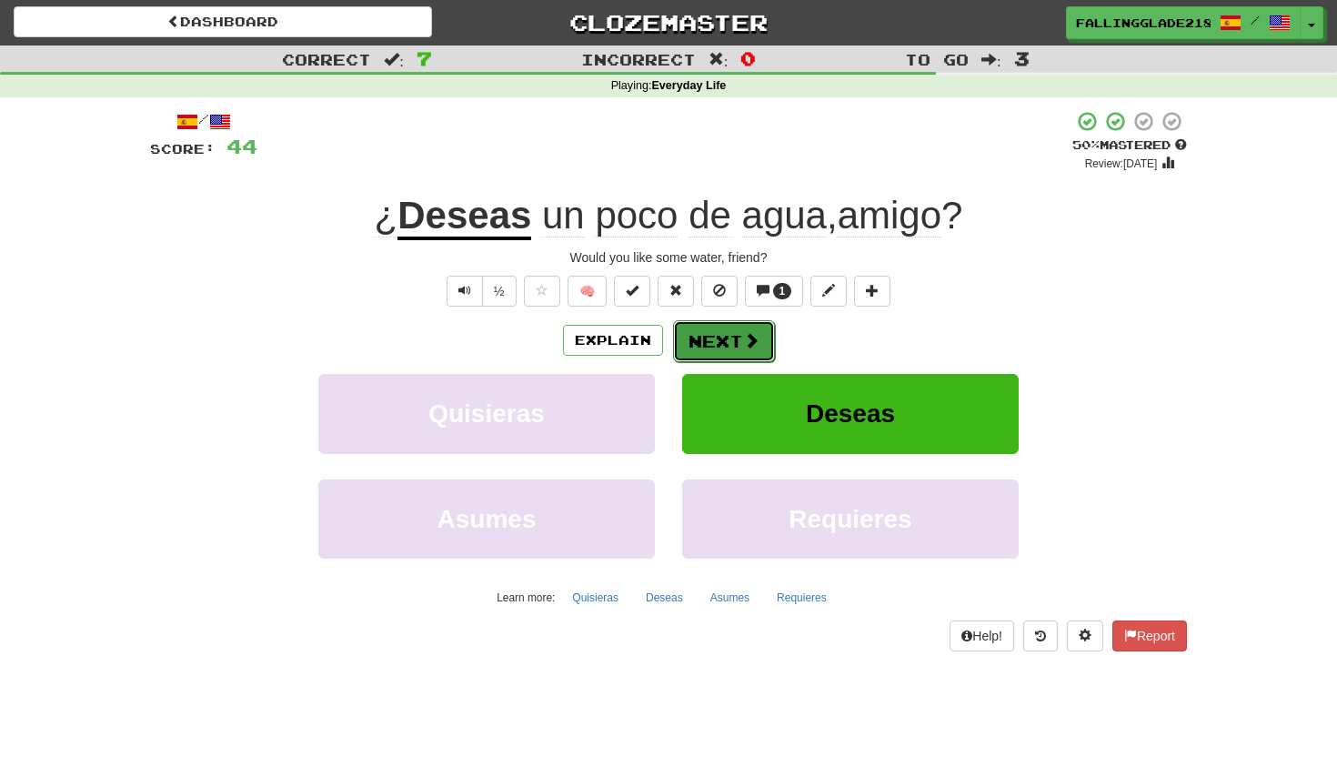
click at [702, 356] on button "Next" at bounding box center [724, 341] width 102 height 42
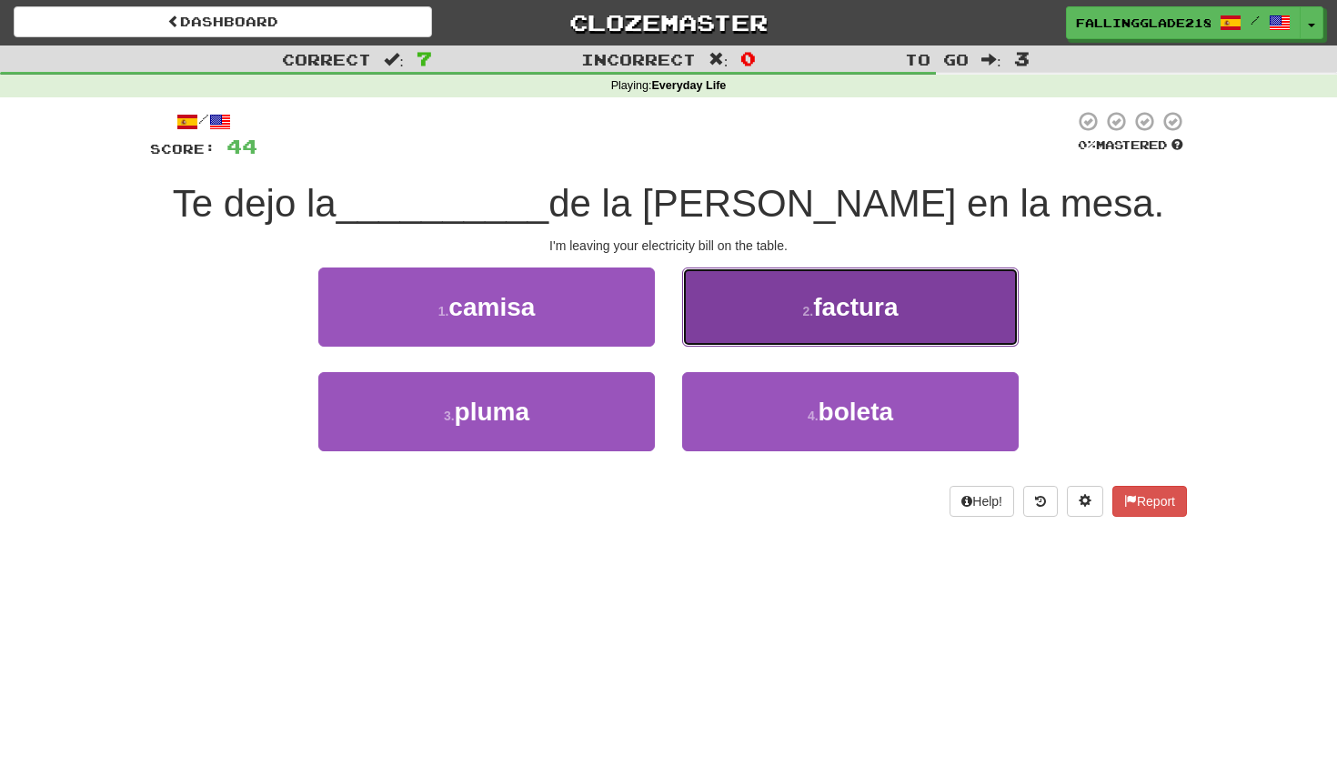
click at [864, 310] on span "factura" at bounding box center [855, 307] width 85 height 28
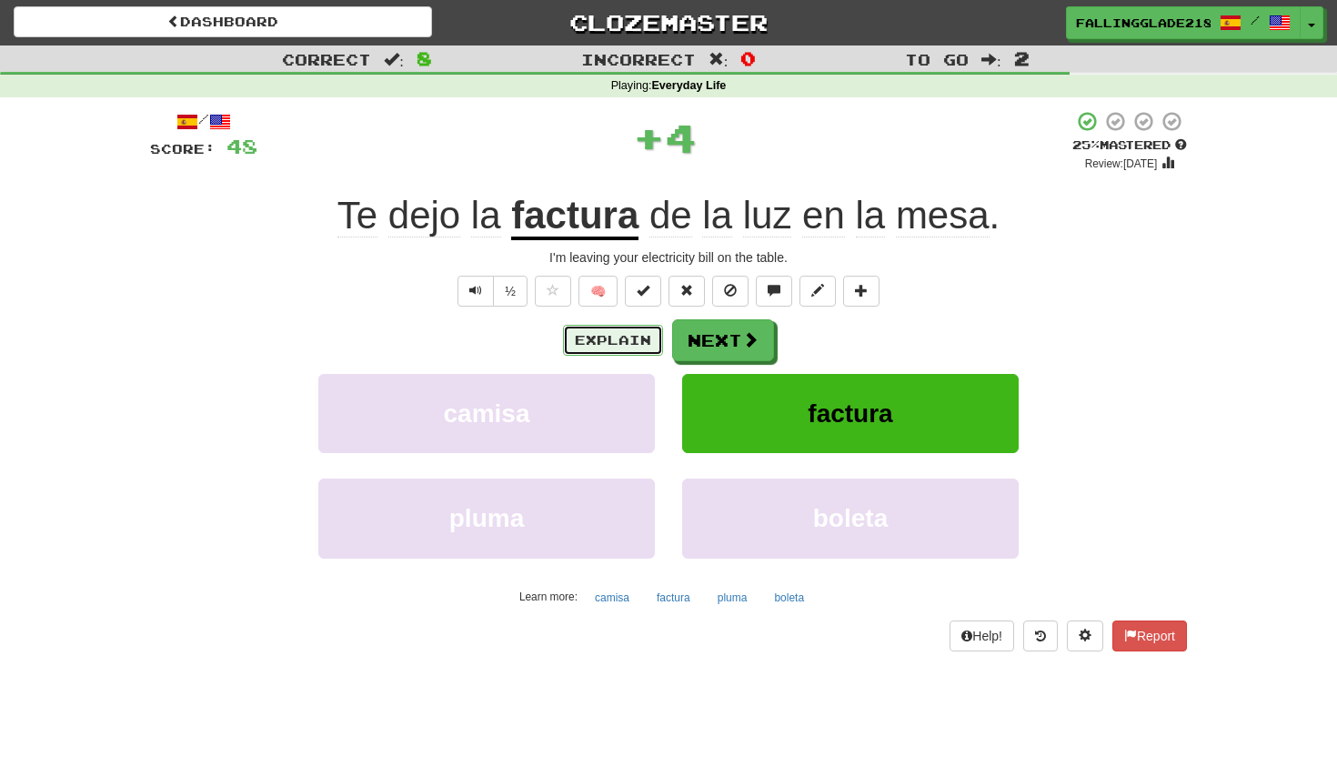
click at [583, 346] on button "Explain" at bounding box center [613, 340] width 100 height 31
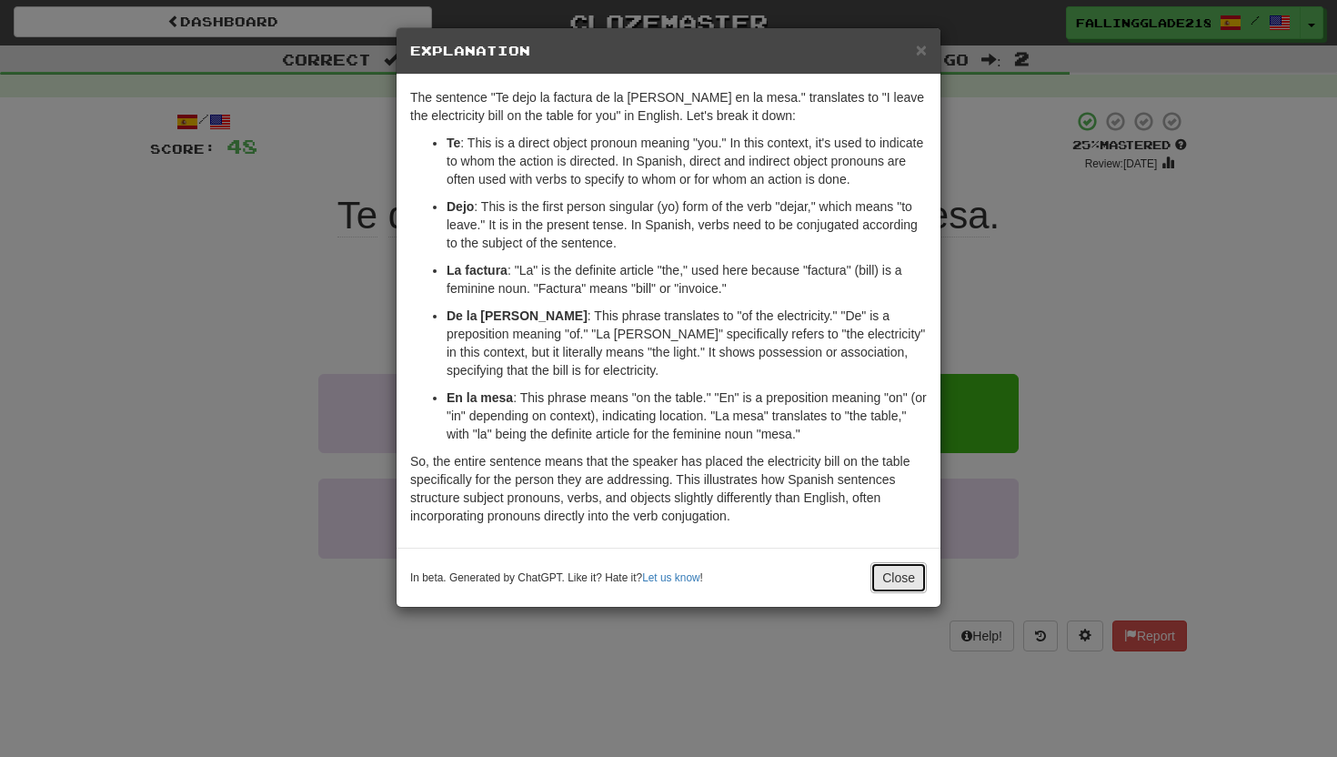
click at [898, 593] on button "Close" at bounding box center [898, 577] width 56 height 31
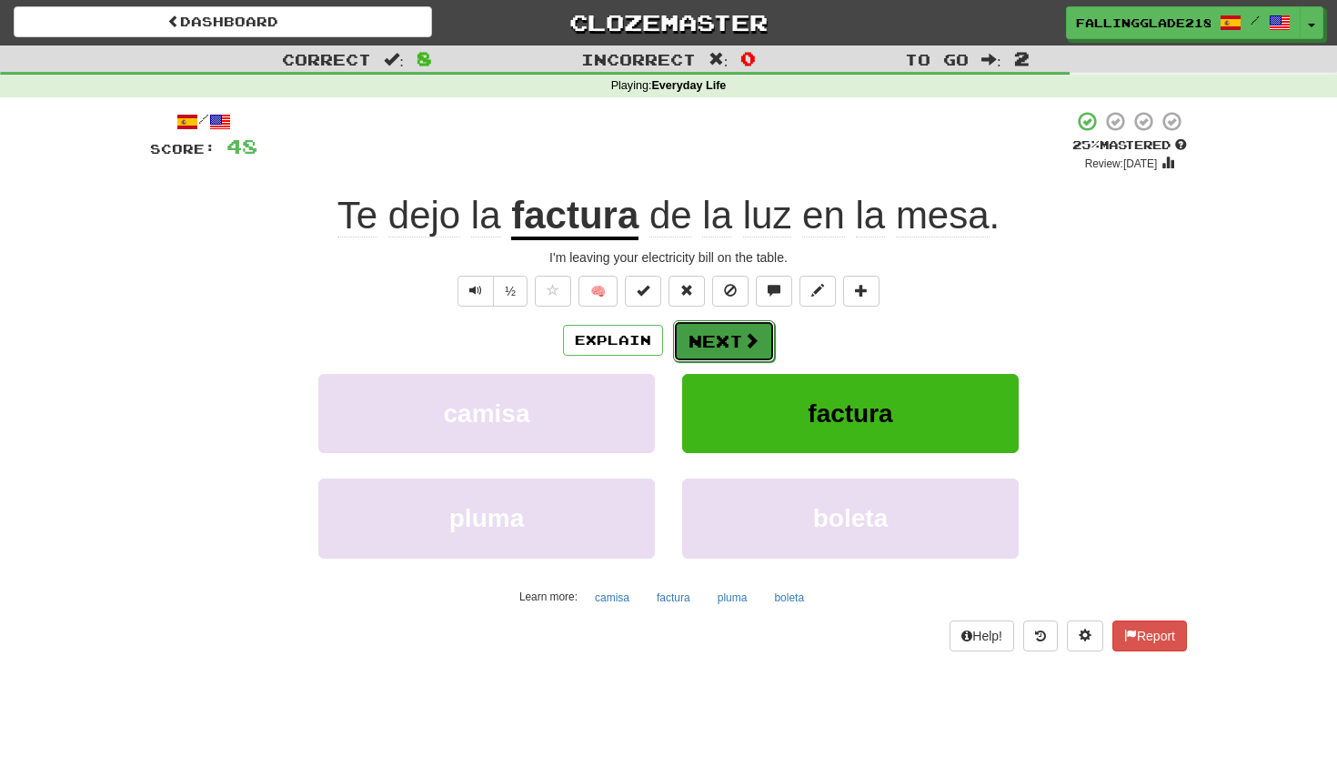
click at [724, 341] on button "Next" at bounding box center [724, 341] width 102 height 42
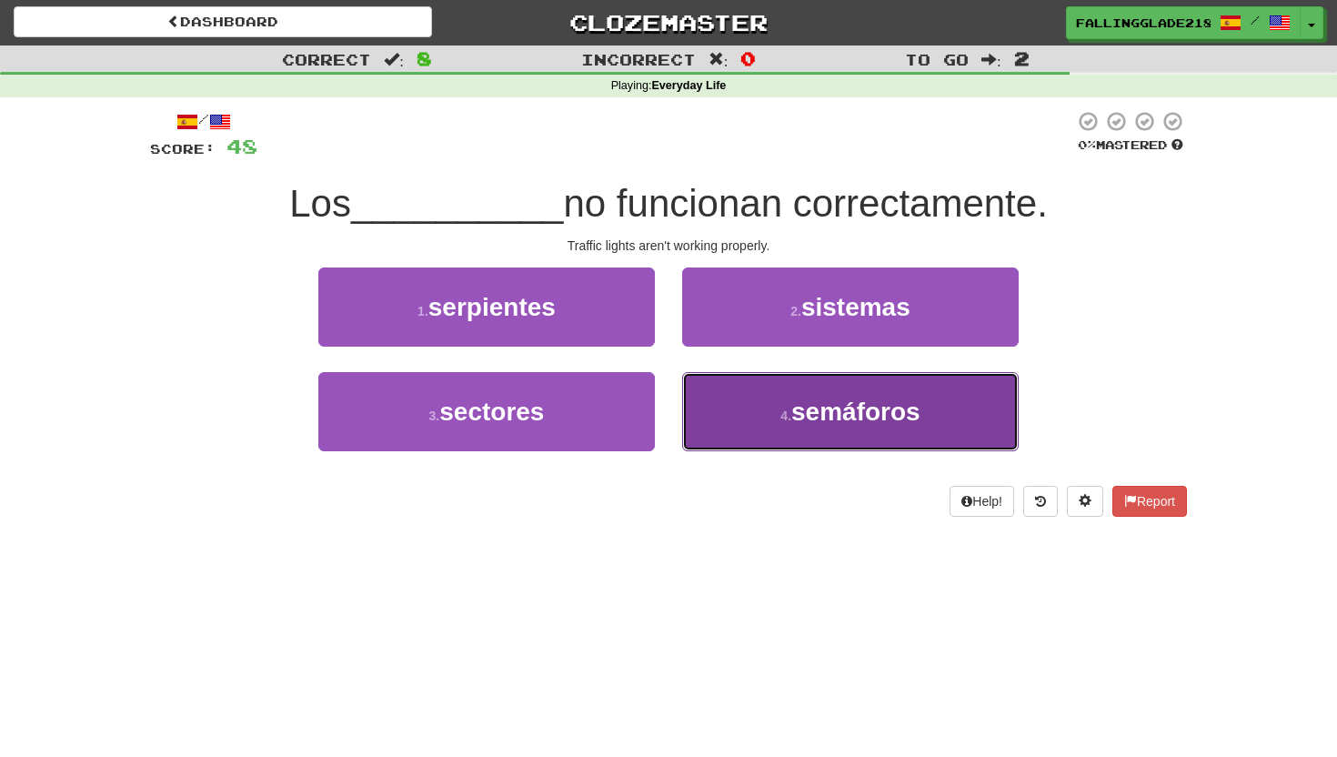
click at [769, 396] on button "4 . semáforos" at bounding box center [850, 411] width 337 height 79
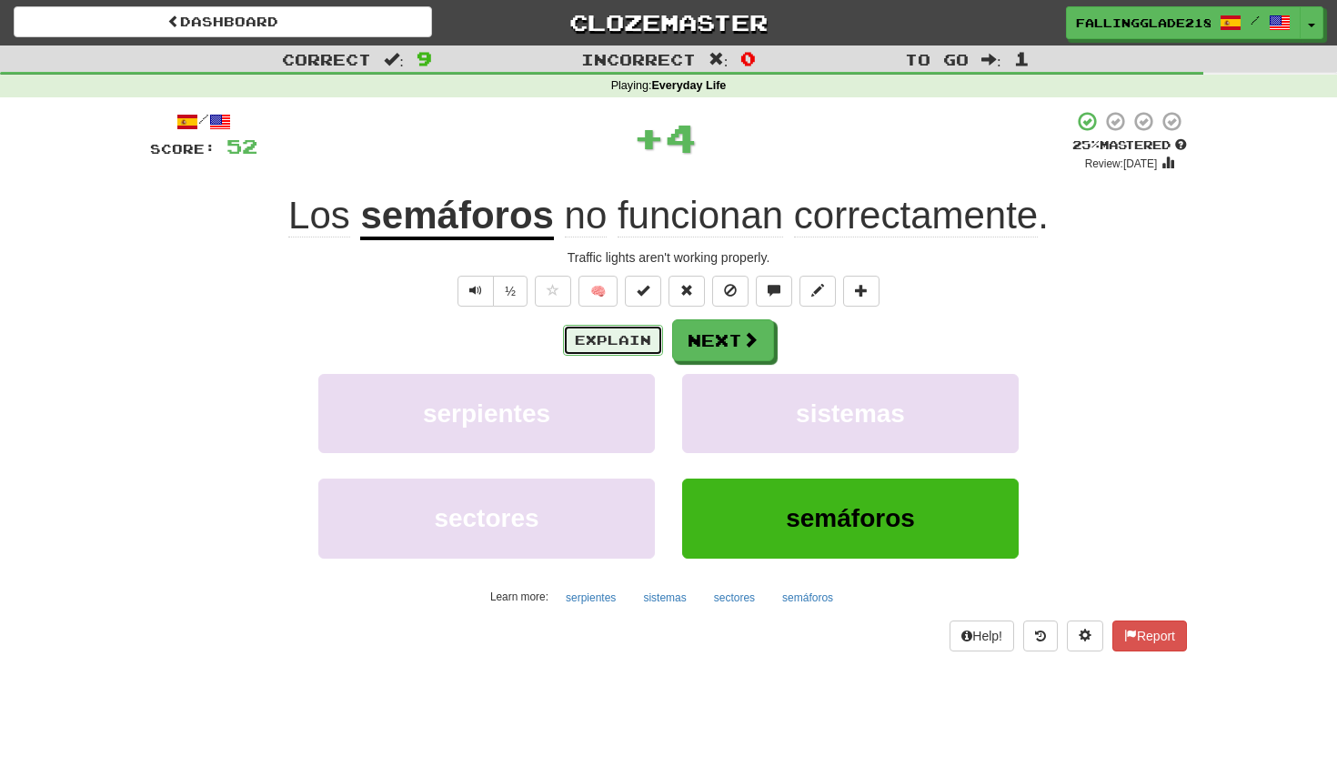
click at [630, 333] on button "Explain" at bounding box center [613, 340] width 100 height 31
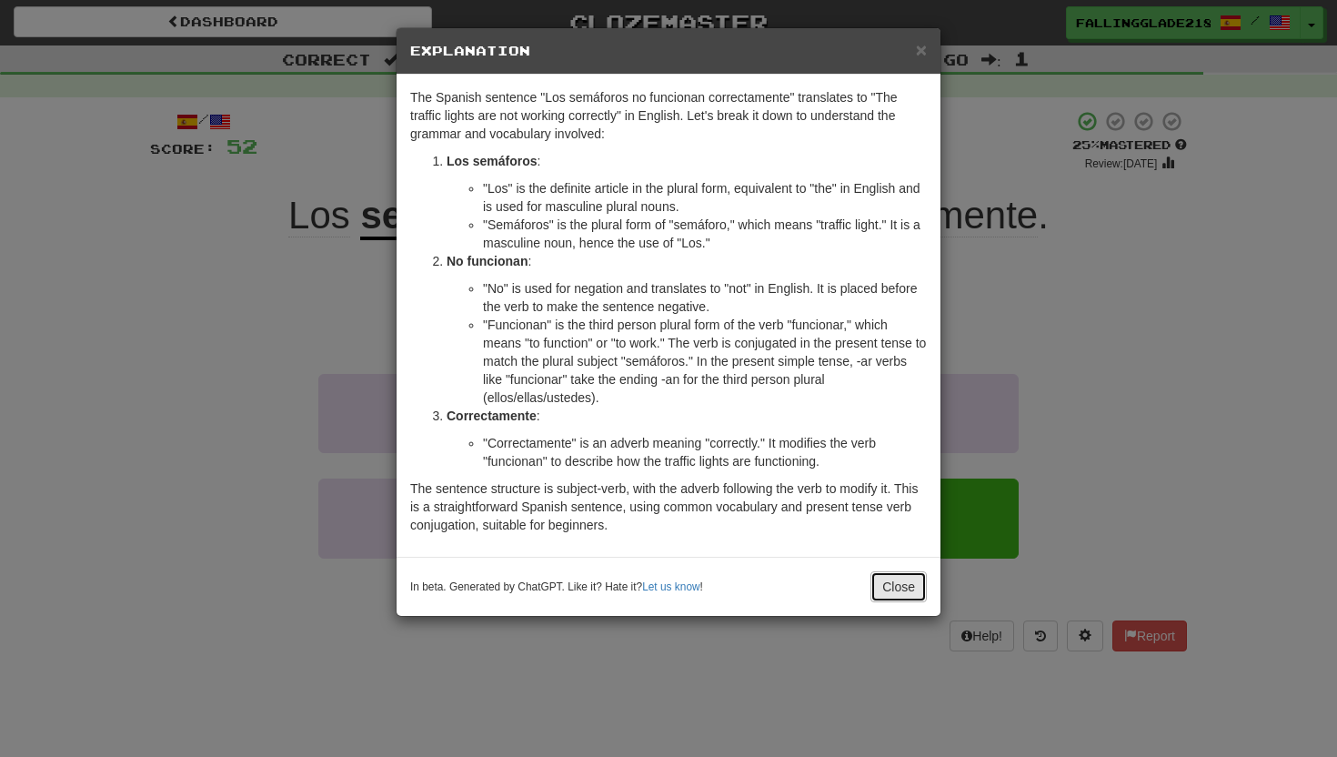
click at [888, 593] on button "Close" at bounding box center [898, 586] width 56 height 31
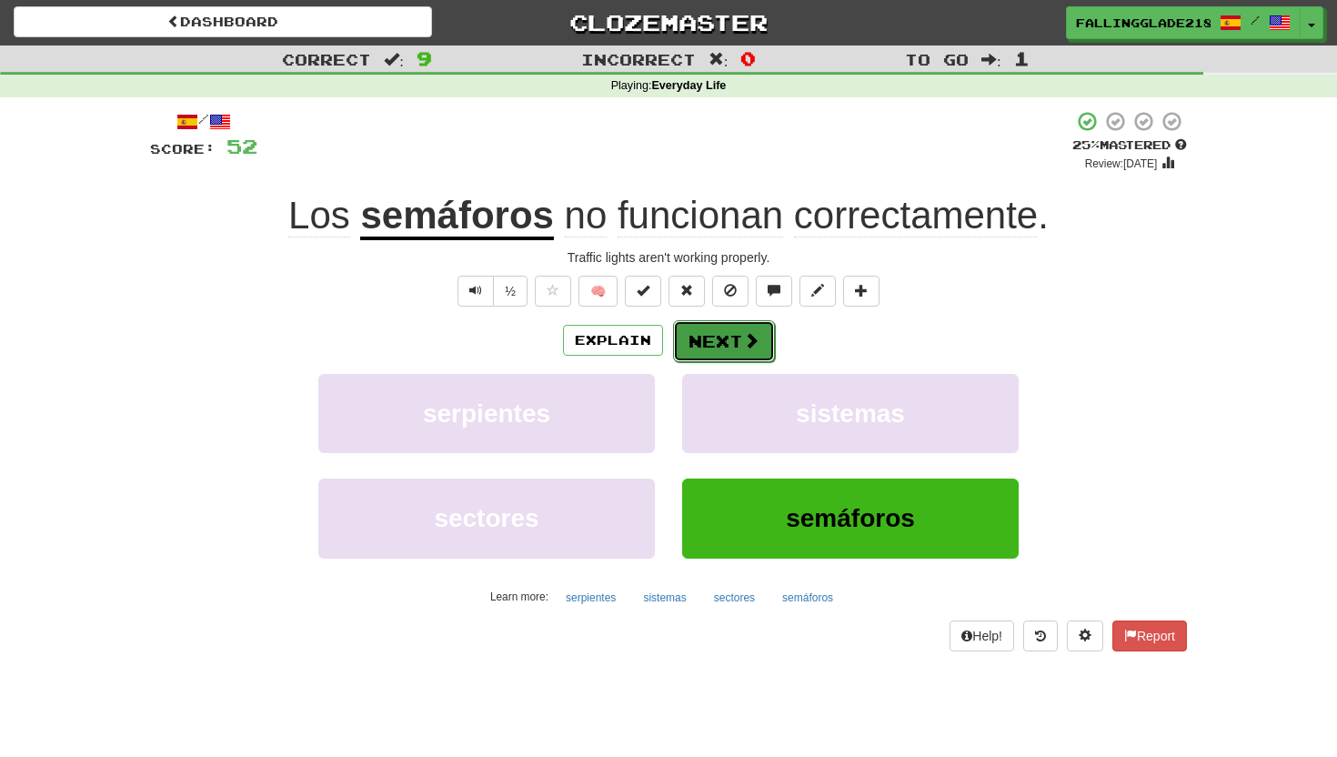
click at [728, 338] on button "Next" at bounding box center [724, 341] width 102 height 42
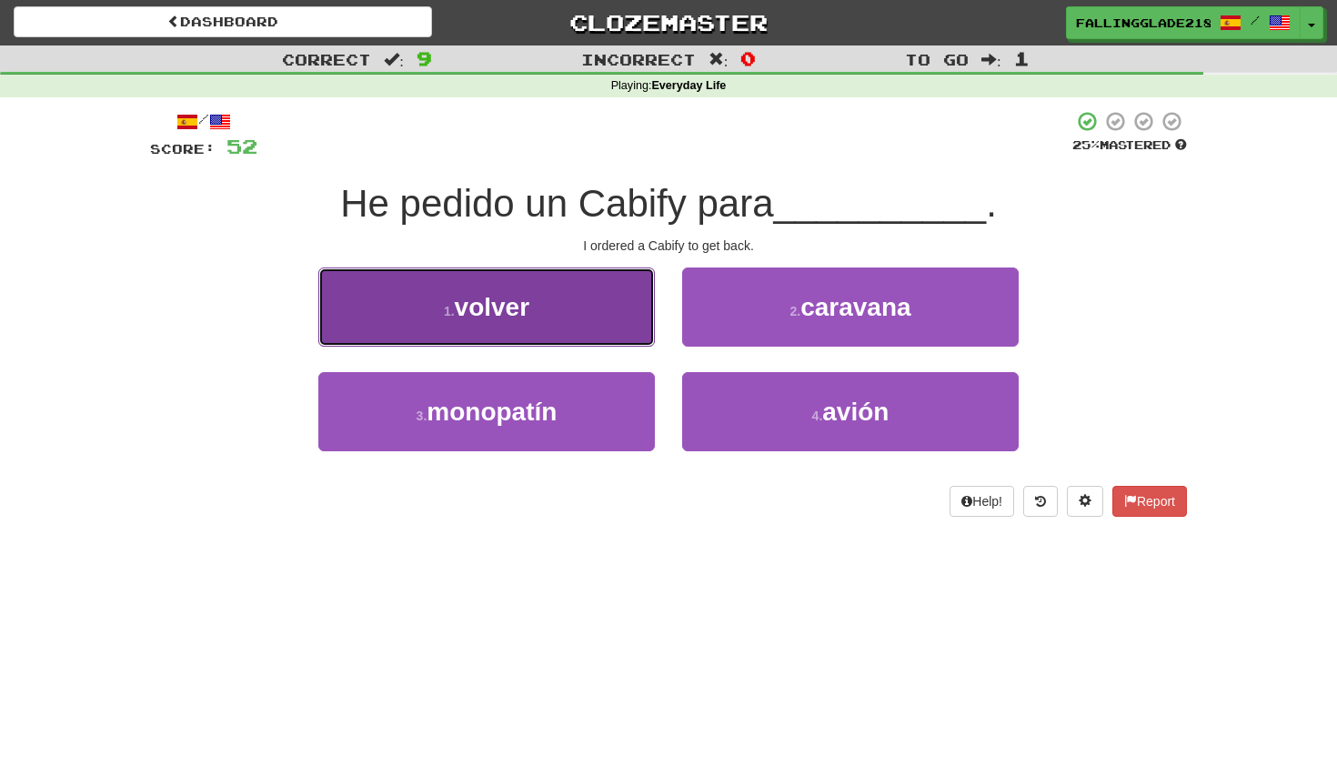
click at [579, 314] on button "1 . volver" at bounding box center [486, 306] width 337 height 79
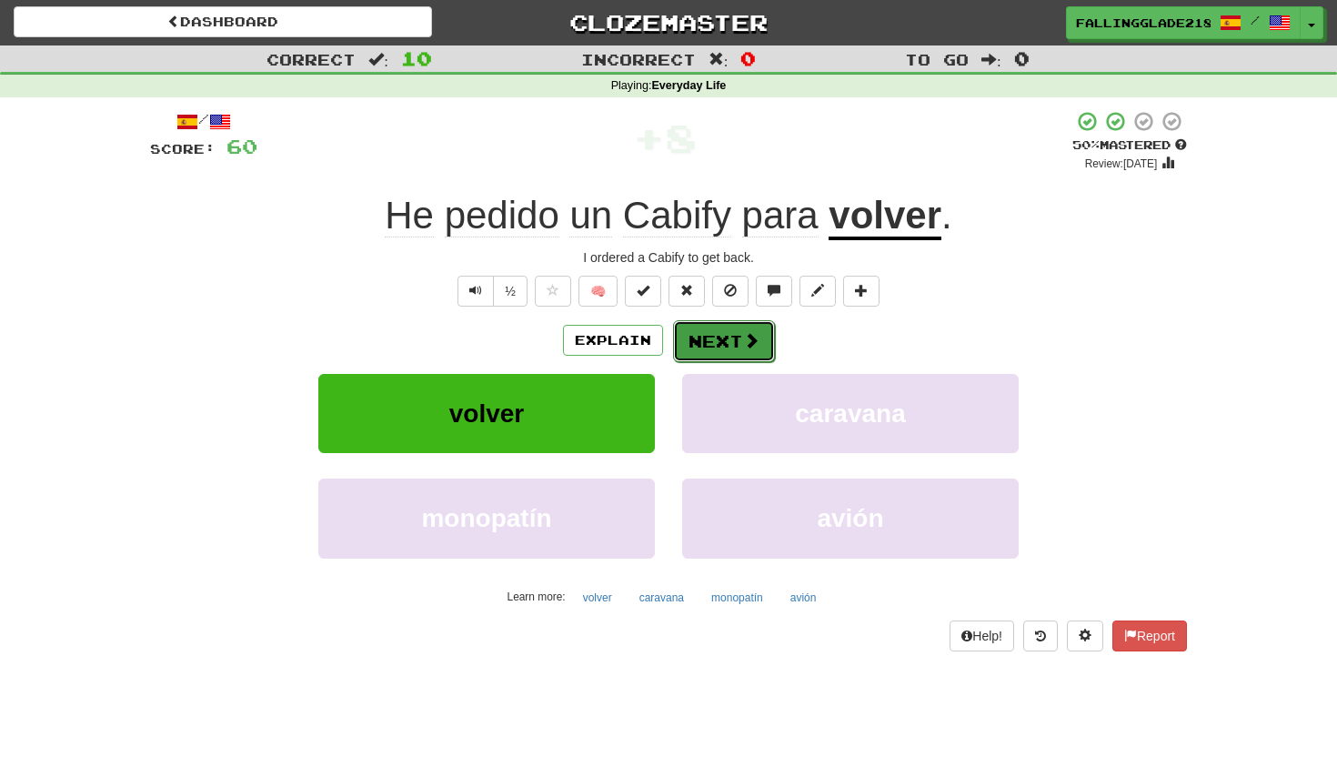
click at [734, 341] on button "Next" at bounding box center [724, 341] width 102 height 42
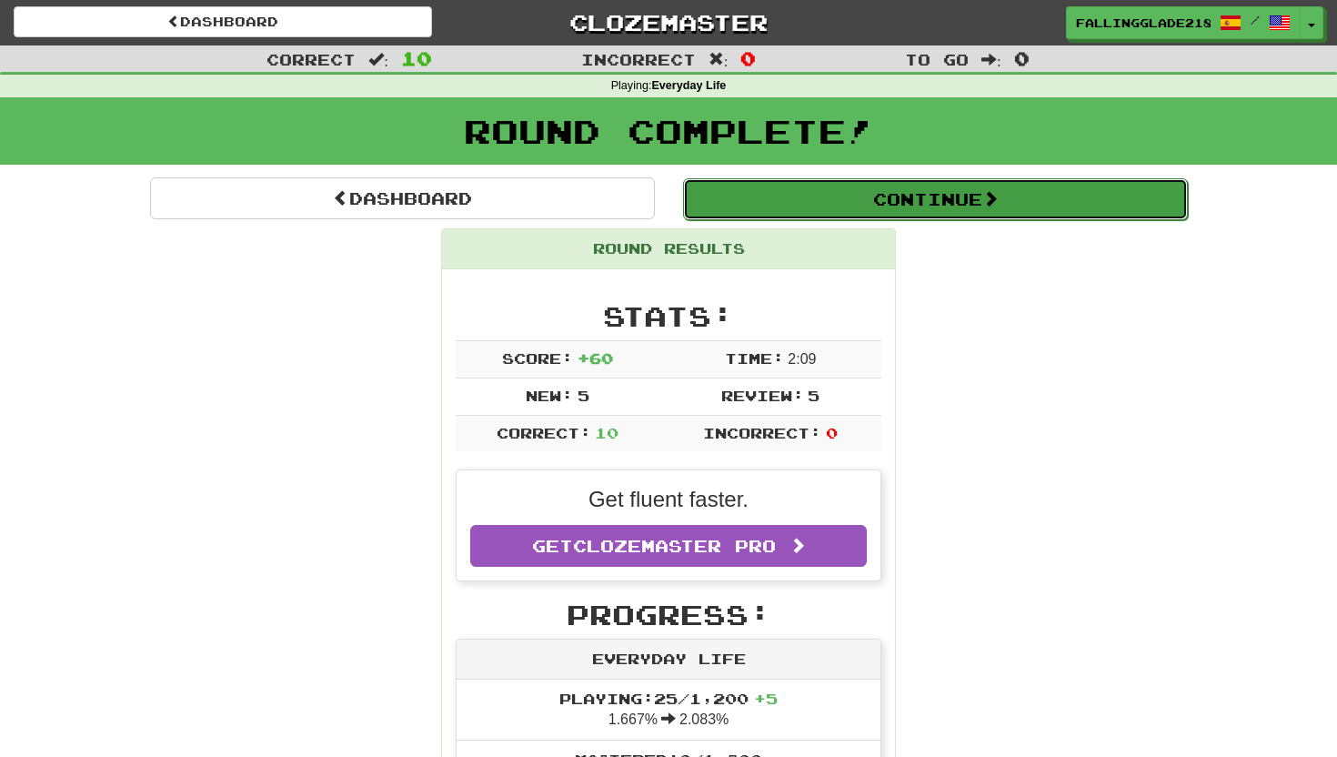
click at [886, 191] on button "Continue" at bounding box center [935, 199] width 505 height 42
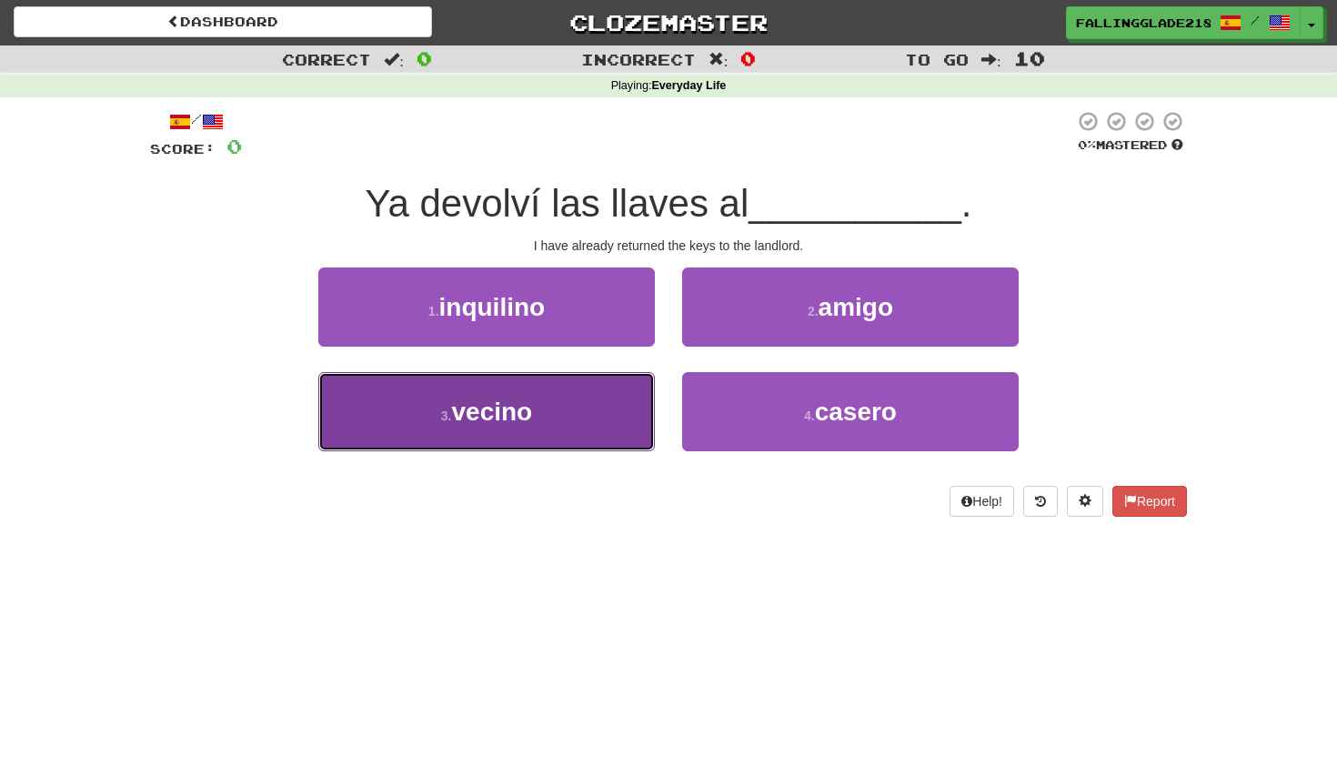
click at [629, 397] on button "3 . vecino" at bounding box center [486, 411] width 337 height 79
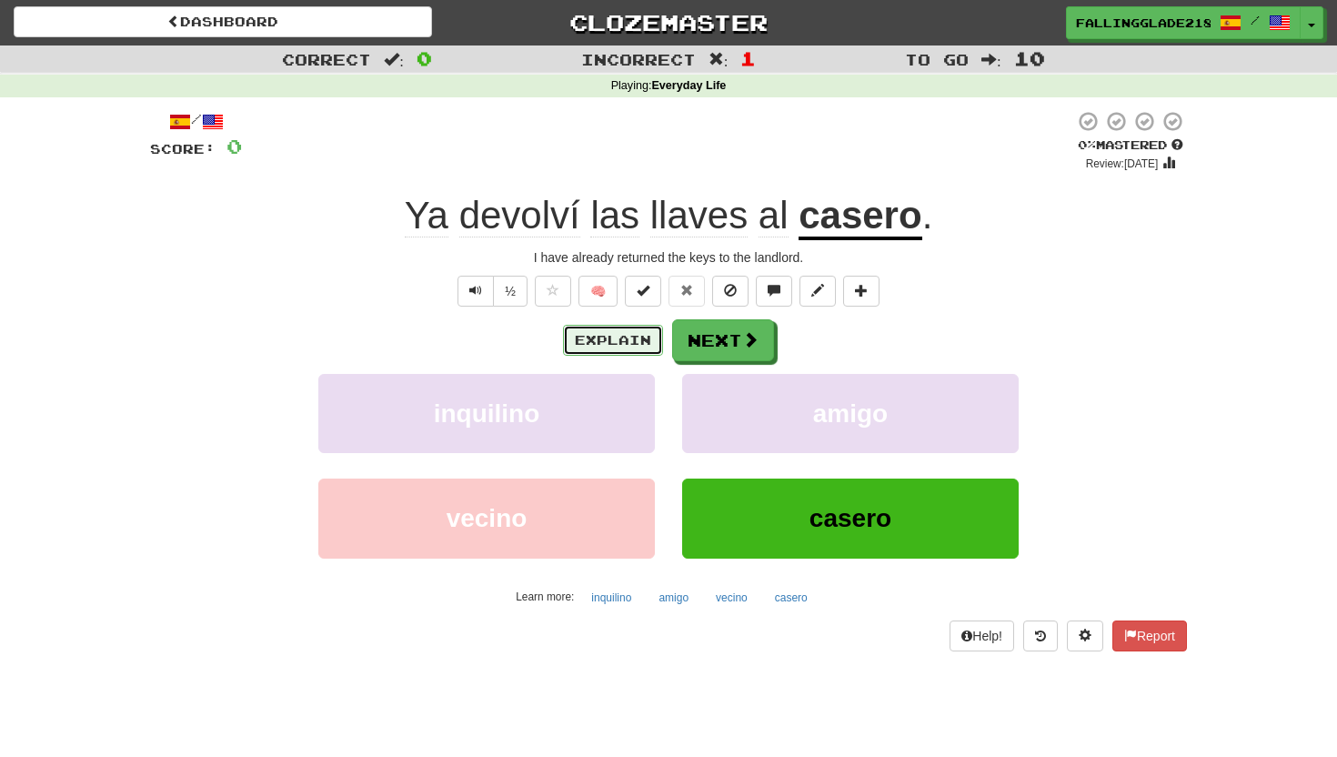
click at [608, 339] on button "Explain" at bounding box center [613, 340] width 100 height 31
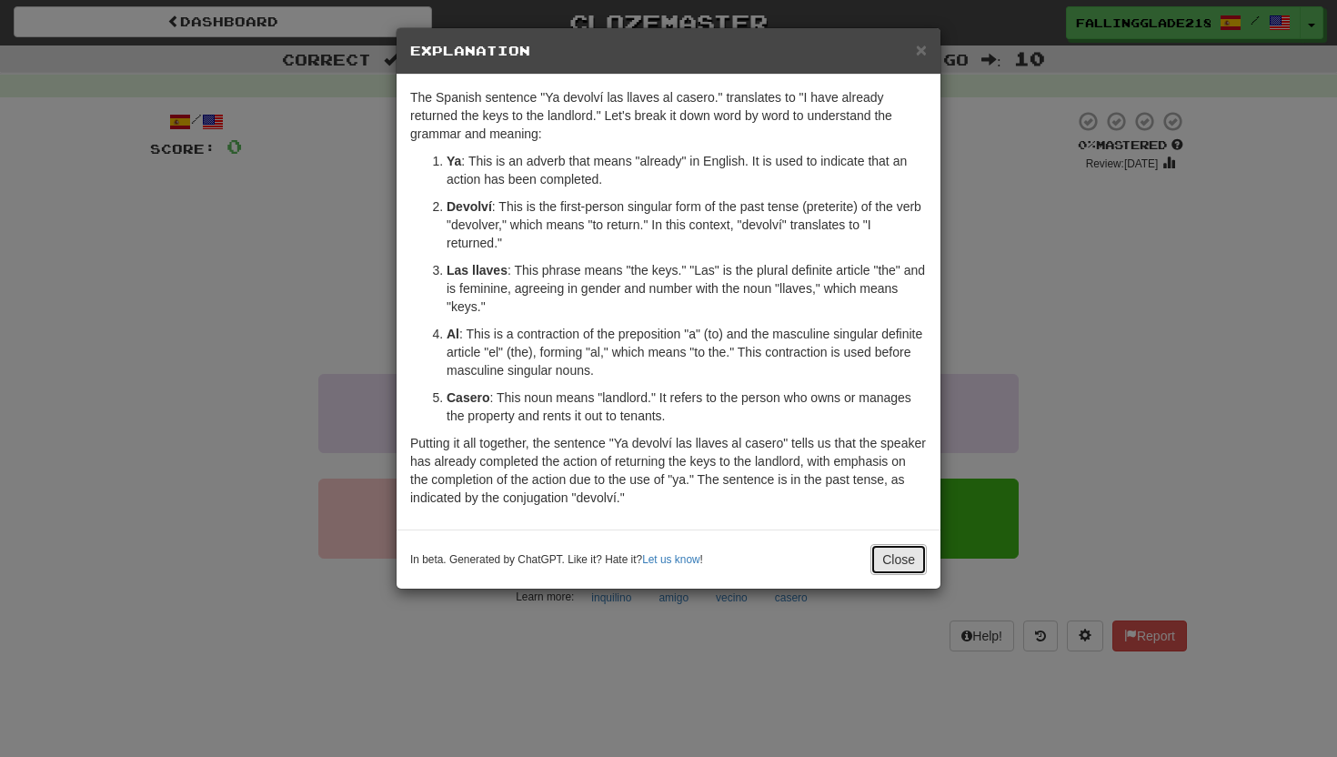
click at [889, 569] on button "Close" at bounding box center [898, 559] width 56 height 31
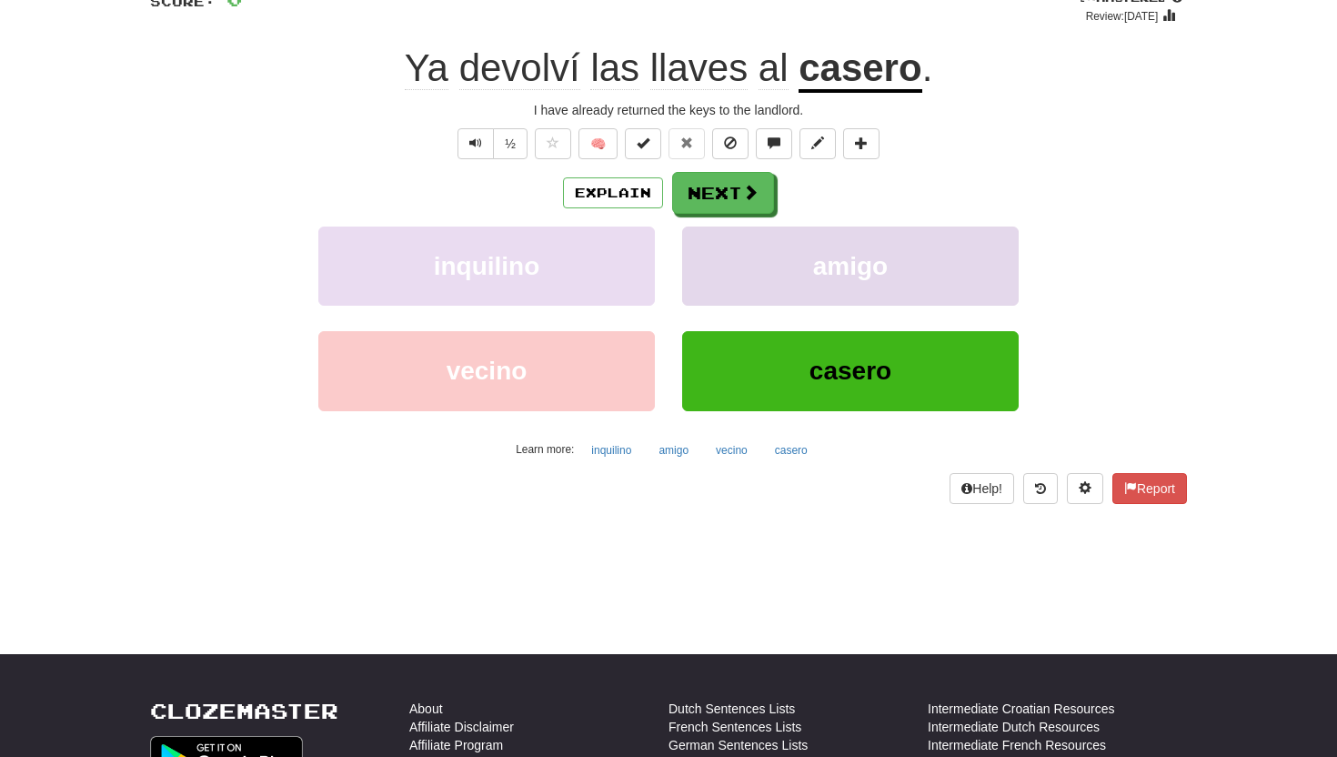
scroll to position [39, 0]
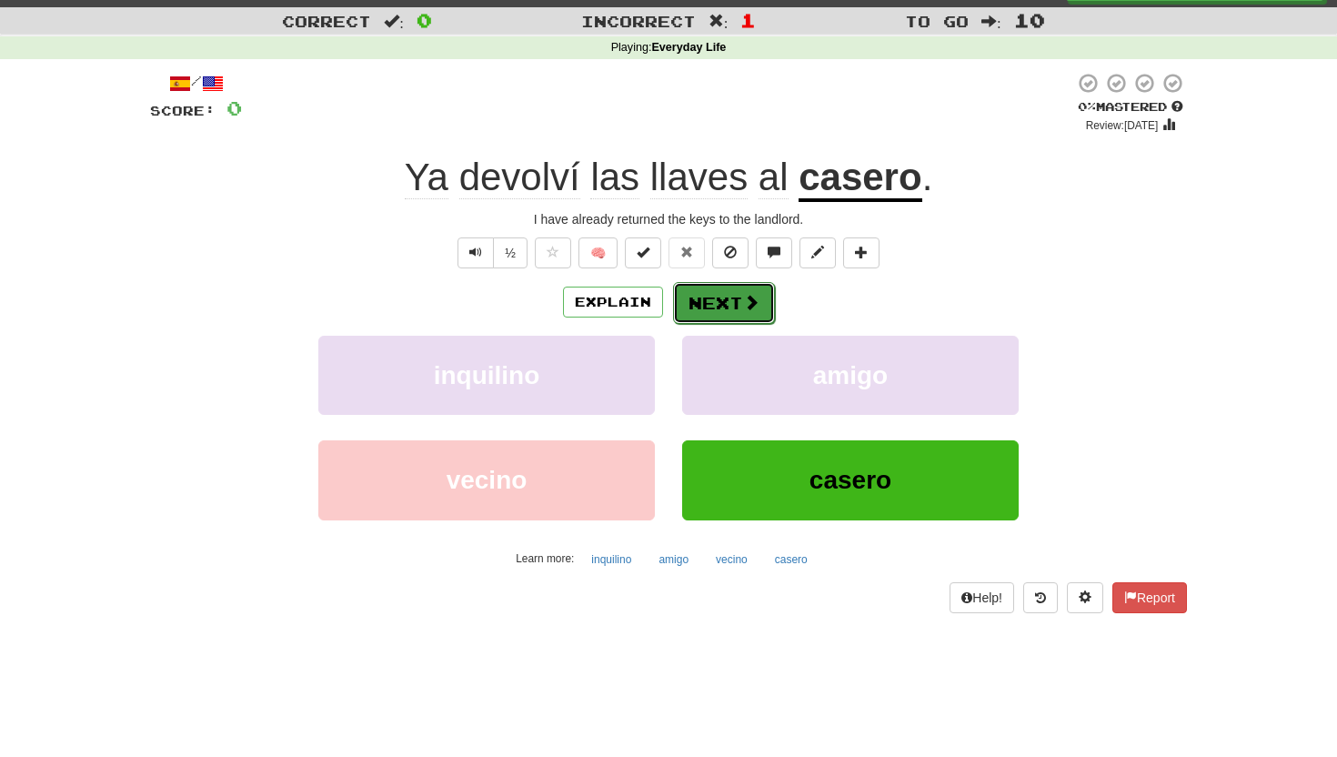
click at [729, 302] on button "Next" at bounding box center [724, 303] width 102 height 42
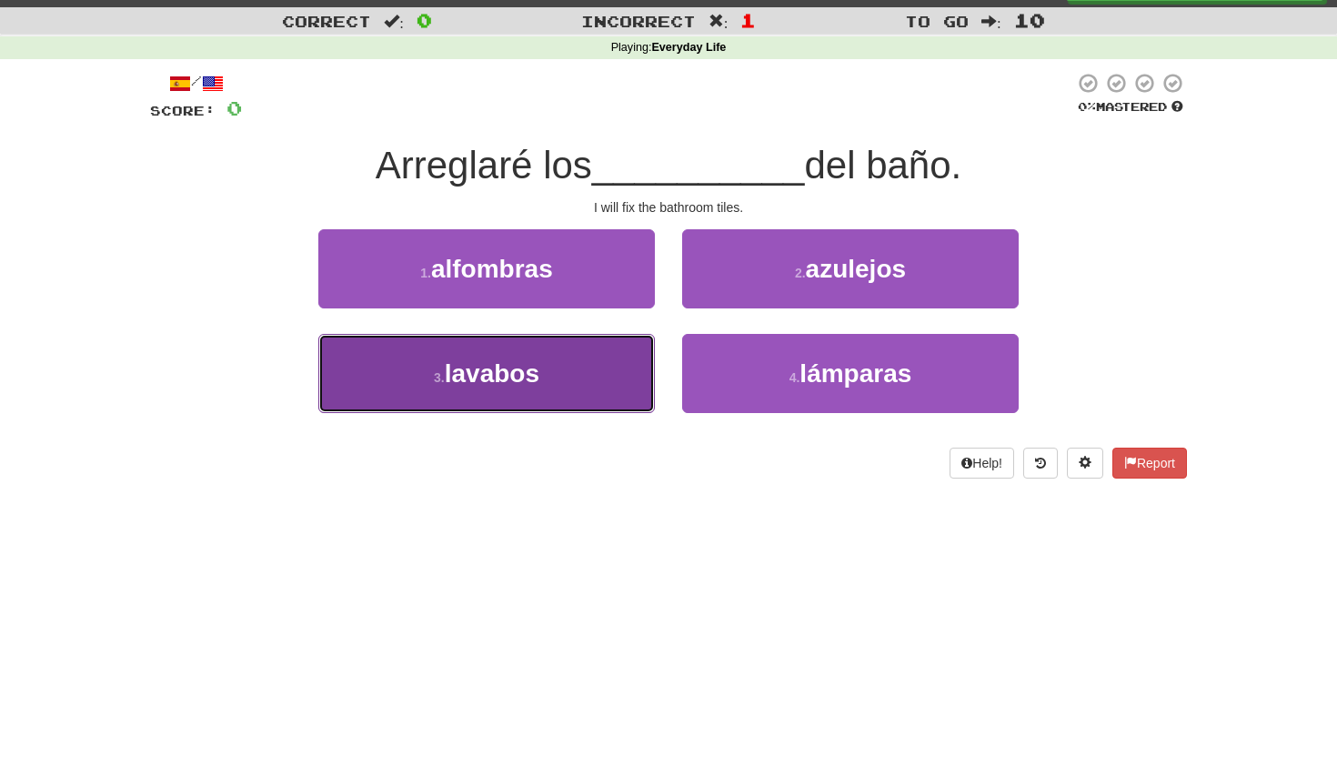
click at [558, 410] on button "3 . lavabos" at bounding box center [486, 373] width 337 height 79
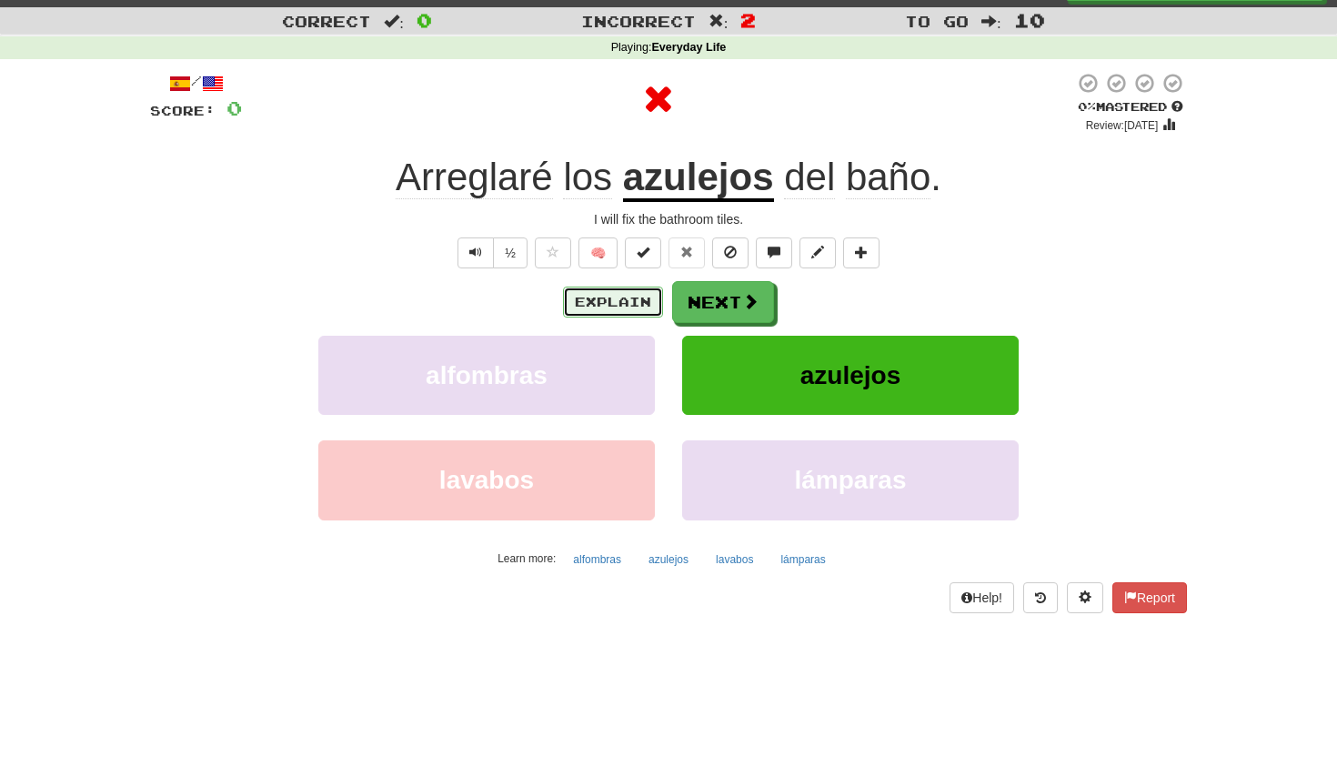
click at [628, 309] on button "Explain" at bounding box center [613, 301] width 100 height 31
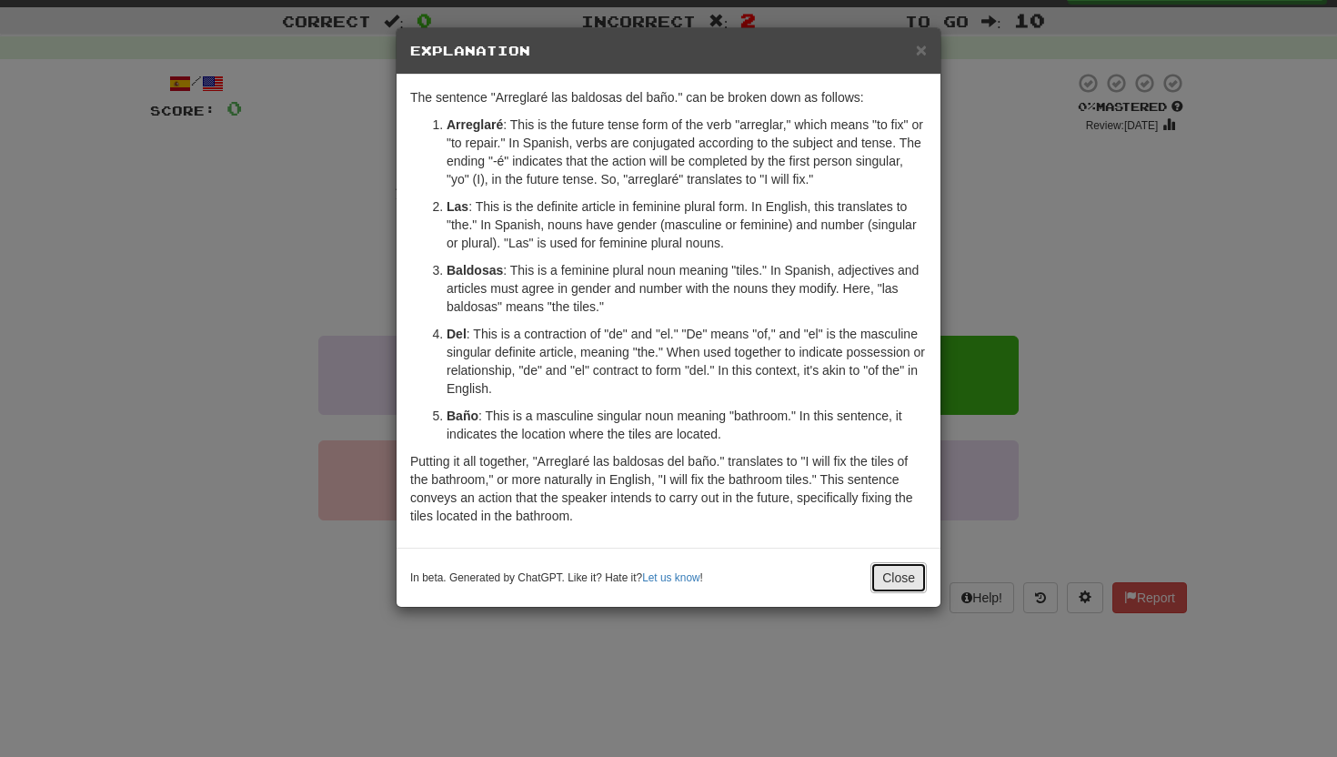
click at [884, 570] on button "Close" at bounding box center [898, 577] width 56 height 31
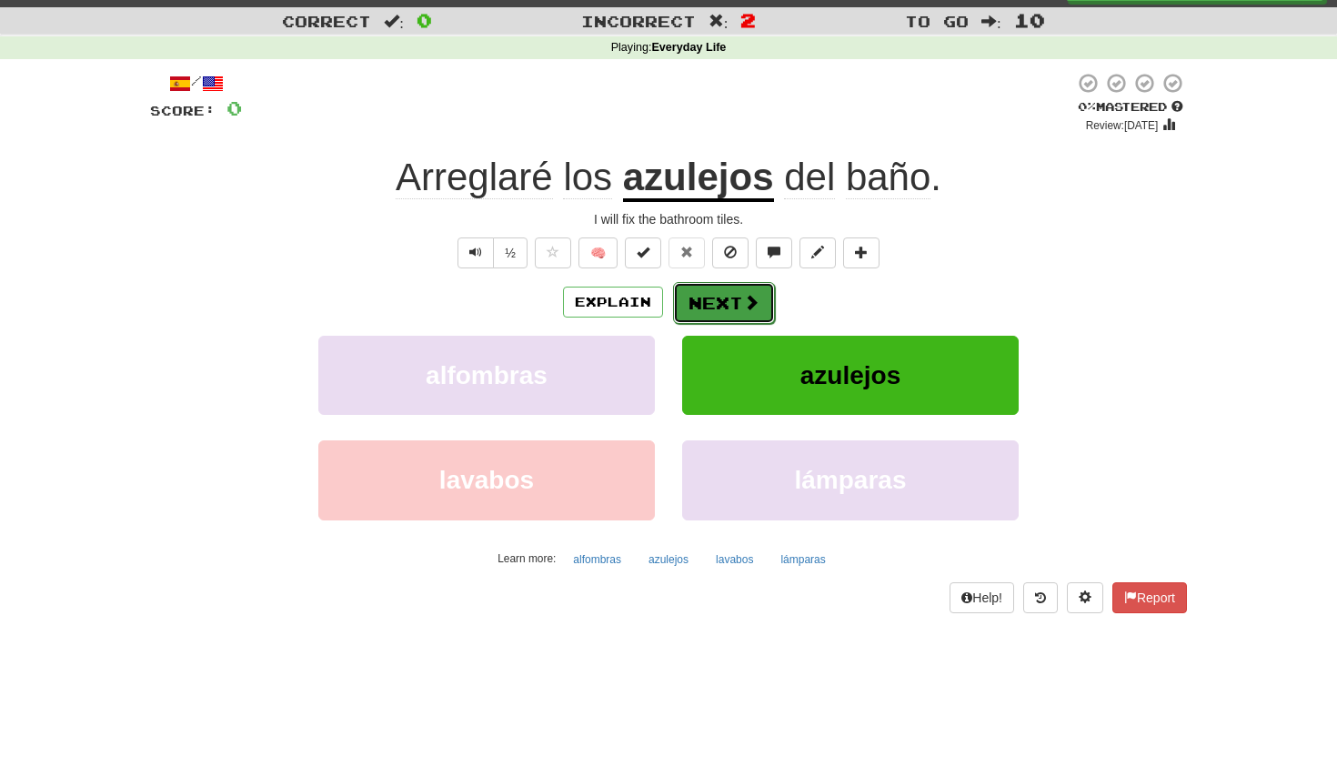
click at [712, 312] on button "Next" at bounding box center [724, 303] width 102 height 42
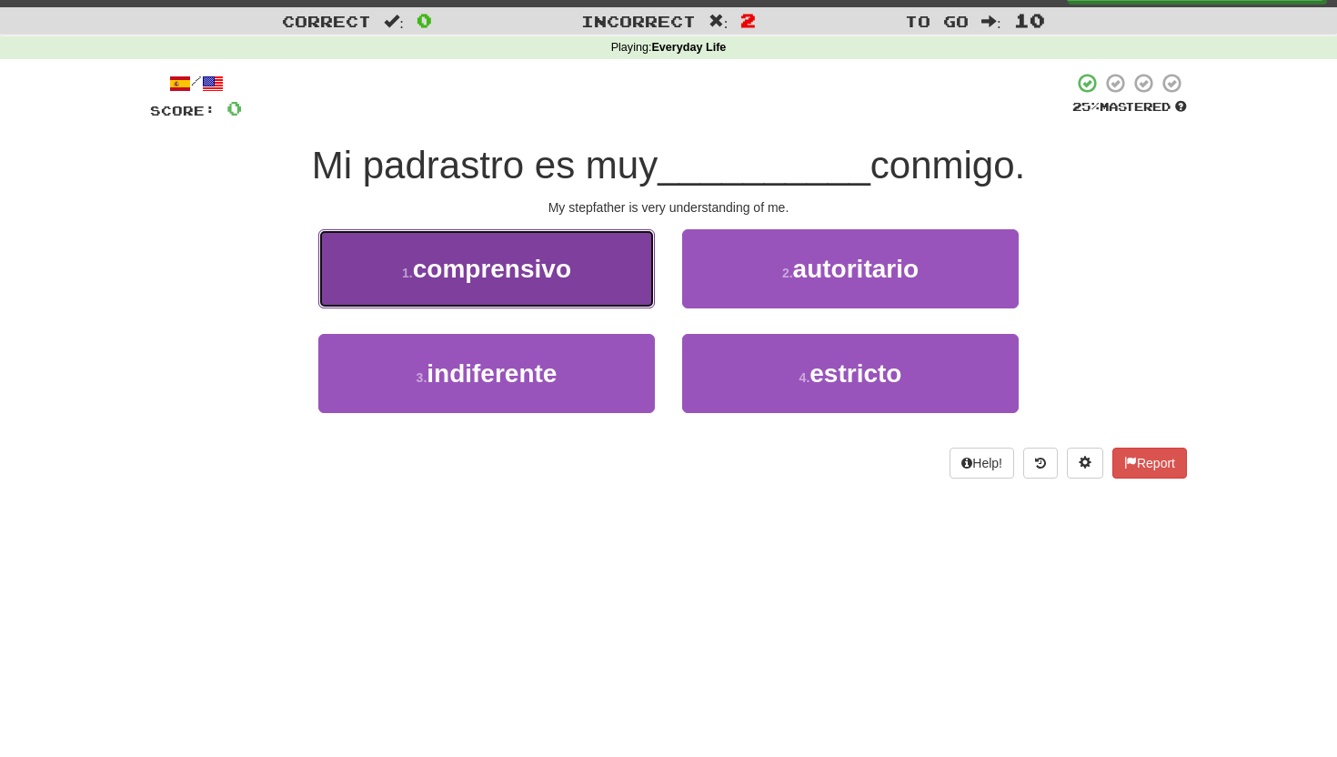
click at [539, 255] on span "comprensivo" at bounding box center [492, 269] width 158 height 28
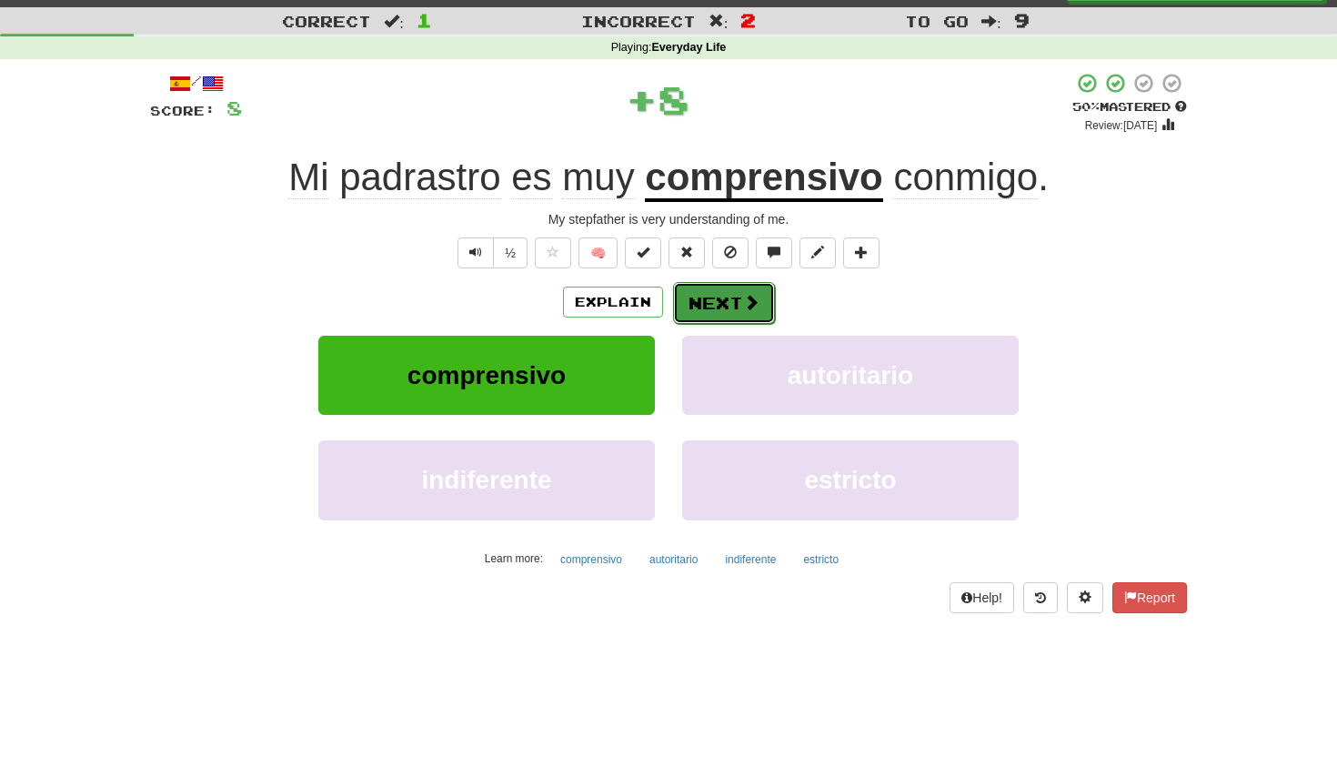
click at [724, 304] on button "Next" at bounding box center [724, 303] width 102 height 42
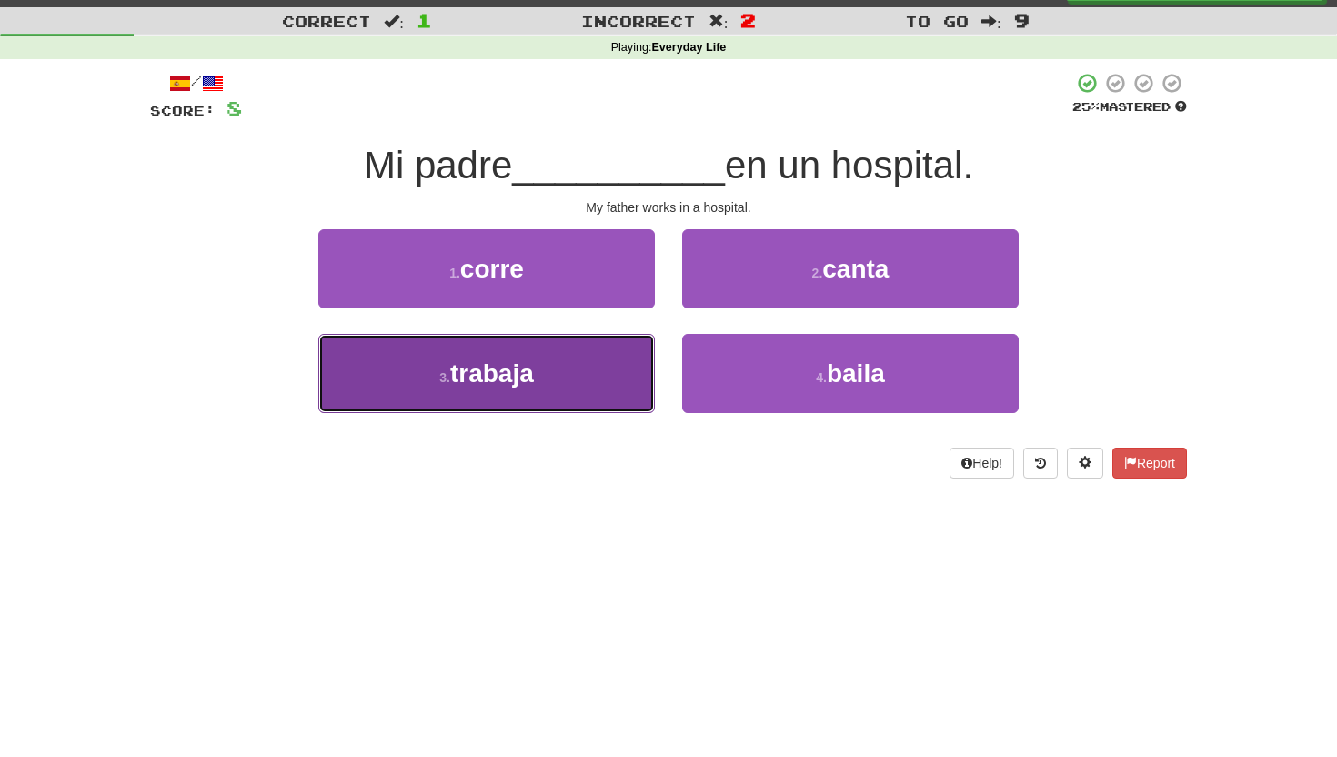
click at [593, 398] on button "3 . trabaja" at bounding box center [486, 373] width 337 height 79
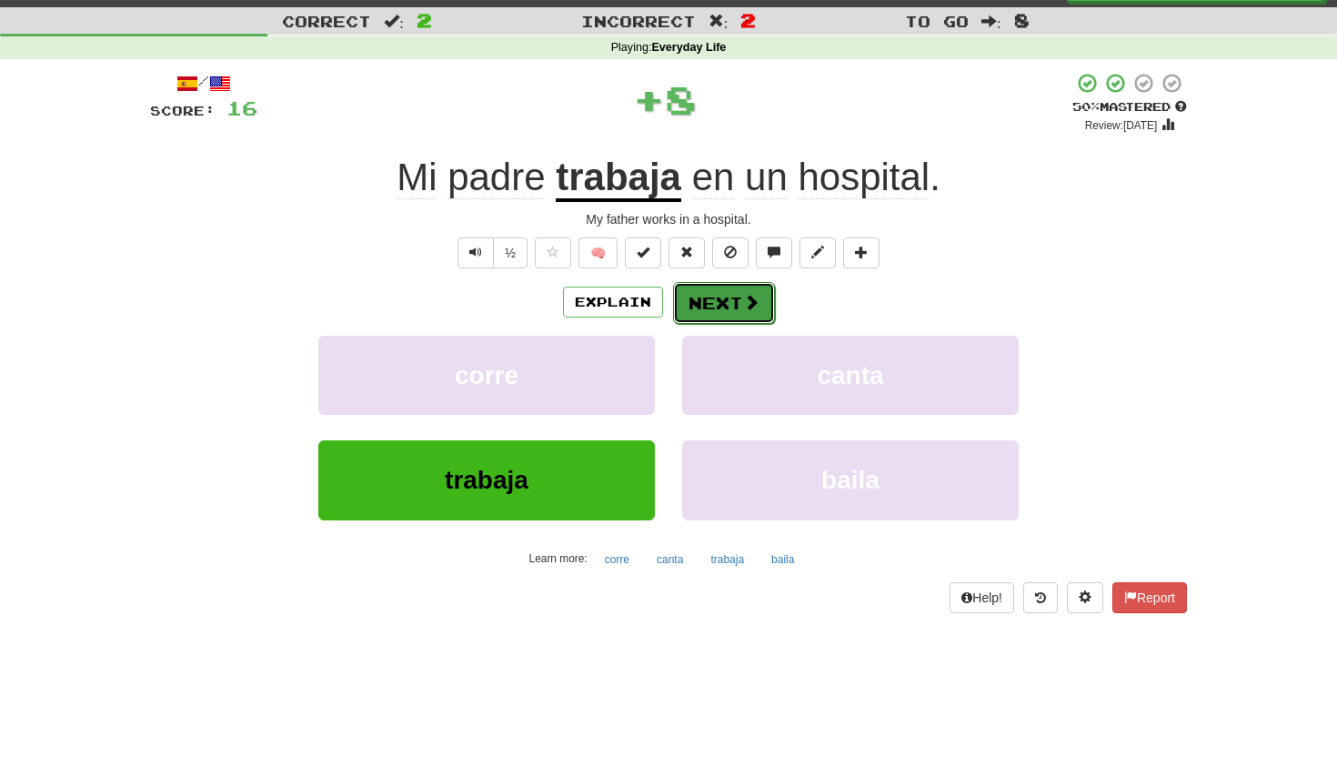
click at [689, 316] on button "Next" at bounding box center [724, 303] width 102 height 42
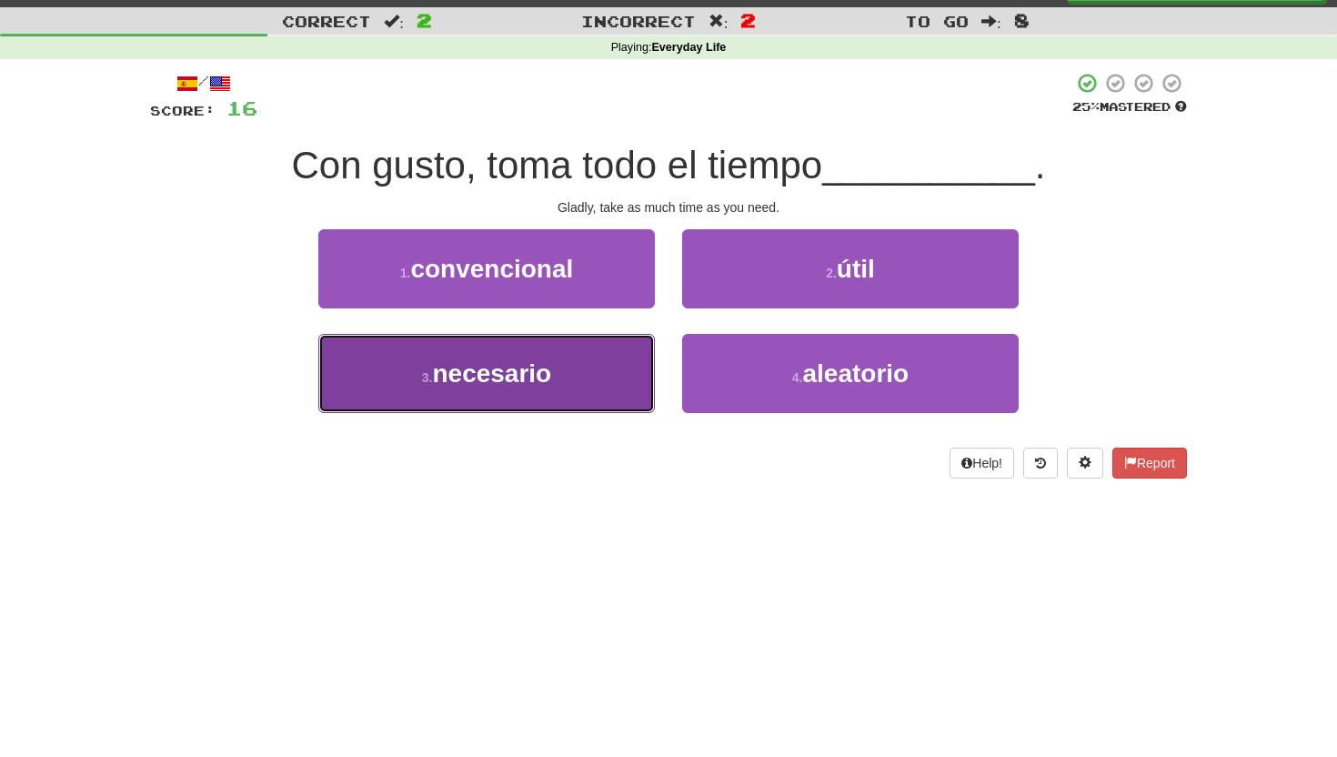
click at [585, 365] on button "3 . necesario" at bounding box center [486, 373] width 337 height 79
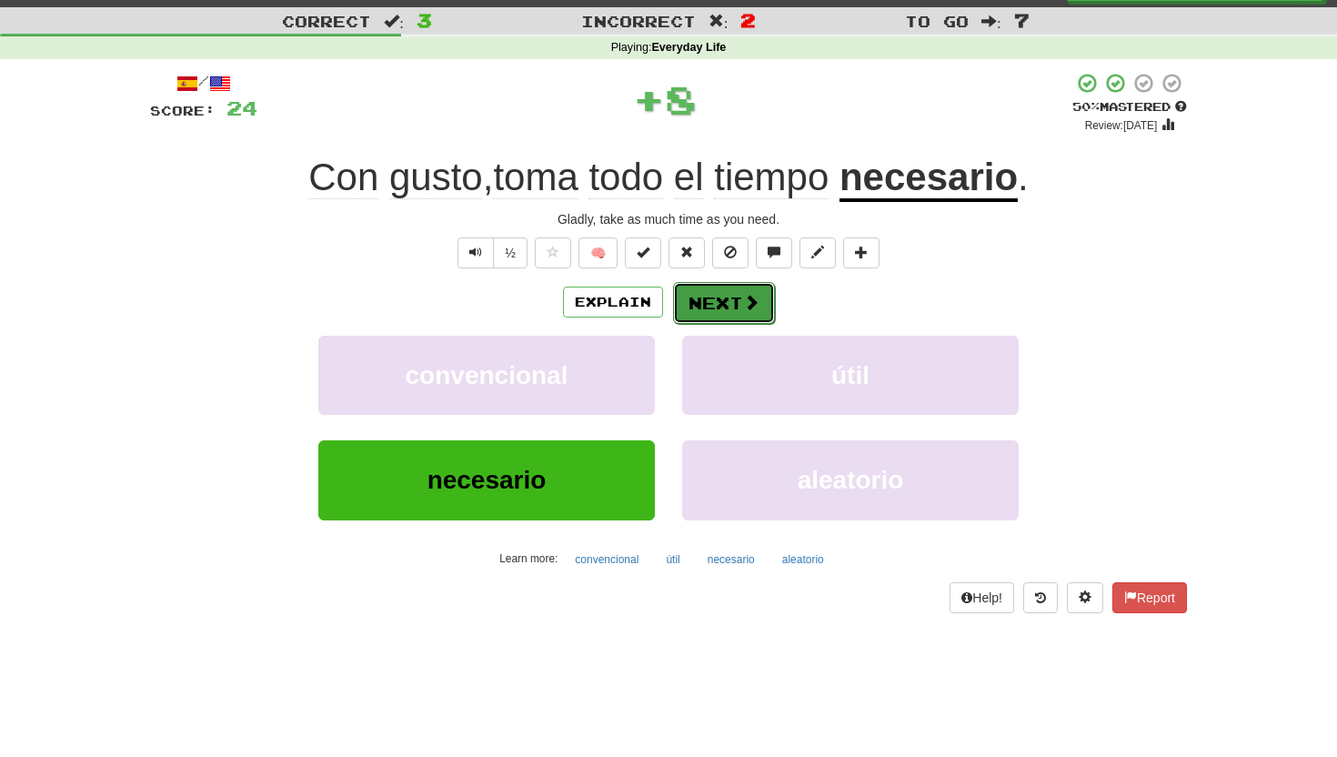
click at [707, 307] on button "Next" at bounding box center [724, 303] width 102 height 42
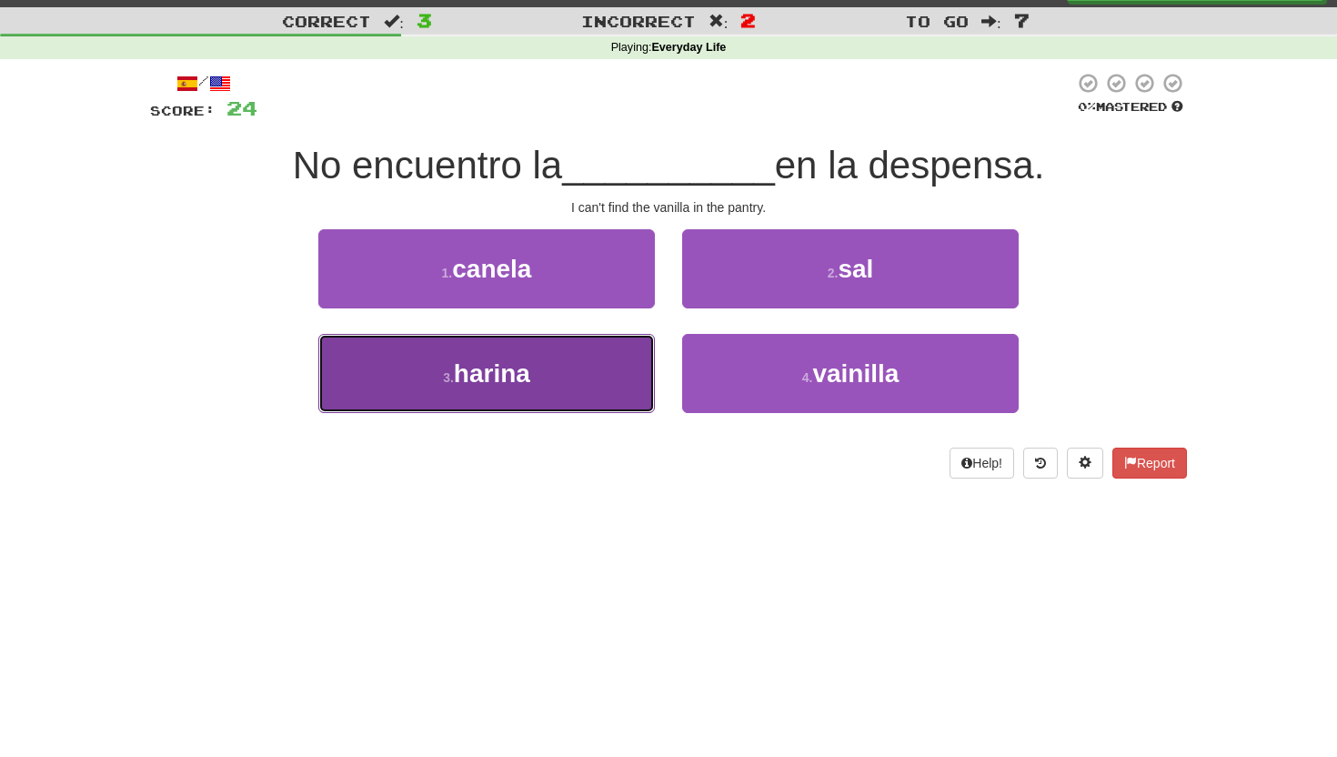
click at [608, 360] on button "3 . harina" at bounding box center [486, 373] width 337 height 79
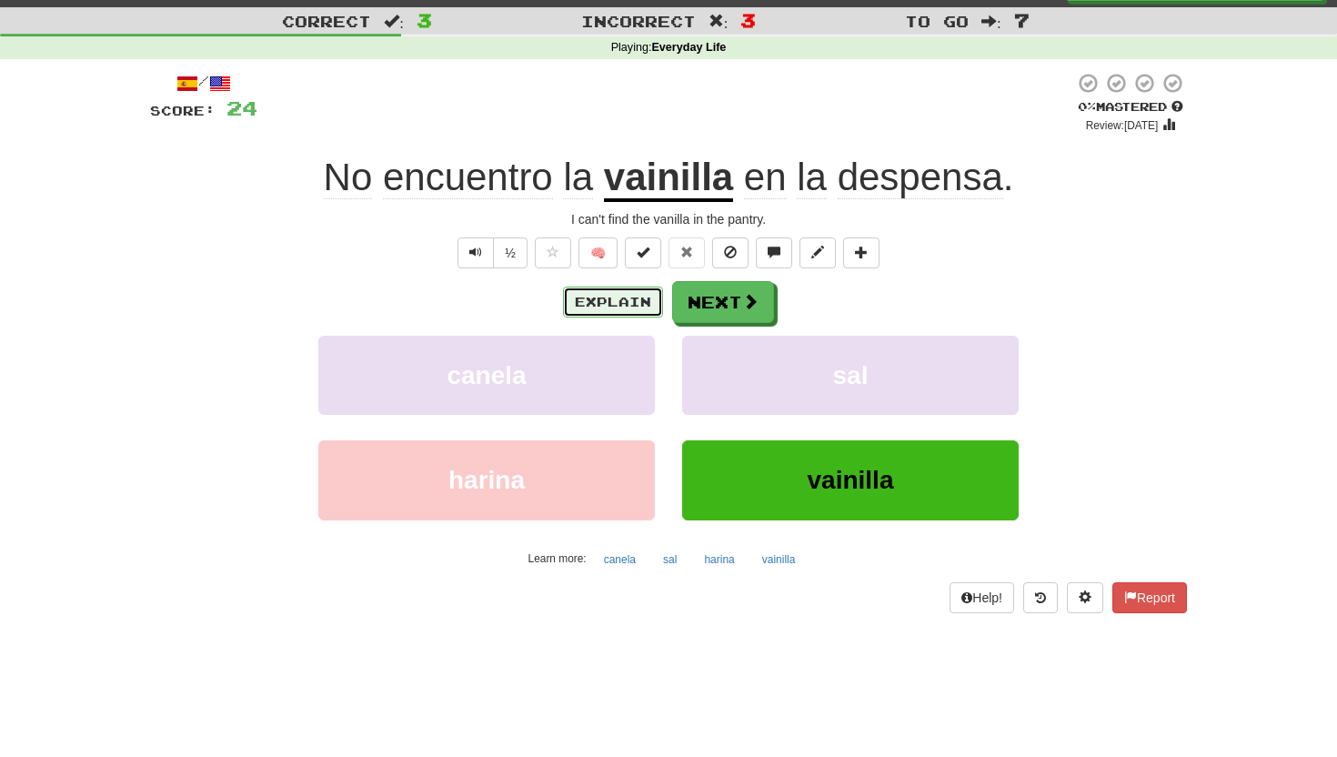
click at [609, 308] on button "Explain" at bounding box center [613, 301] width 100 height 31
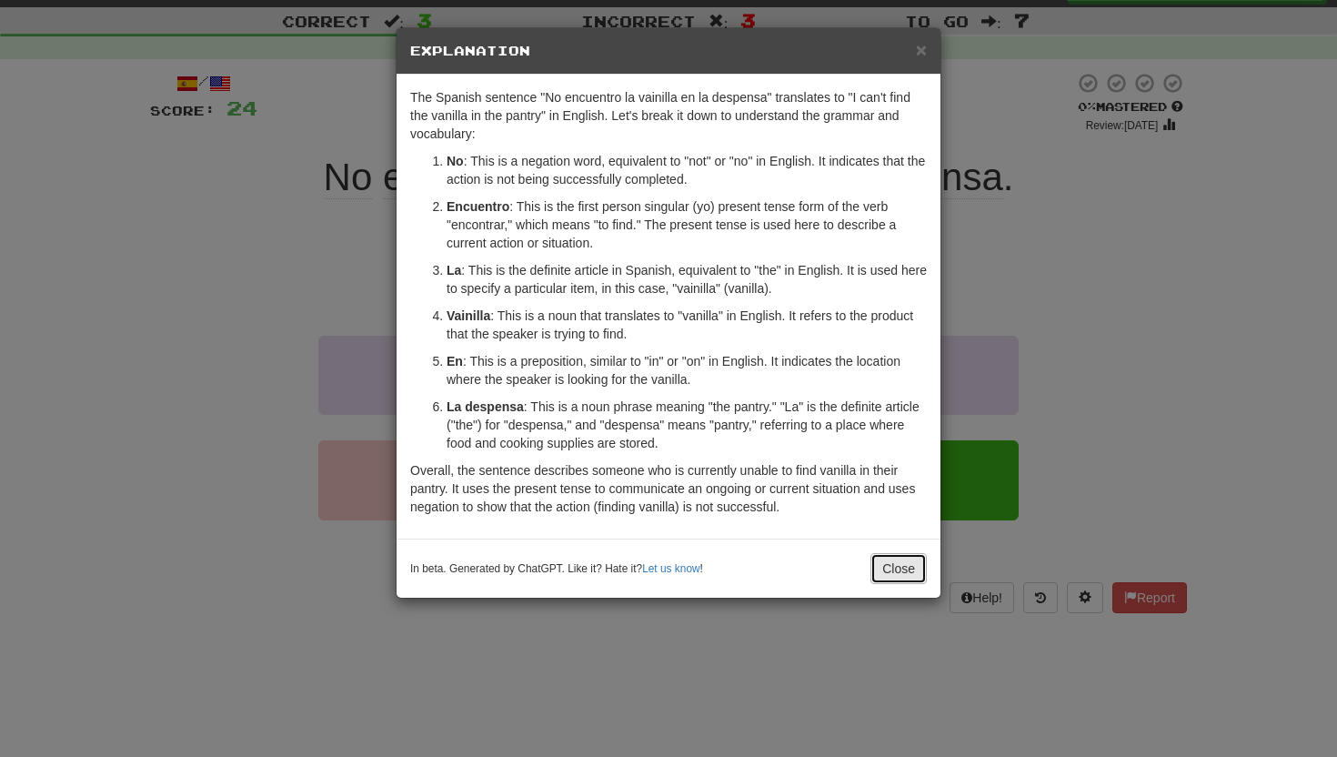
click at [890, 558] on button "Close" at bounding box center [898, 568] width 56 height 31
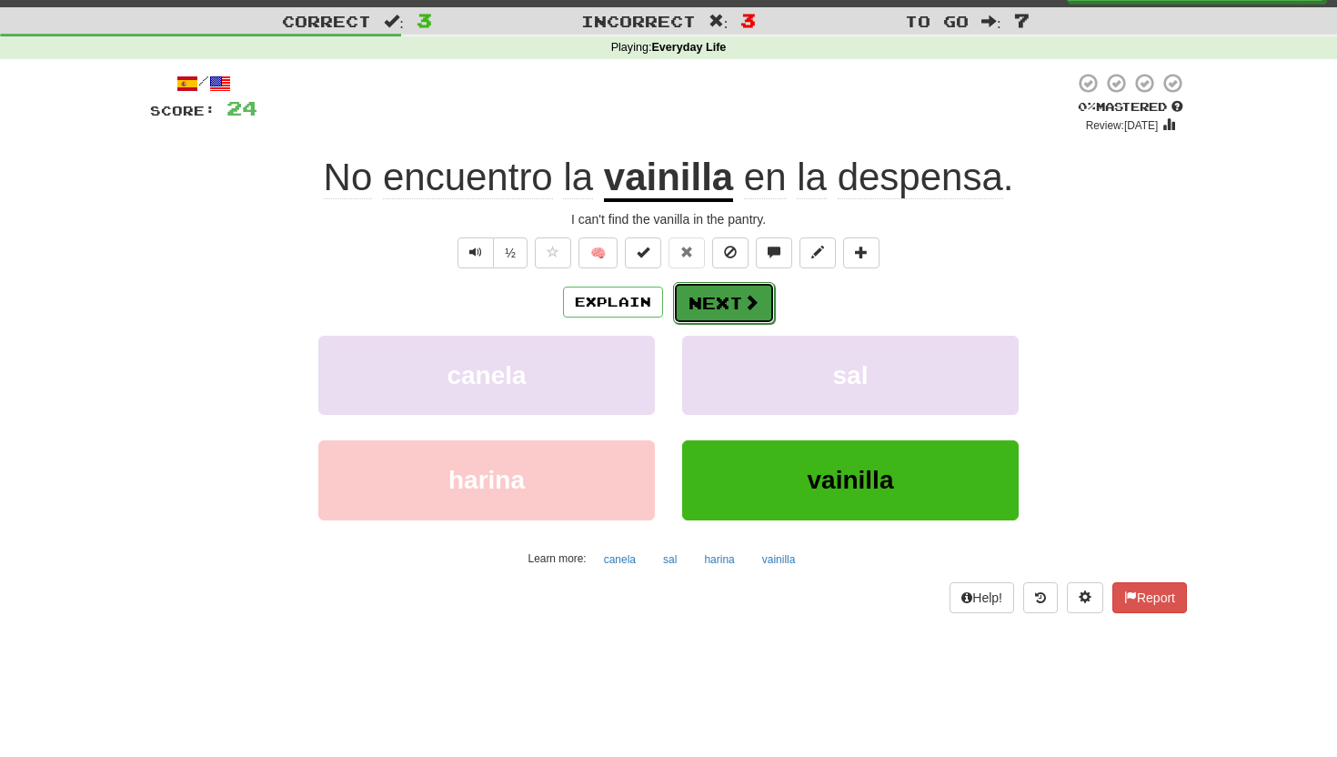
click at [734, 294] on button "Next" at bounding box center [724, 303] width 102 height 42
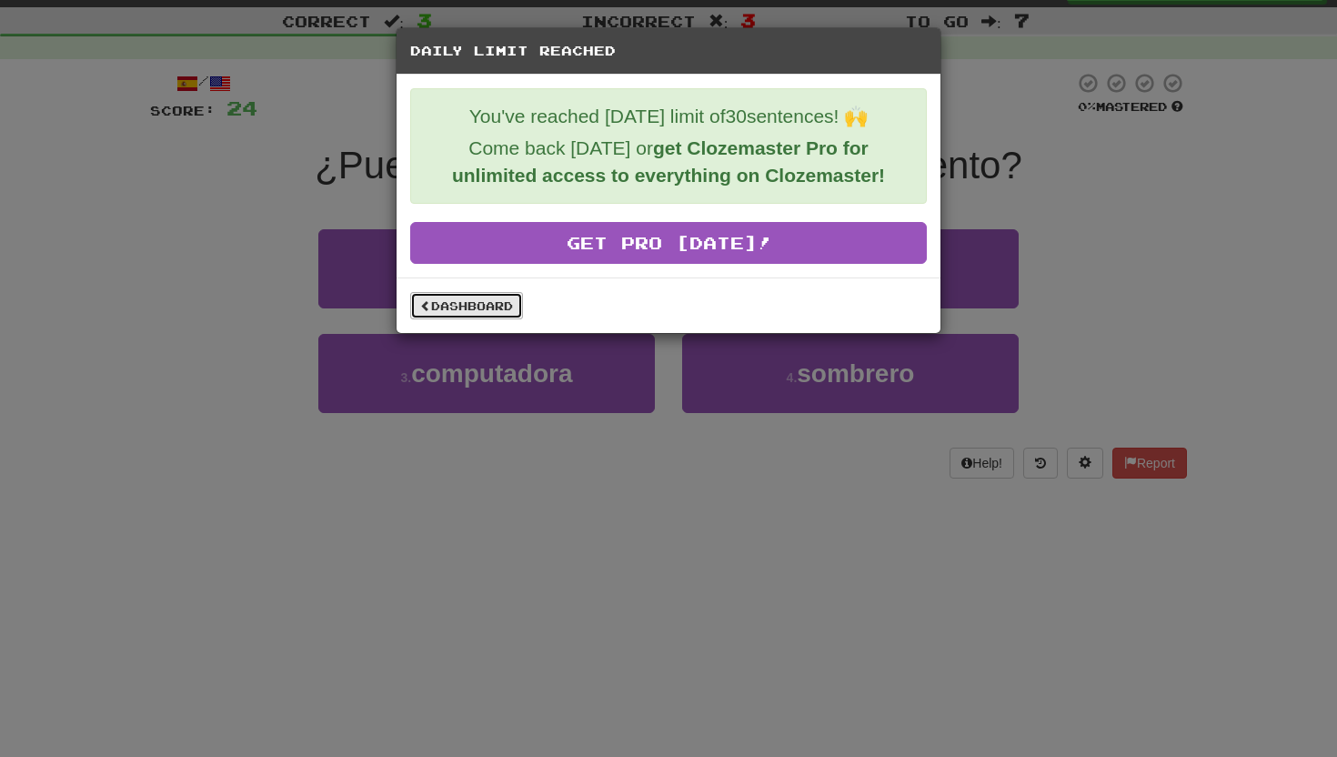
click at [500, 309] on link "Dashboard" at bounding box center [466, 305] width 113 height 27
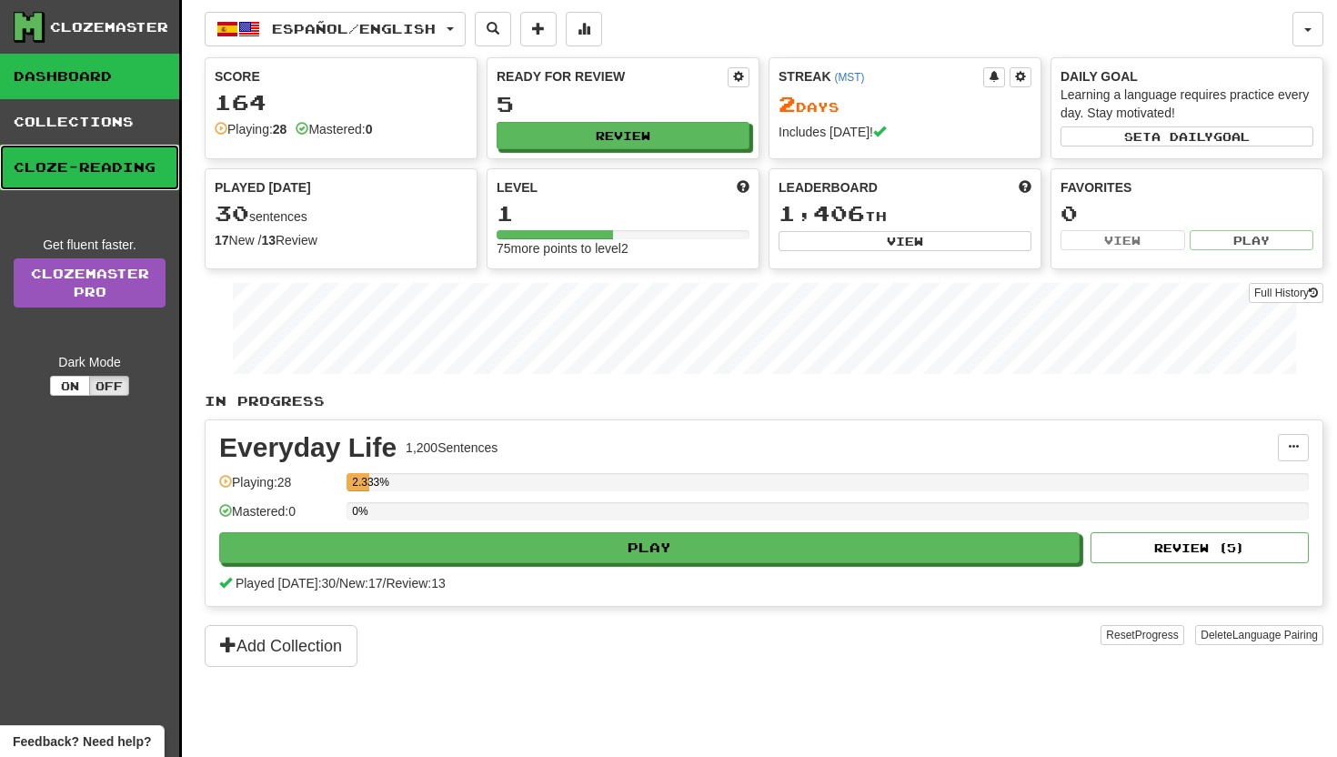
click at [155, 154] on link "Cloze-Reading" at bounding box center [89, 167] width 179 height 45
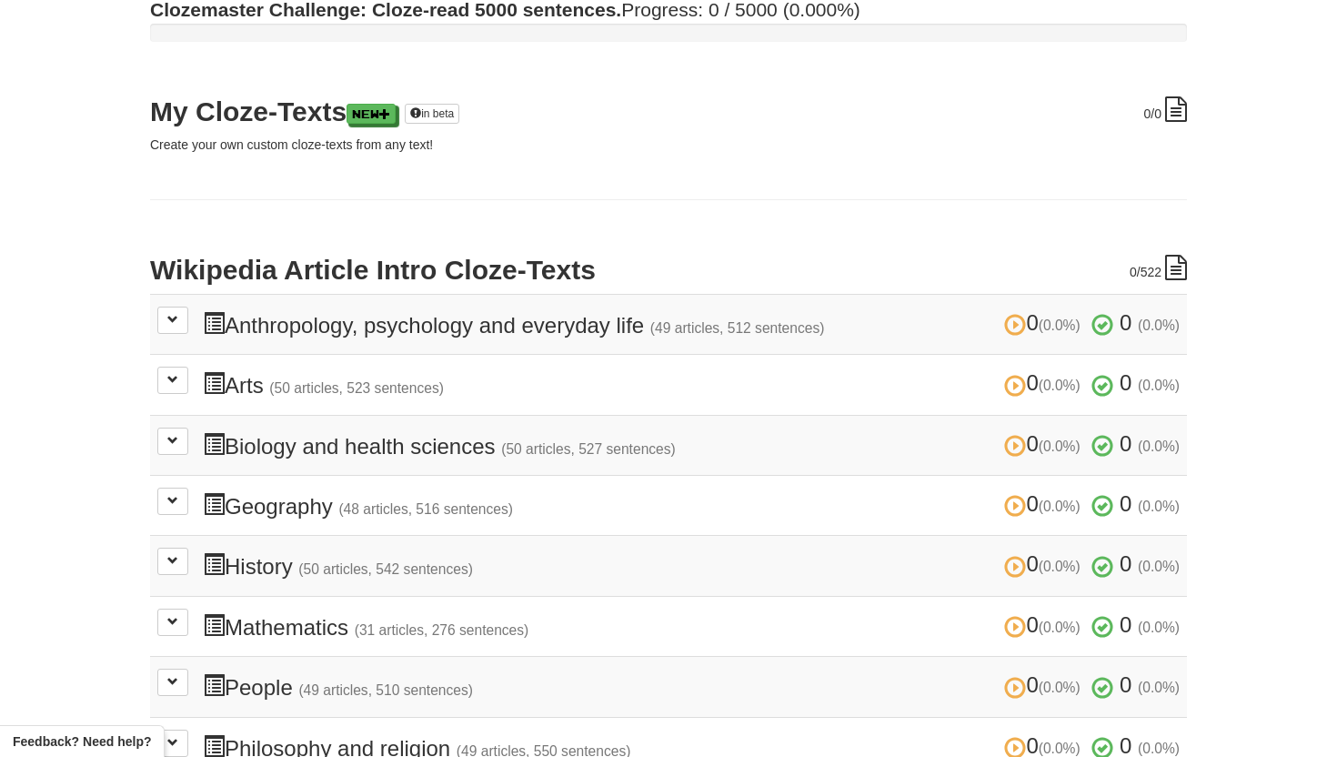
scroll to position [188, 0]
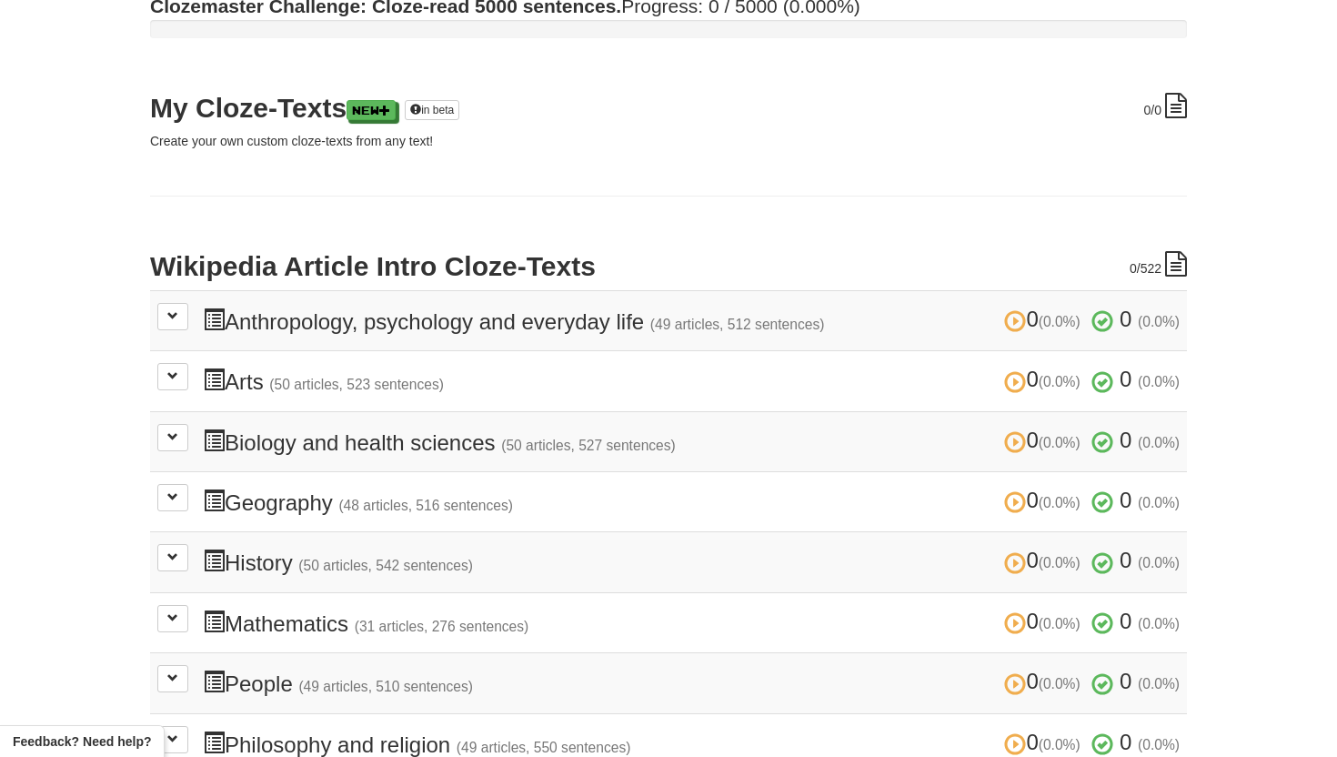
click at [284, 621] on h3 "0 (0.0%) 0 (0.0%) Mathematics (31 articles, 276 sentences) 0 (0.0%) 0 (0.0%)" at bounding box center [691, 622] width 977 height 26
click at [214, 377] on span at bounding box center [214, 379] width 22 height 22
click at [150, 369] on td "0 (0.0%) 0 (0.0%) Arts (50 articles, 523 sentences) 0 (0.0%) 0 (0.0%) Loading..." at bounding box center [668, 381] width 1037 height 60
click at [174, 370] on span at bounding box center [172, 375] width 11 height 11
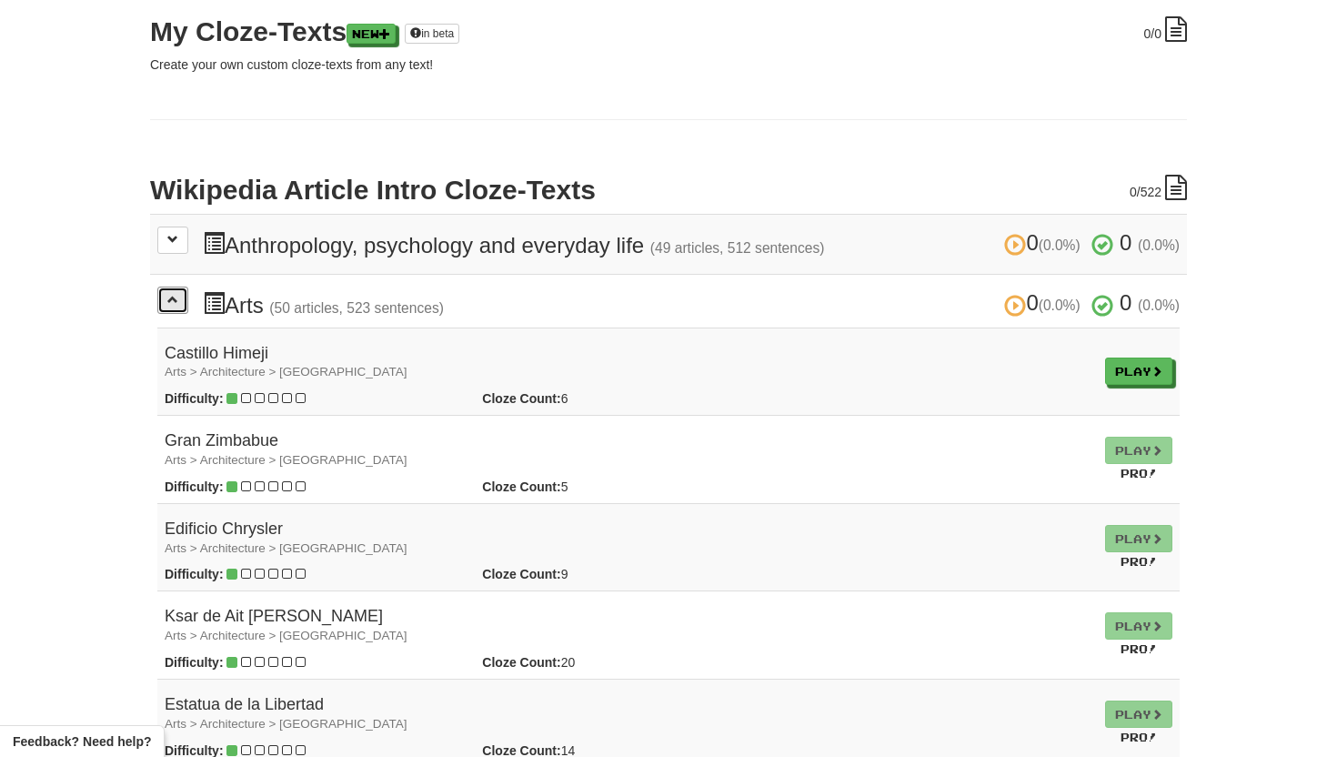
scroll to position [267, 0]
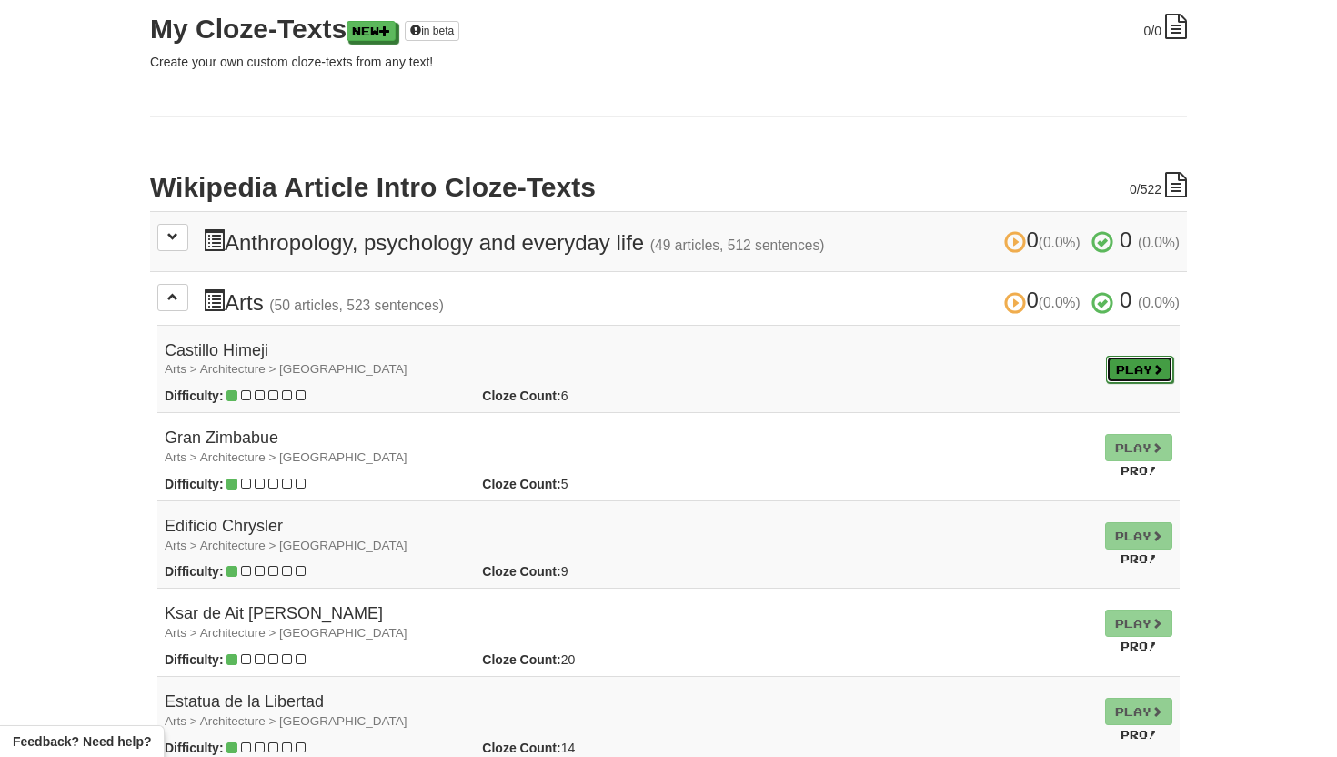
click at [1124, 362] on link "Play" at bounding box center [1139, 369] width 67 height 27
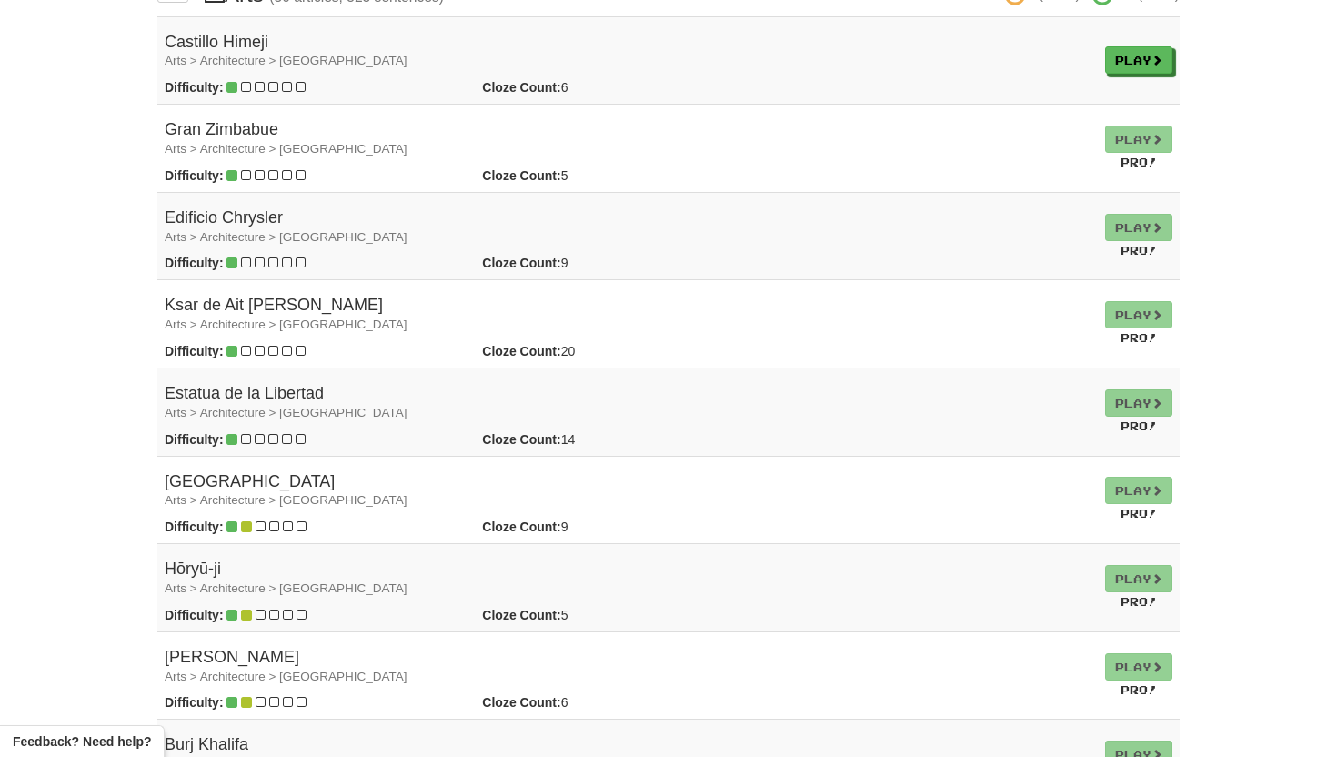
scroll to position [0, 0]
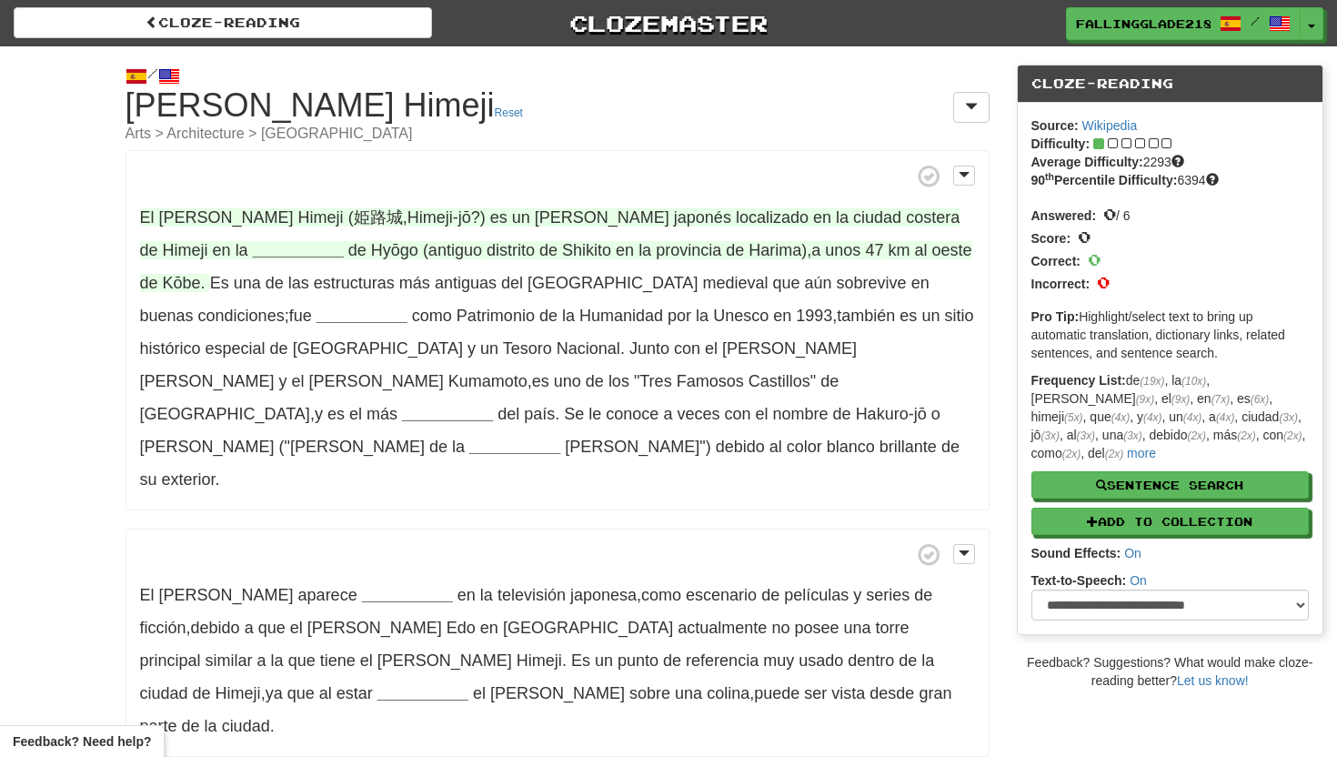
click at [253, 246] on strong "__________" at bounding box center [298, 250] width 91 height 18
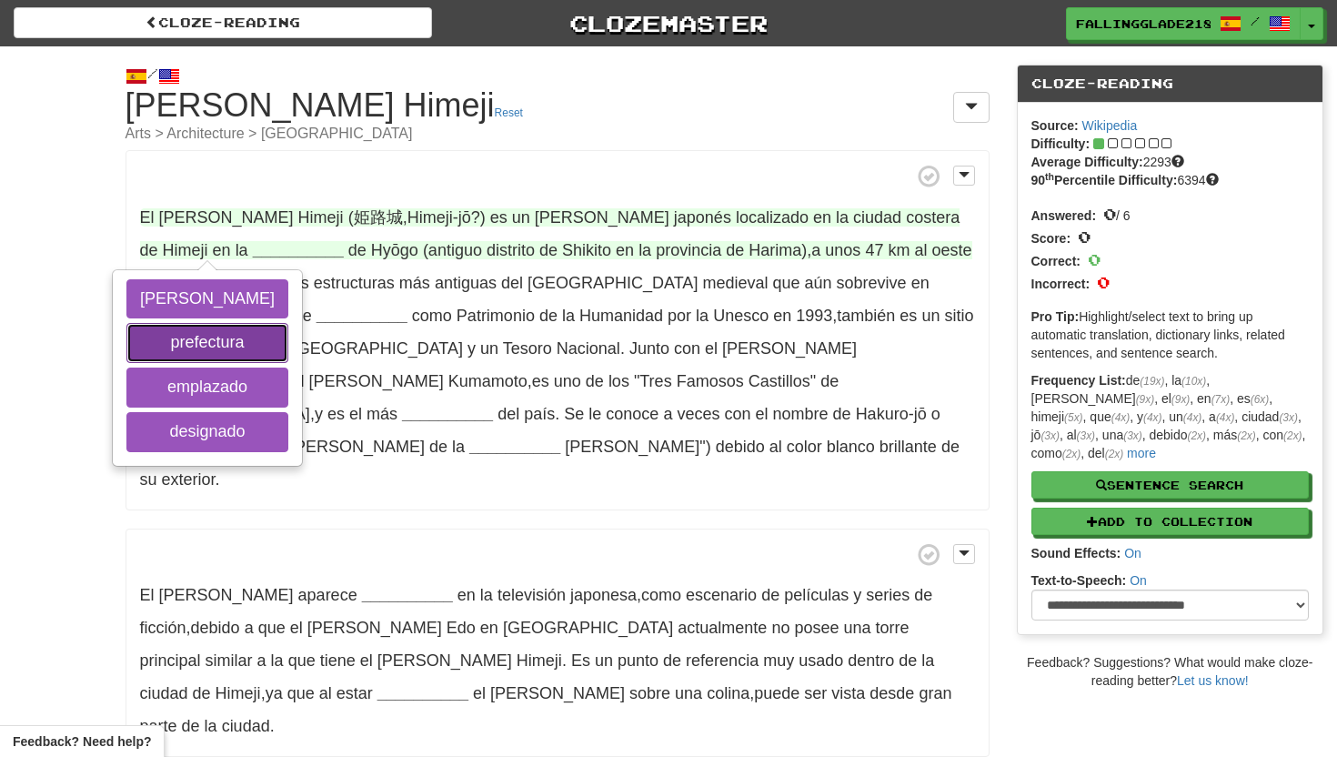
click at [195, 341] on button "prefectura" at bounding box center [207, 343] width 162 height 40
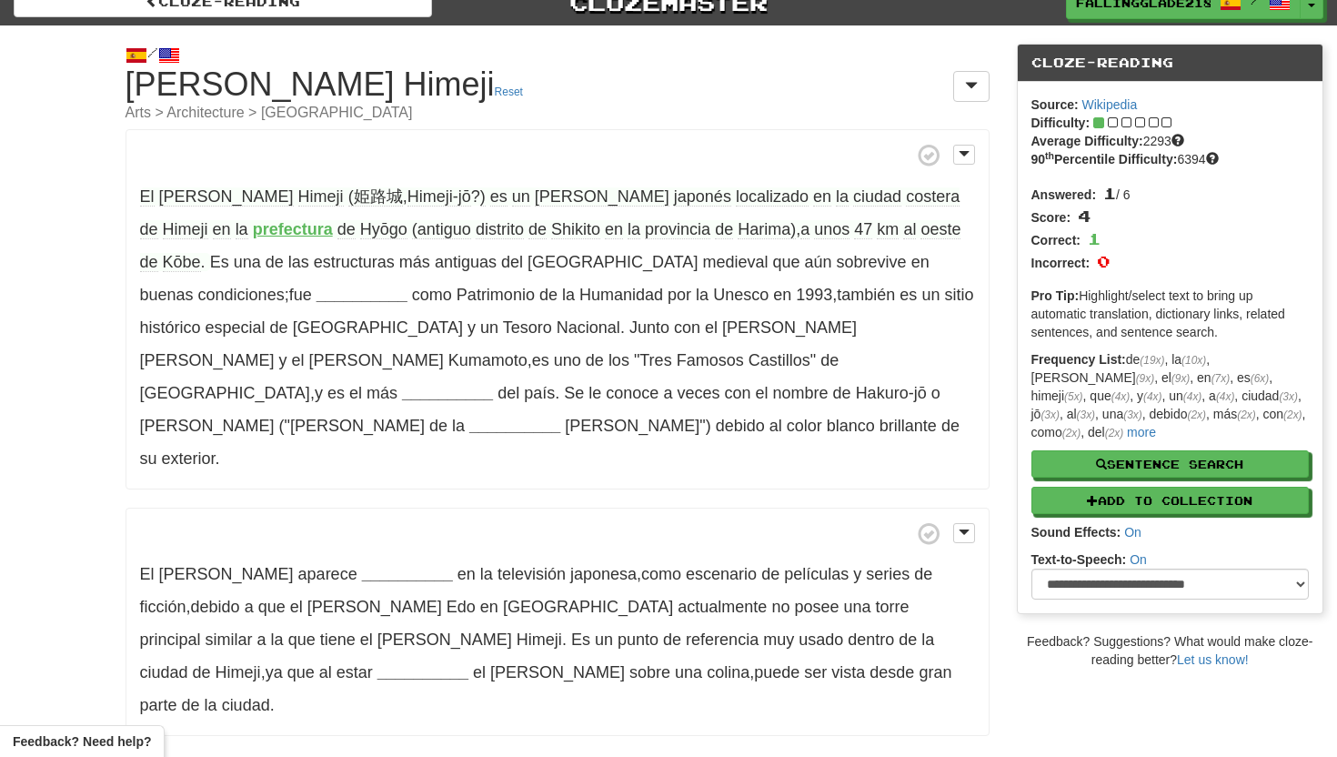
scroll to position [20, 0]
